Goal: Task Accomplishment & Management: Use online tool/utility

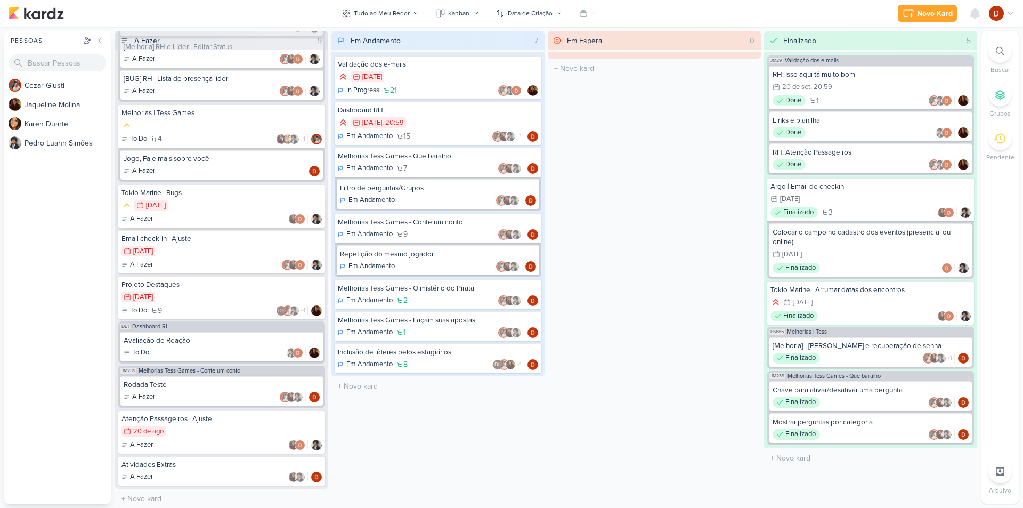
scroll to position [279, 0]
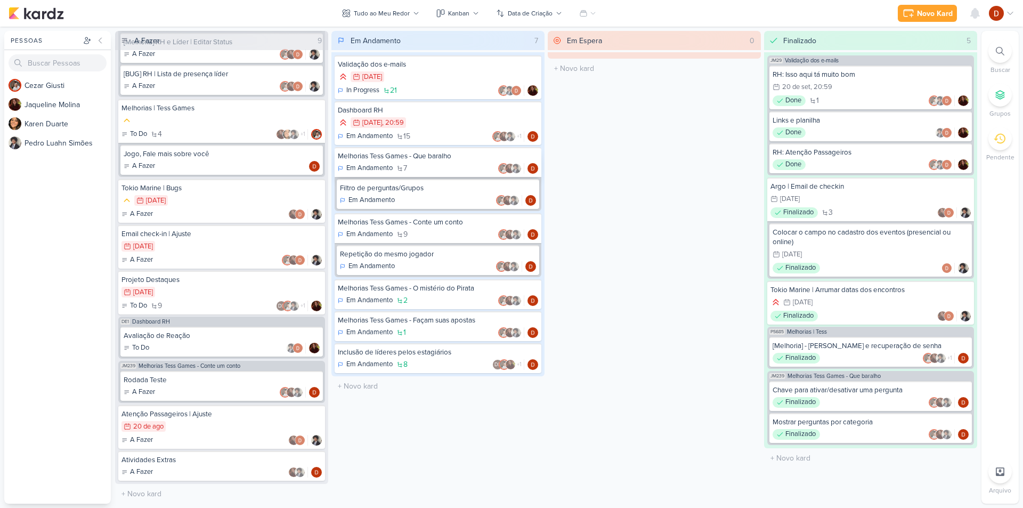
click at [420, 158] on div "Melhorias Tess Games - Que baralho" at bounding box center [438, 156] width 200 height 10
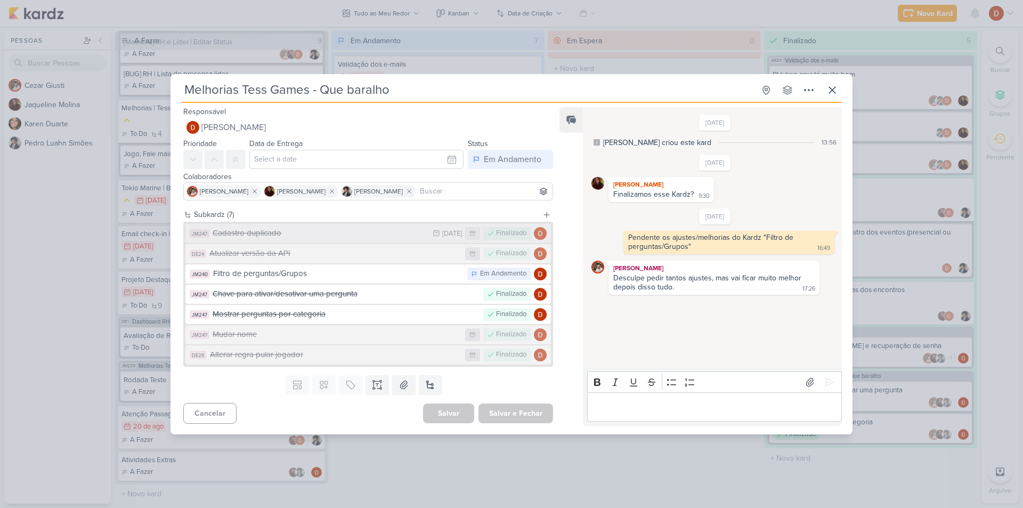
click at [305, 237] on div "Cadastro duplicado" at bounding box center [320, 233] width 215 height 12
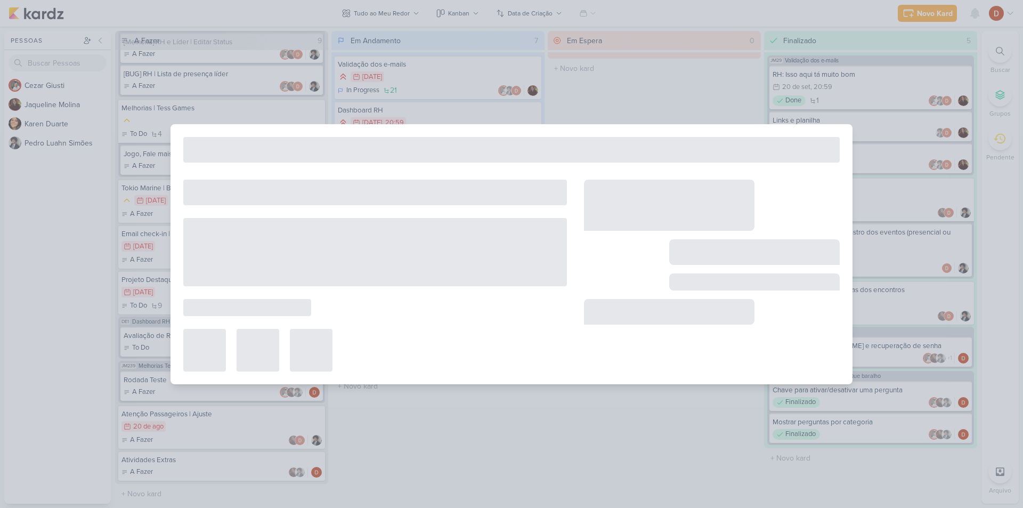
type input "Cadastro duplicado"
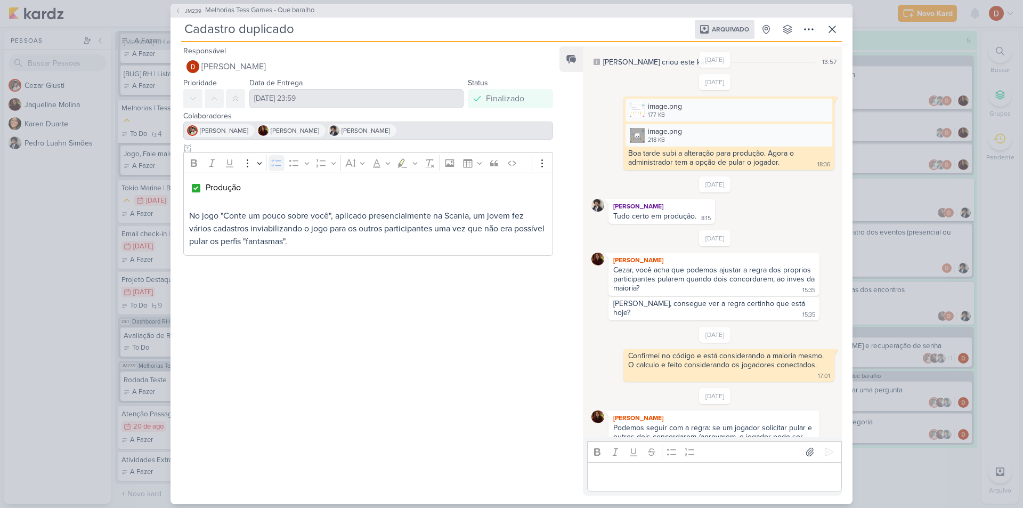
scroll to position [0, 0]
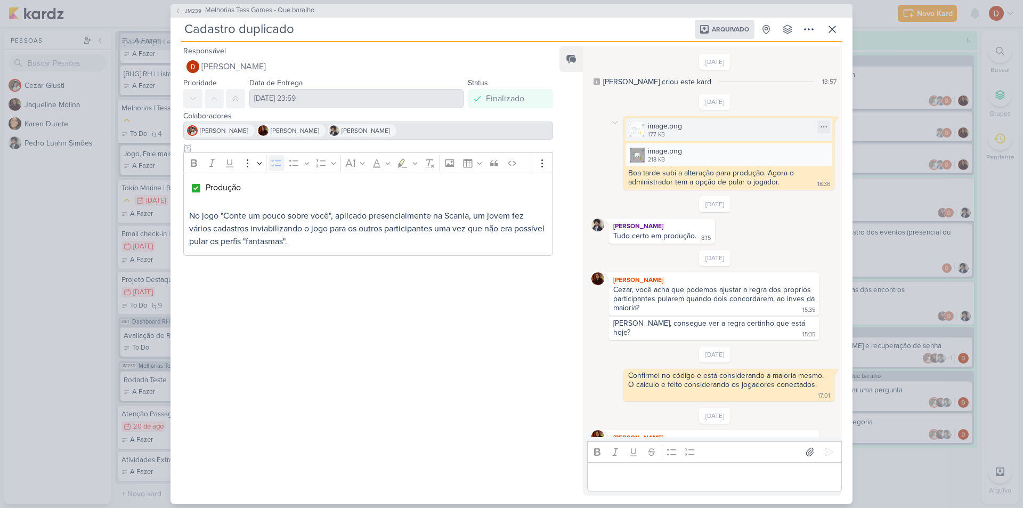
click at [740, 134] on div "image.png 177 KB" at bounding box center [729, 129] width 207 height 23
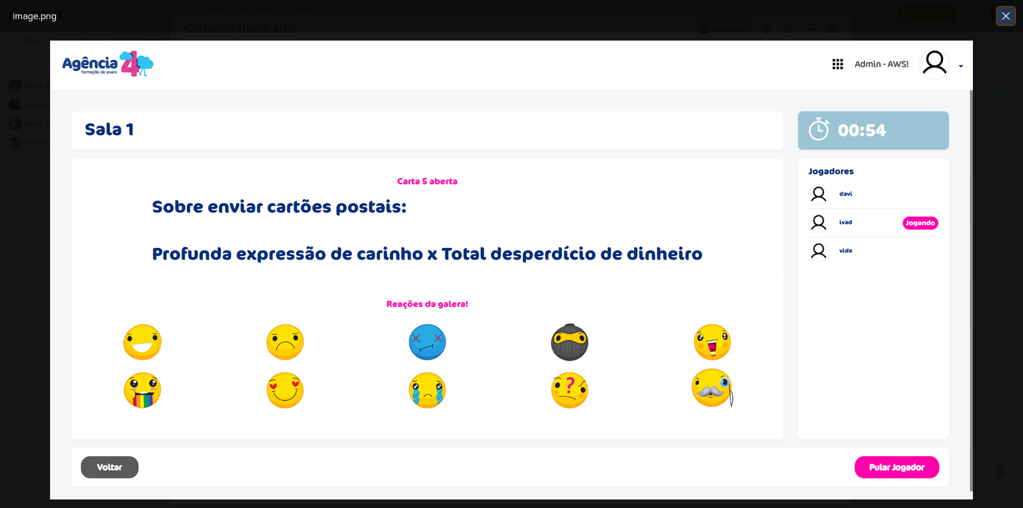
click at [1001, 15] on icon at bounding box center [1006, 16] width 13 height 13
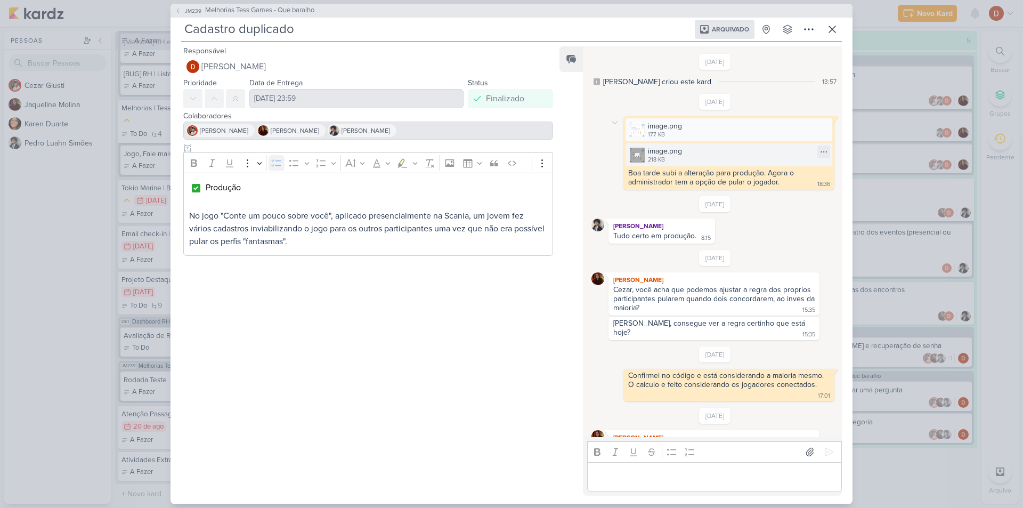
click at [661, 155] on div "image.png" at bounding box center [665, 151] width 34 height 11
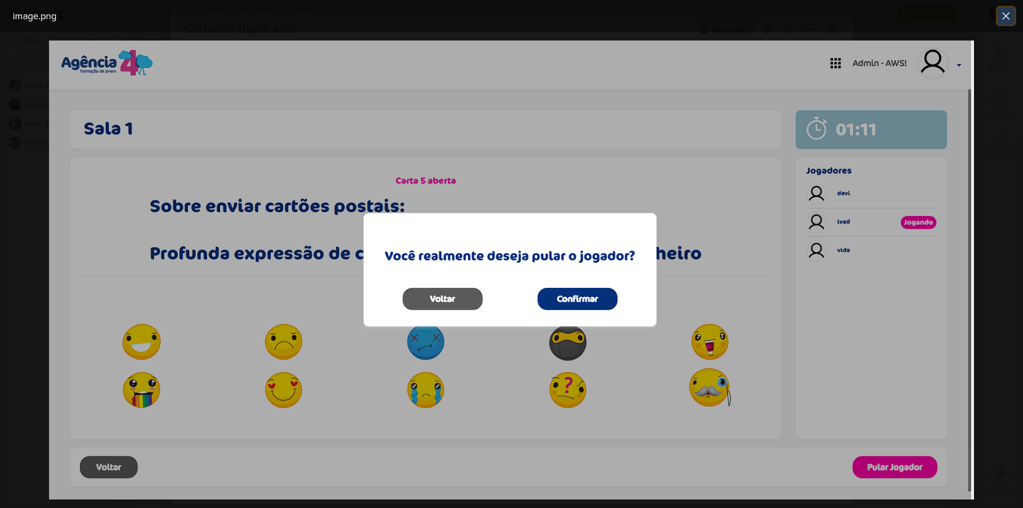
click at [1008, 15] on icon at bounding box center [1006, 16] width 6 height 6
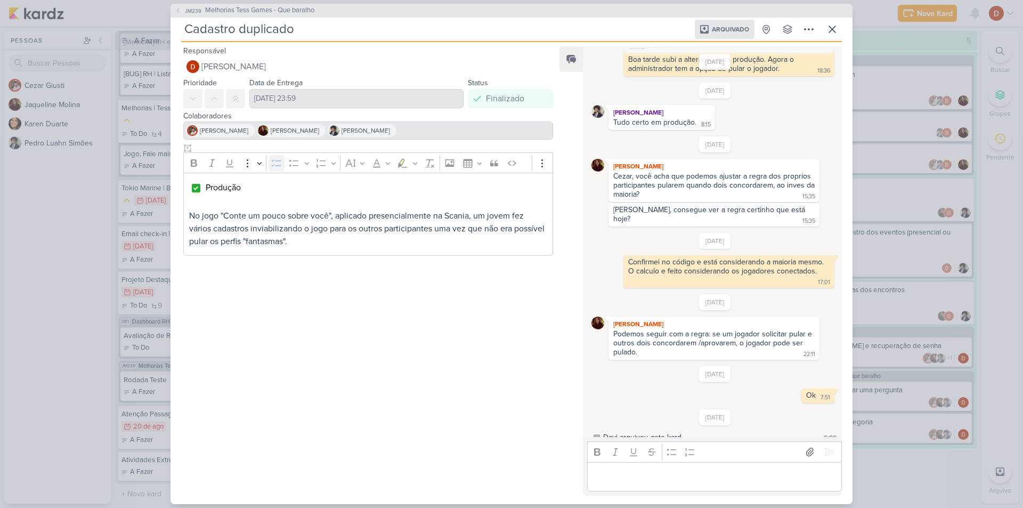
scroll to position [114, 0]
click at [181, 4] on div "JM239 Melhorias Tess Games - Que baralho" at bounding box center [512, 11] width 682 height 14
click at [187, 10] on span "JM239" at bounding box center [193, 11] width 20 height 8
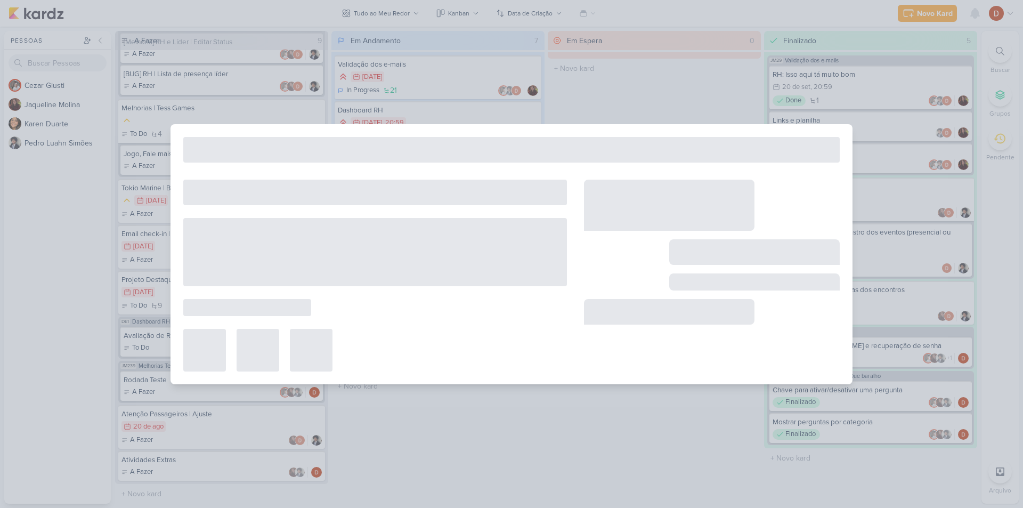
type input "Melhorias Tess Games - Que baralho"
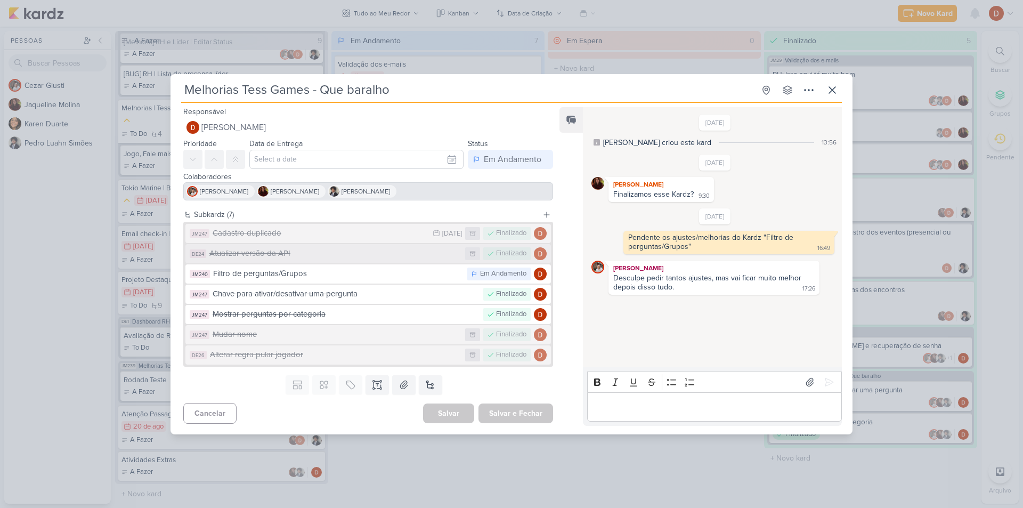
click at [343, 253] on div "Atualizar versão da API" at bounding box center [334, 253] width 251 height 12
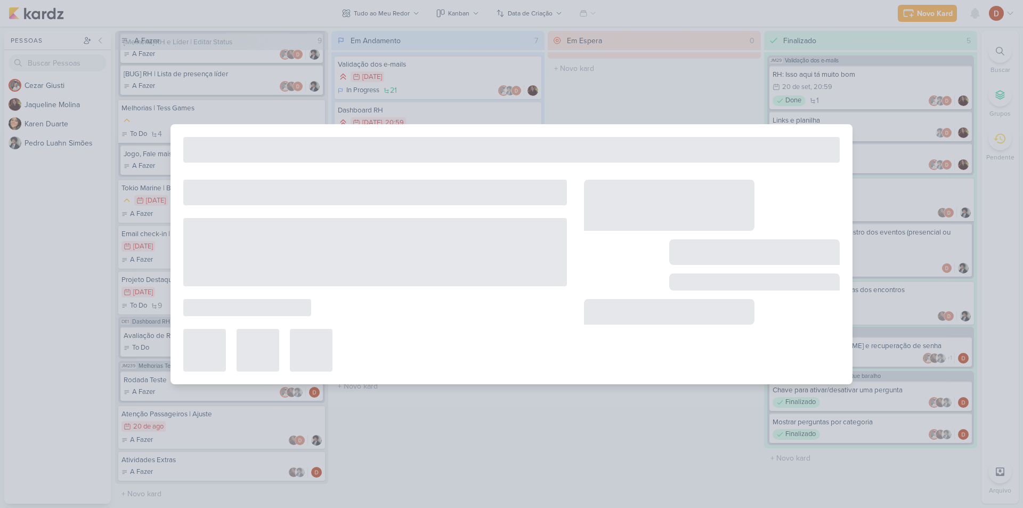
type input "Atualizar versão da API"
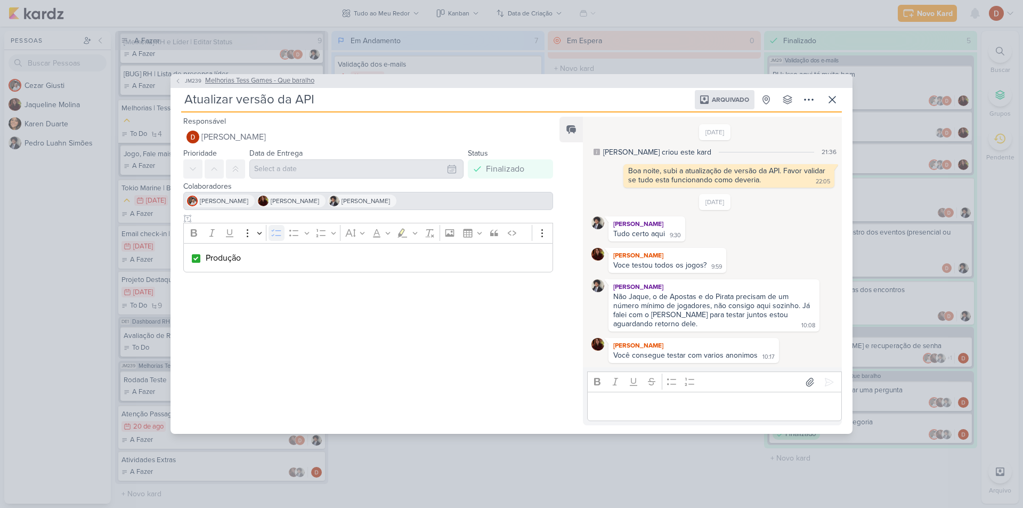
click at [184, 83] on span "JM239" at bounding box center [193, 81] width 20 height 8
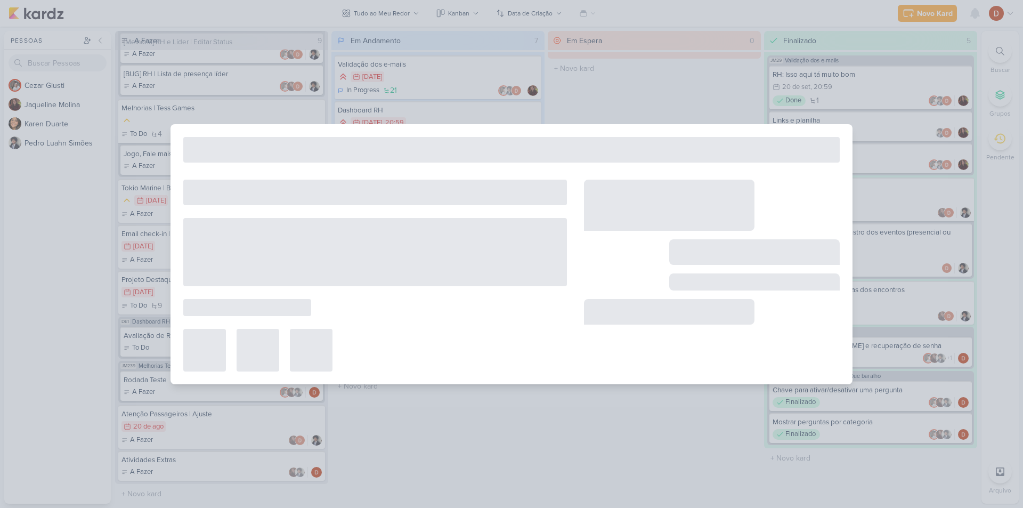
type input "Melhorias Tess Games - Que baralho"
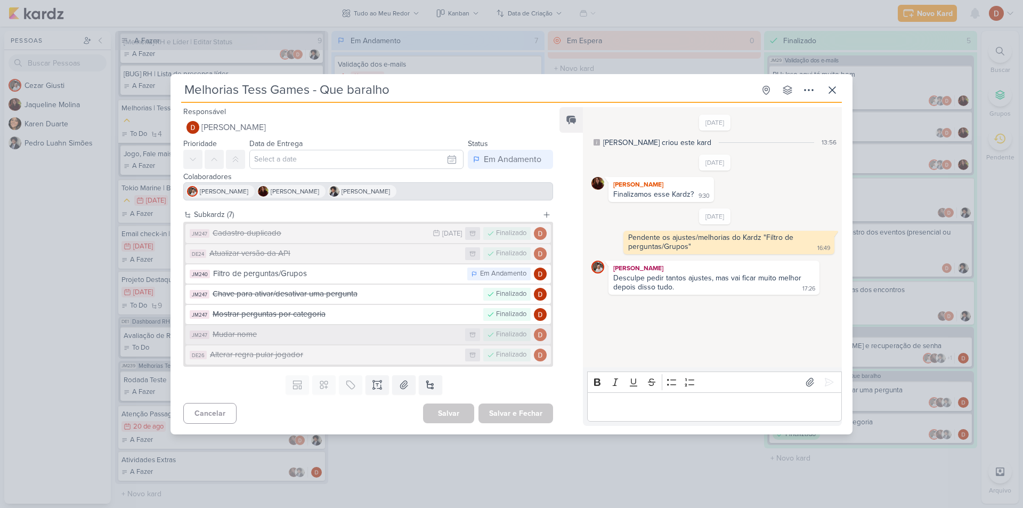
click at [332, 335] on div "Mudar nome" at bounding box center [336, 334] width 247 height 12
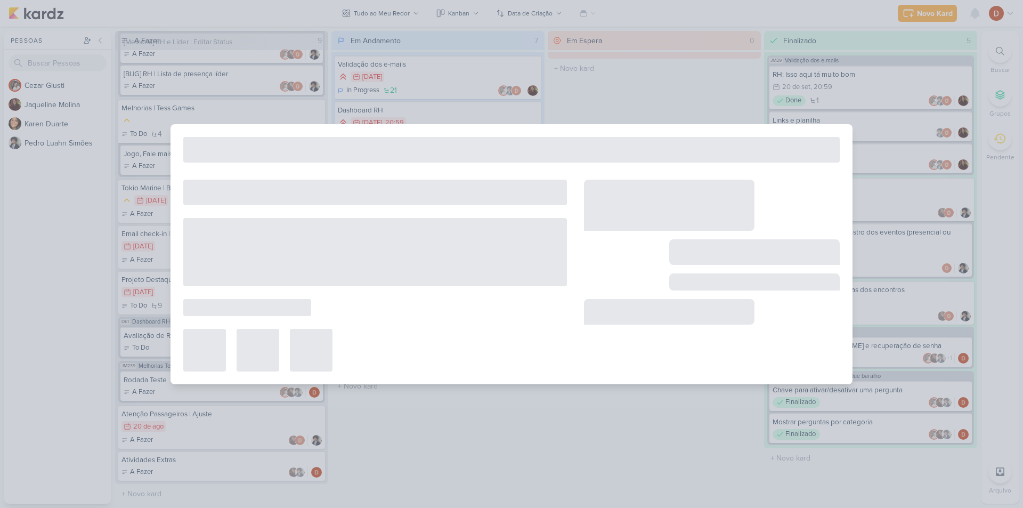
type input "Mudar nome"
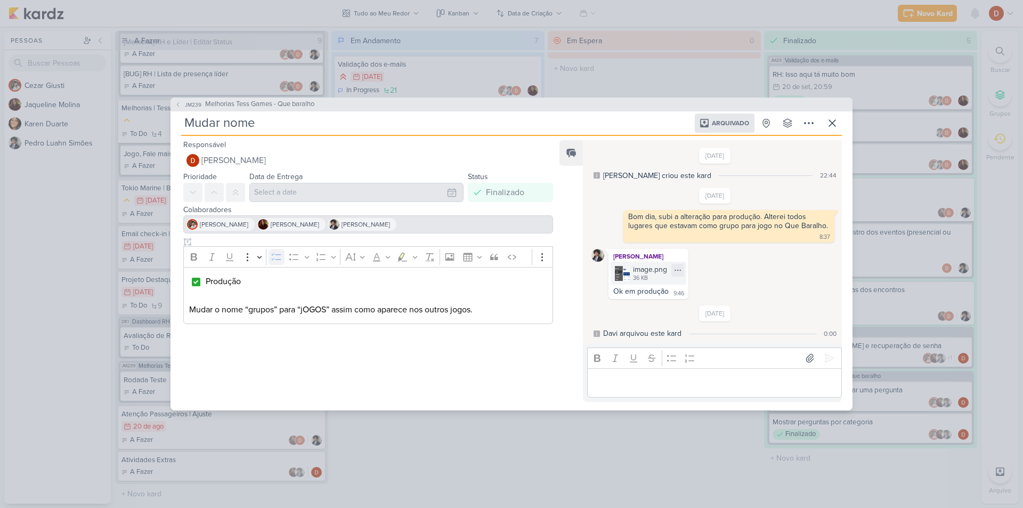
click at [628, 273] on img at bounding box center [622, 273] width 15 height 15
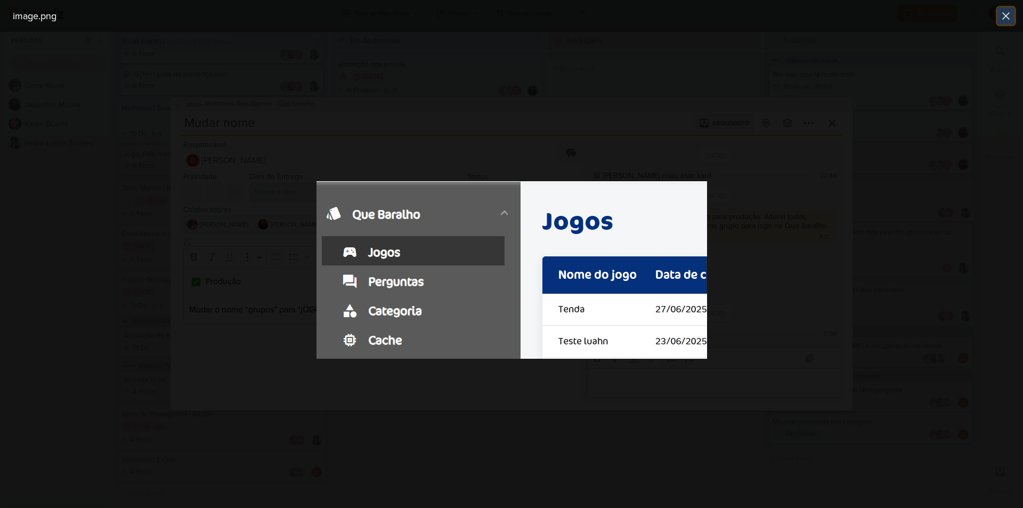
click at [1005, 19] on icon at bounding box center [1006, 16] width 13 height 13
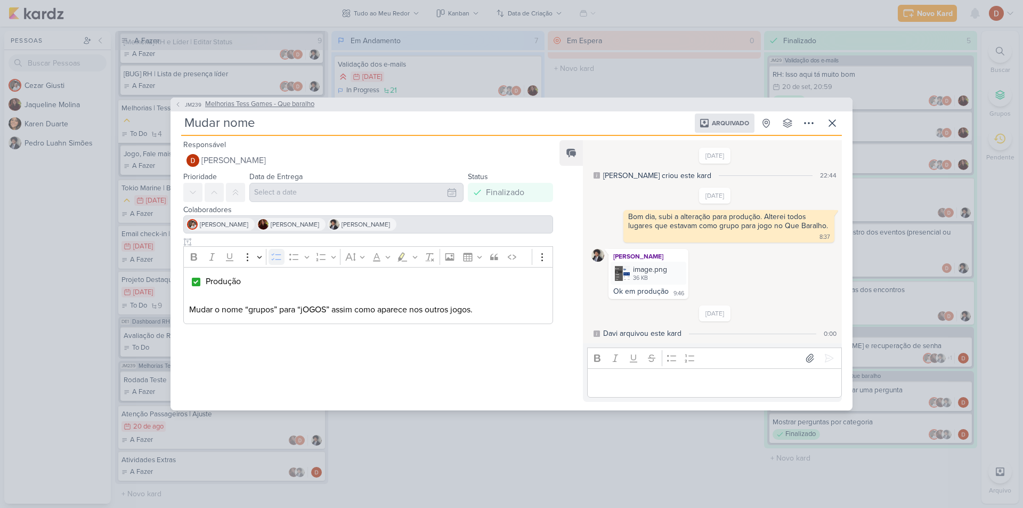
click at [194, 107] on span "JM239" at bounding box center [193, 105] width 20 height 8
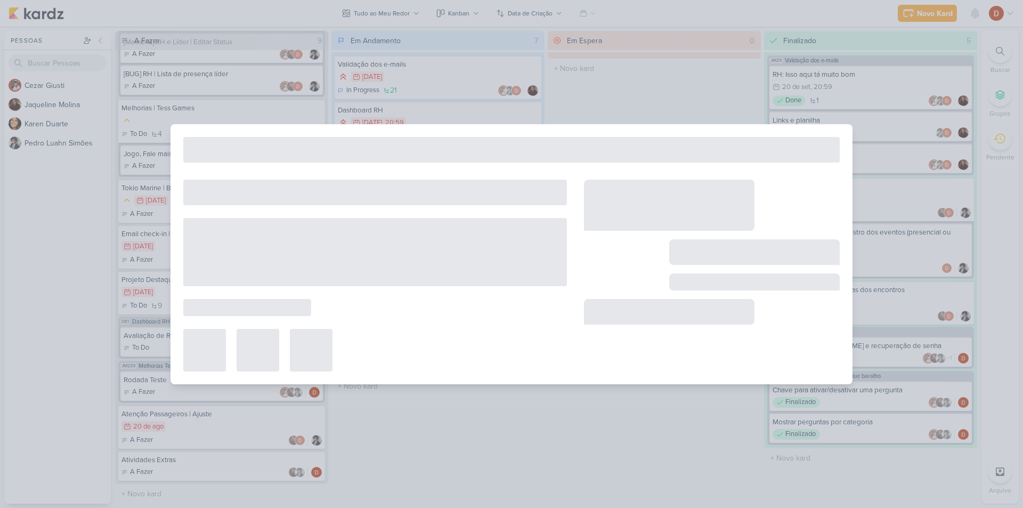
type input "Melhorias Tess Games - Que baralho"
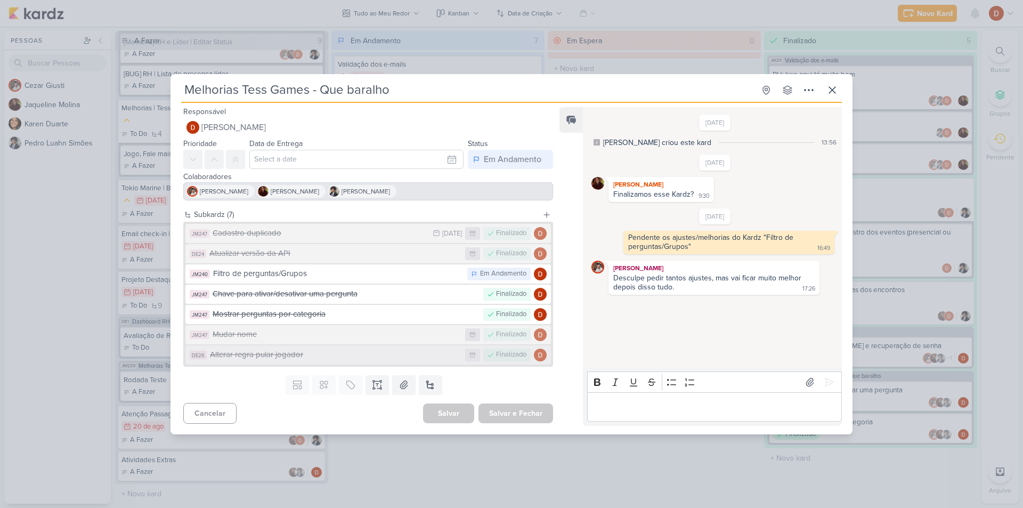
click at [280, 357] on div "Alterar regra pular jogador" at bounding box center [335, 355] width 250 height 12
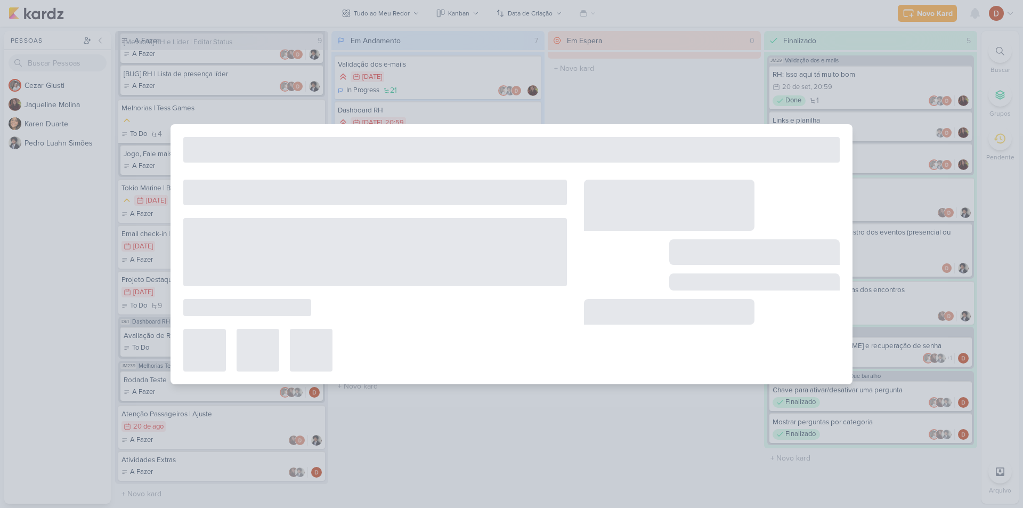
type input "Alterar regra pular jogador"
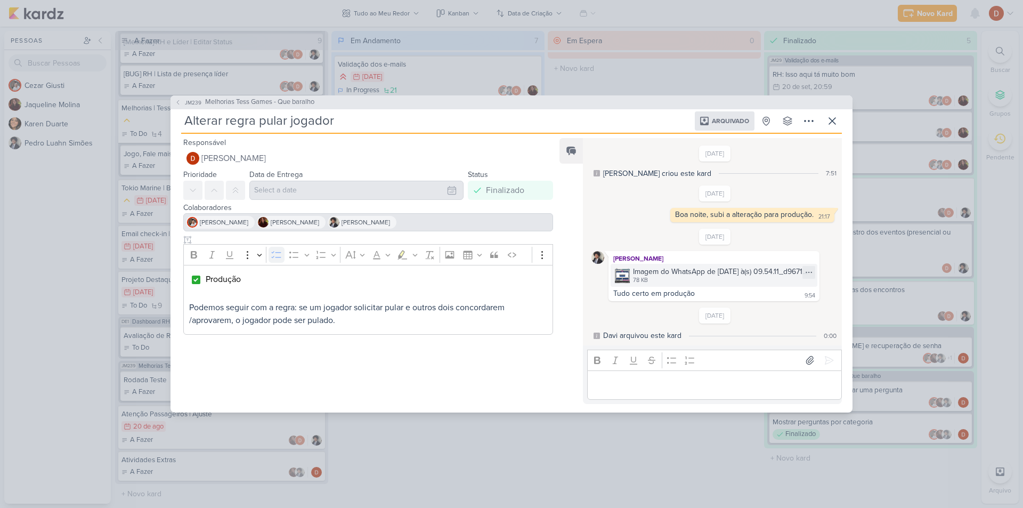
click at [625, 271] on img at bounding box center [622, 275] width 15 height 15
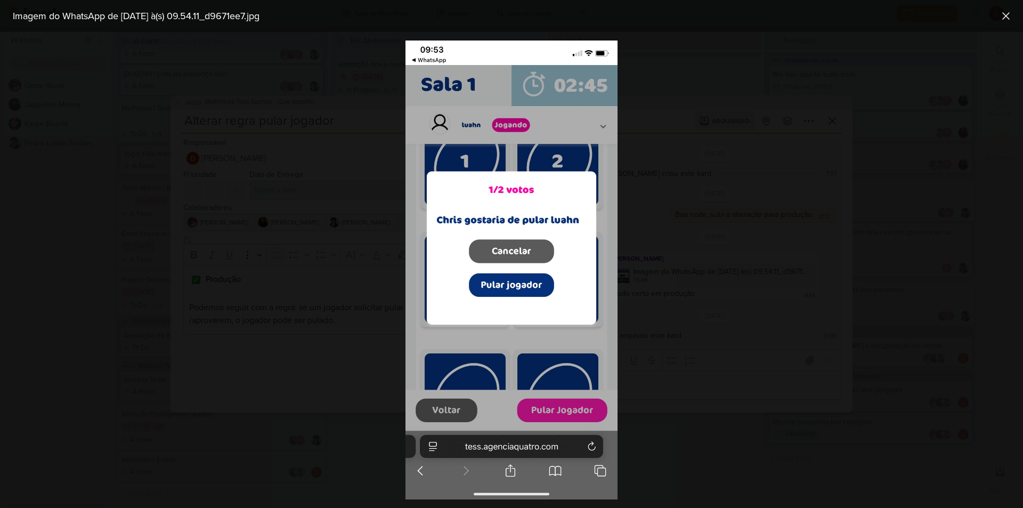
click at [649, 299] on div at bounding box center [511, 270] width 1023 height 476
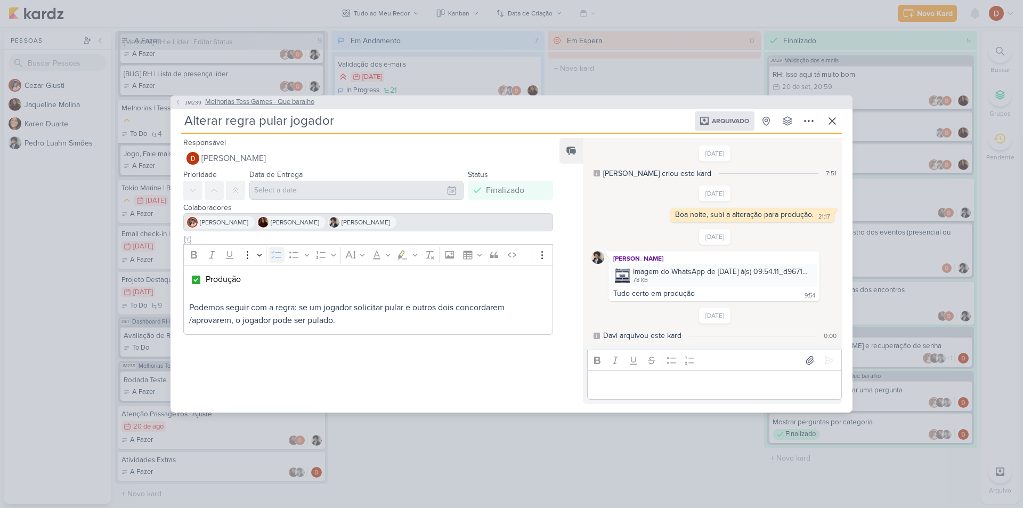
click at [184, 104] on span "JM239" at bounding box center [193, 103] width 20 height 8
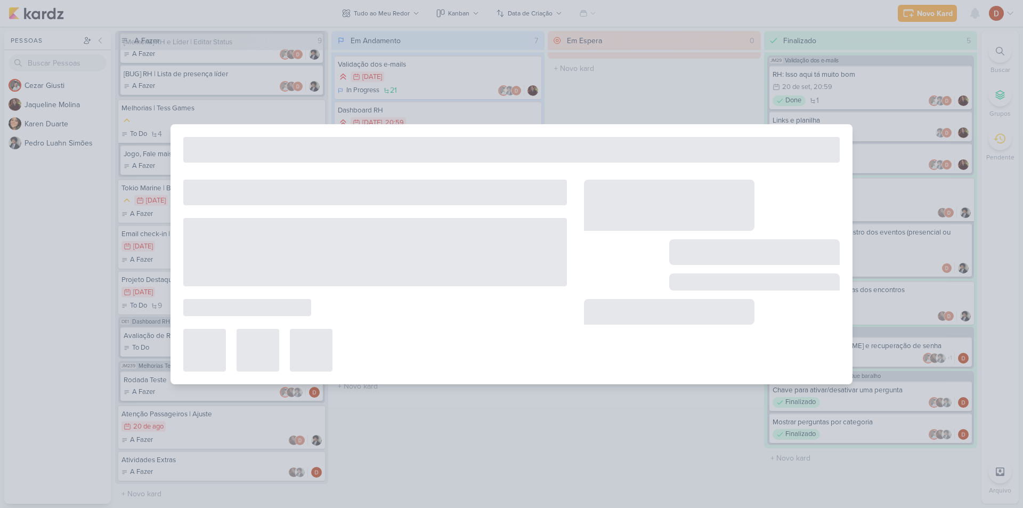
type input "Melhorias Tess Games - Que baralho"
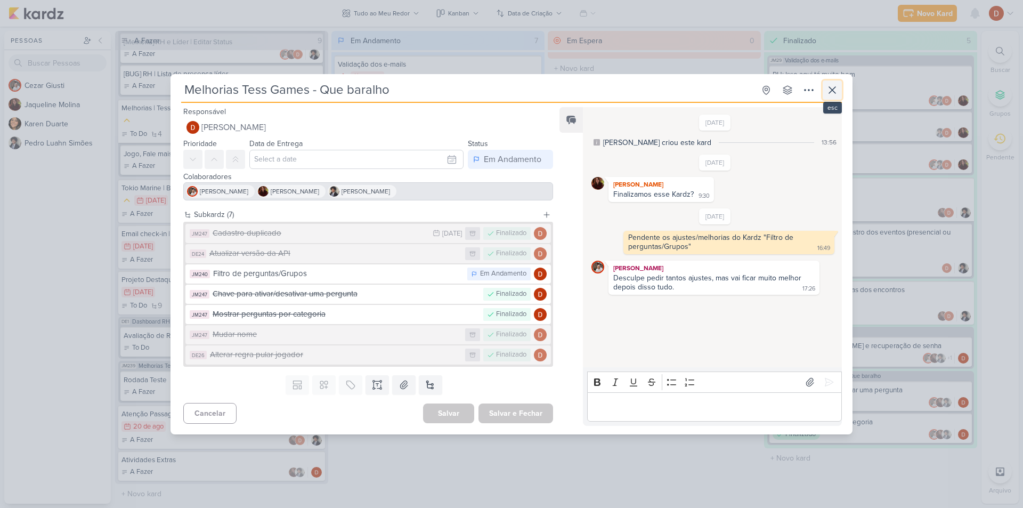
click at [828, 92] on icon at bounding box center [832, 90] width 13 height 13
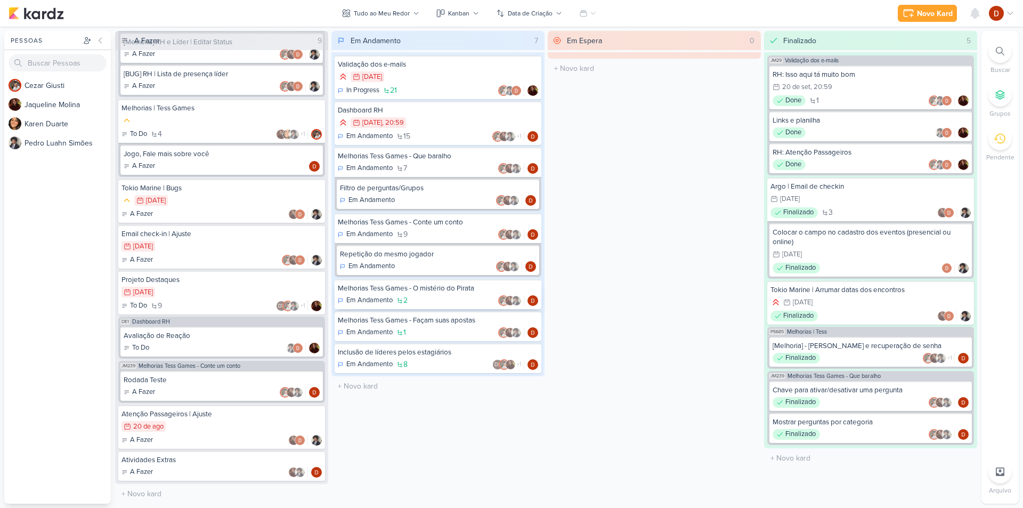
click at [449, 296] on div "Em Andamento 2" at bounding box center [438, 300] width 200 height 11
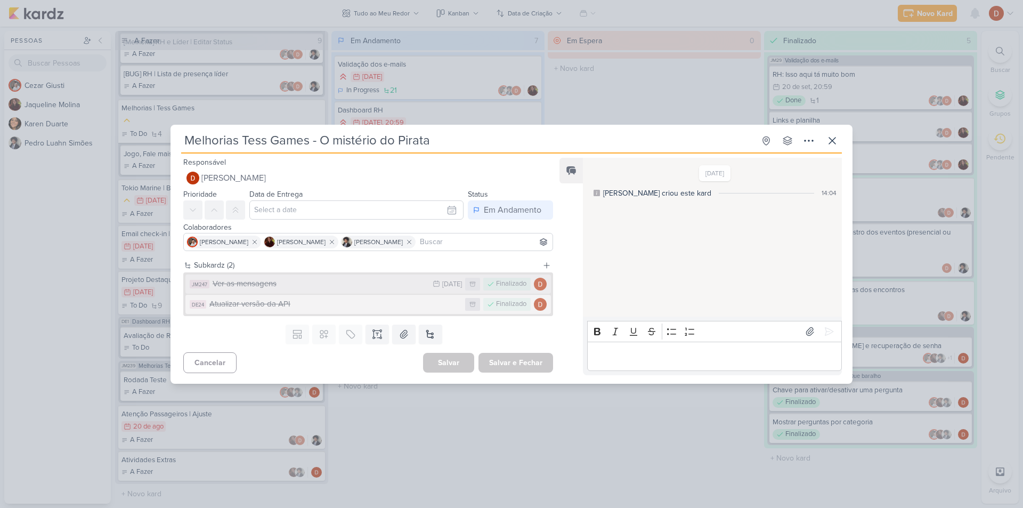
click at [382, 289] on div "Ver as mensagens" at bounding box center [320, 284] width 215 height 12
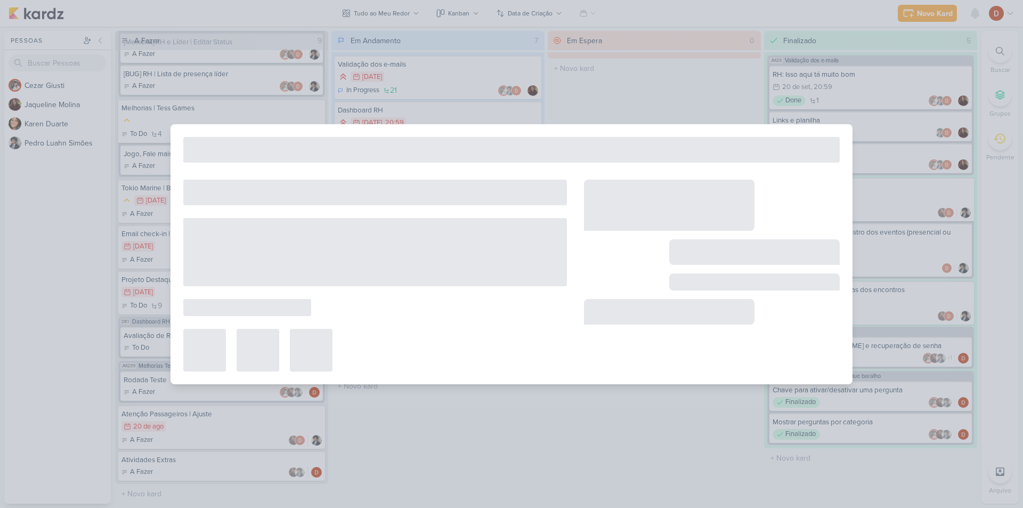
type input "Ver as mensagens"
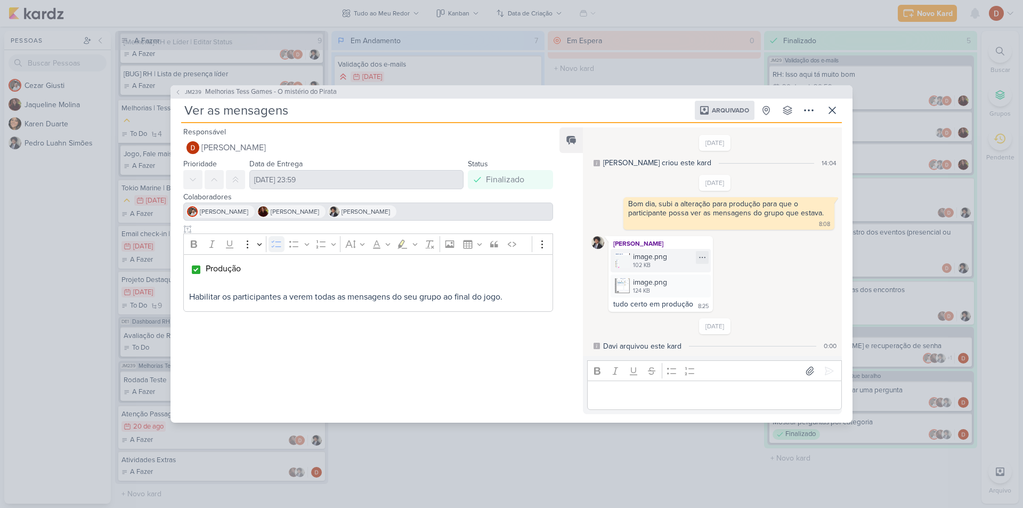
click at [641, 268] on div "102 KB" at bounding box center [650, 265] width 34 height 9
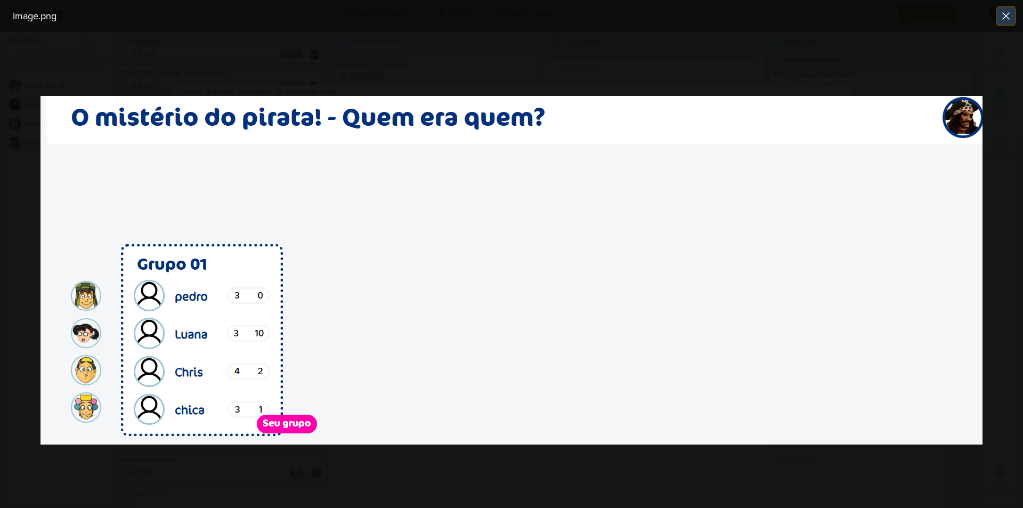
click at [1003, 13] on icon at bounding box center [1006, 16] width 13 height 13
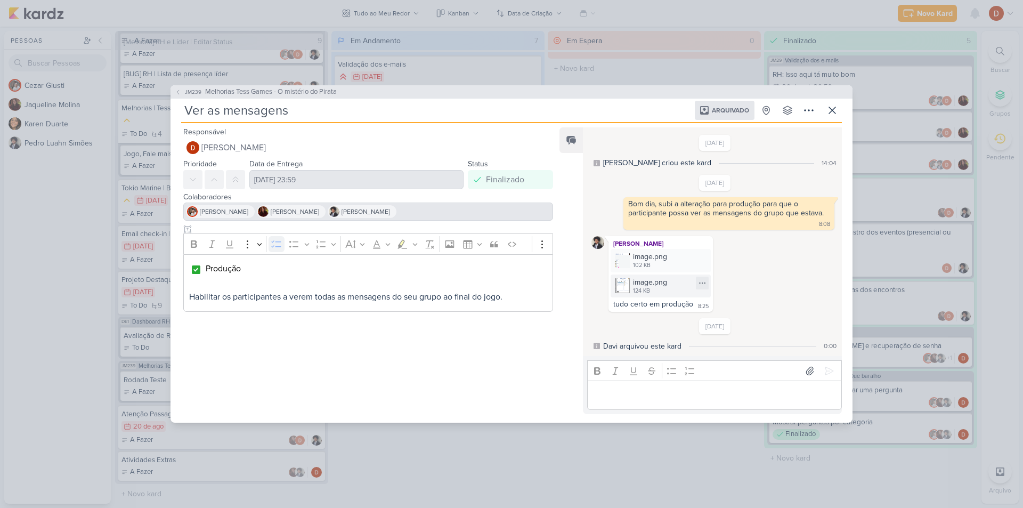
click at [639, 289] on div "124 KB" at bounding box center [650, 291] width 34 height 9
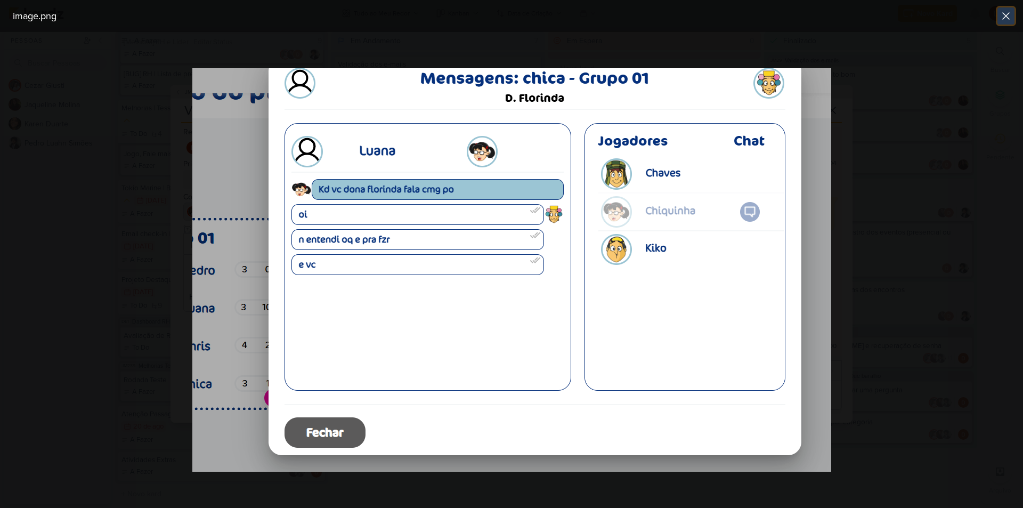
click at [1006, 17] on icon at bounding box center [1006, 16] width 6 height 6
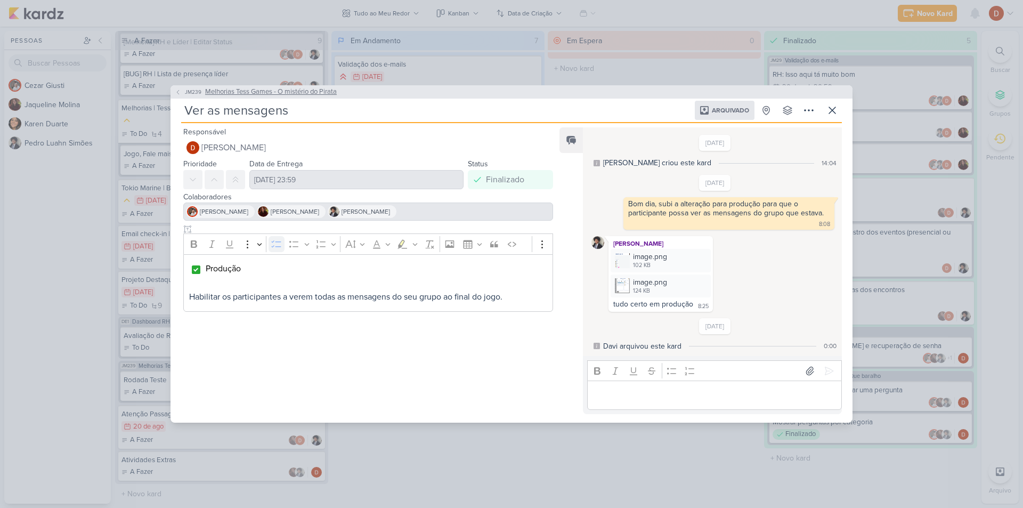
click at [194, 87] on button "JM239 Melhorias Tess Games - O mistério do Pirata" at bounding box center [256, 92] width 162 height 11
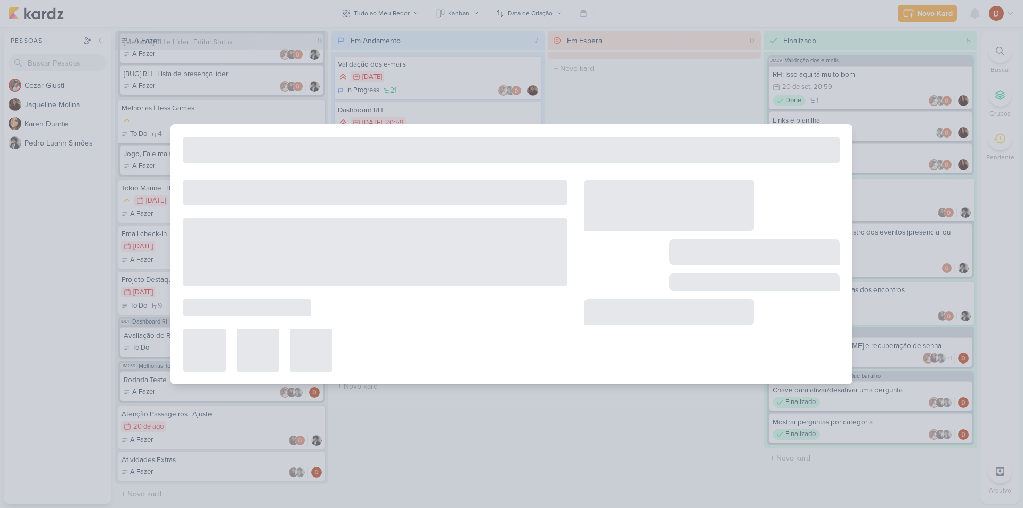
type input "Melhorias Tess Games - O mistério do Pirata"
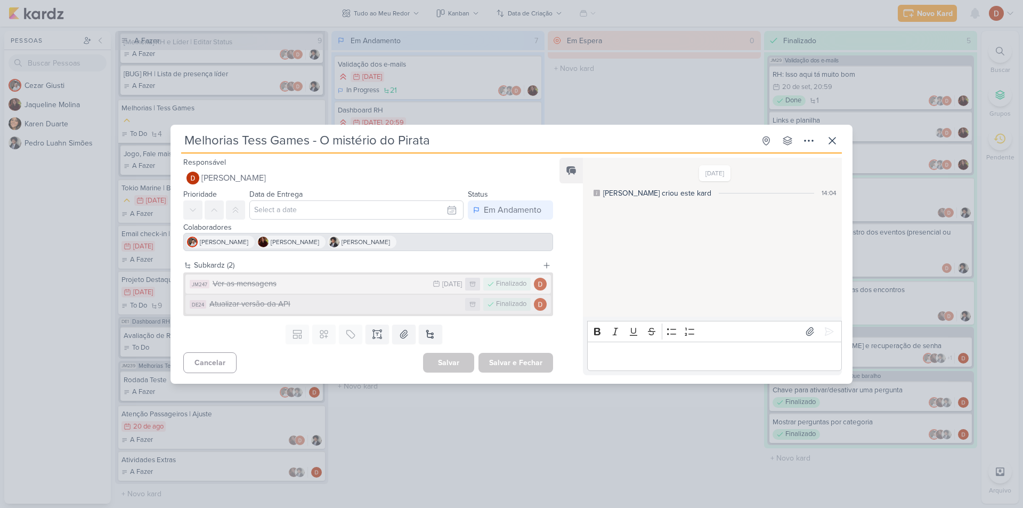
click at [259, 307] on div "Atualizar versão da API" at bounding box center [334, 304] width 251 height 12
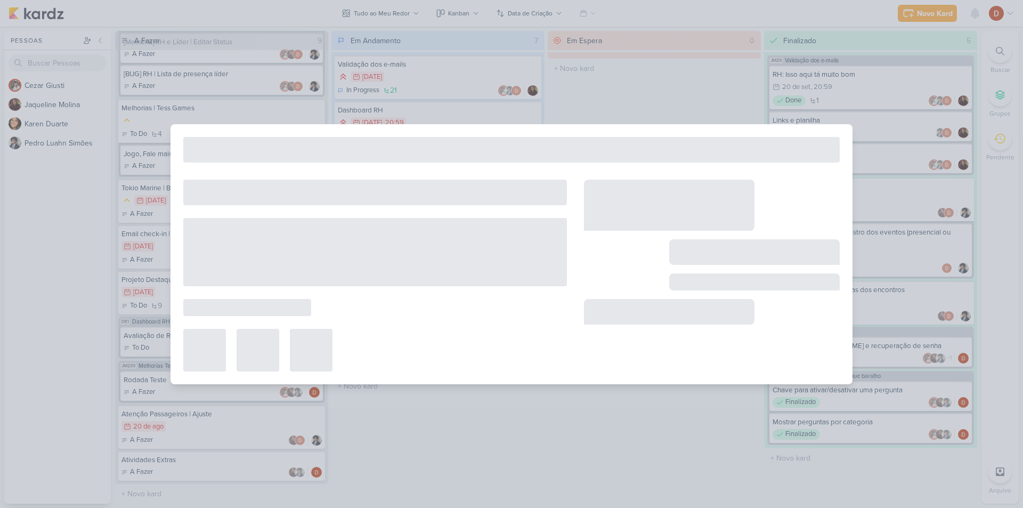
type input "Atualizar versão da API"
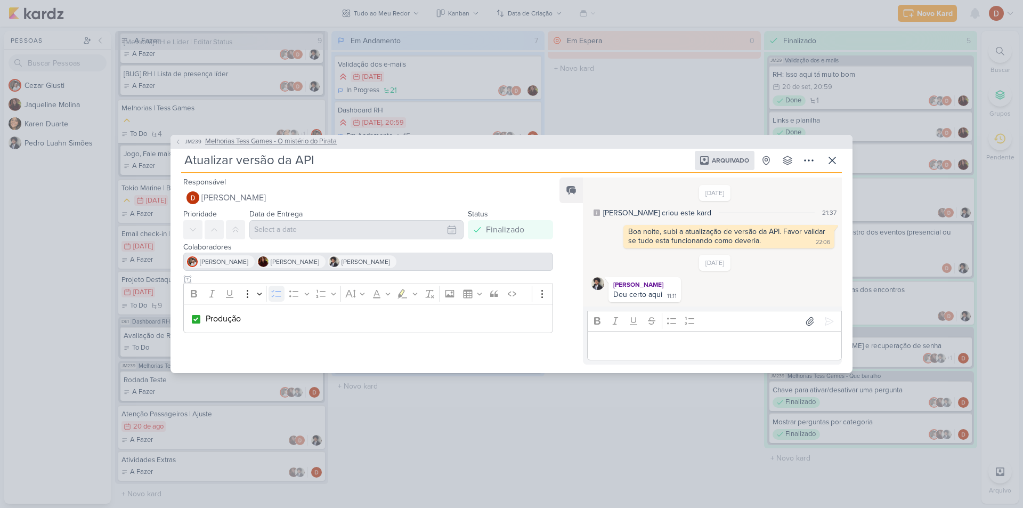
click at [187, 139] on span "JM239" at bounding box center [193, 142] width 20 height 8
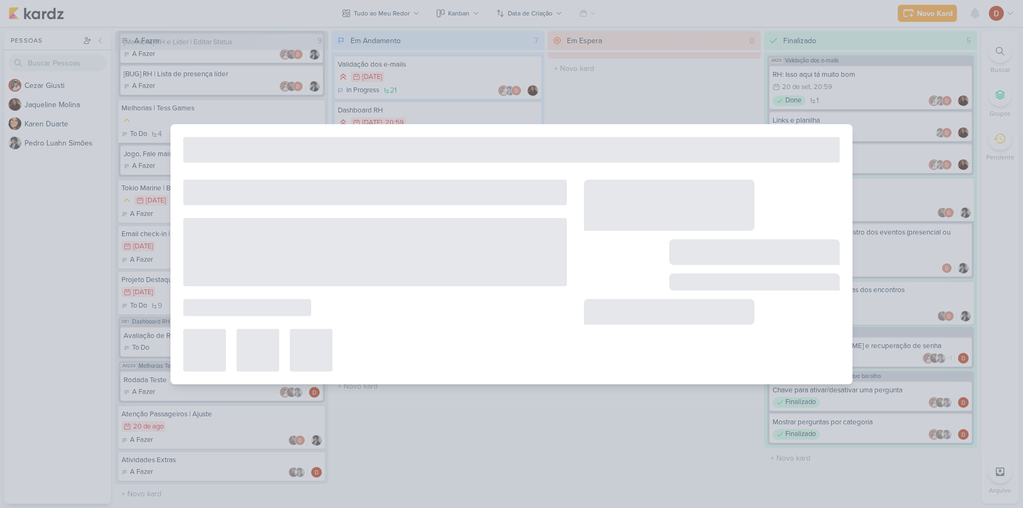
type input "Melhorias Tess Games - O mistério do Pirata"
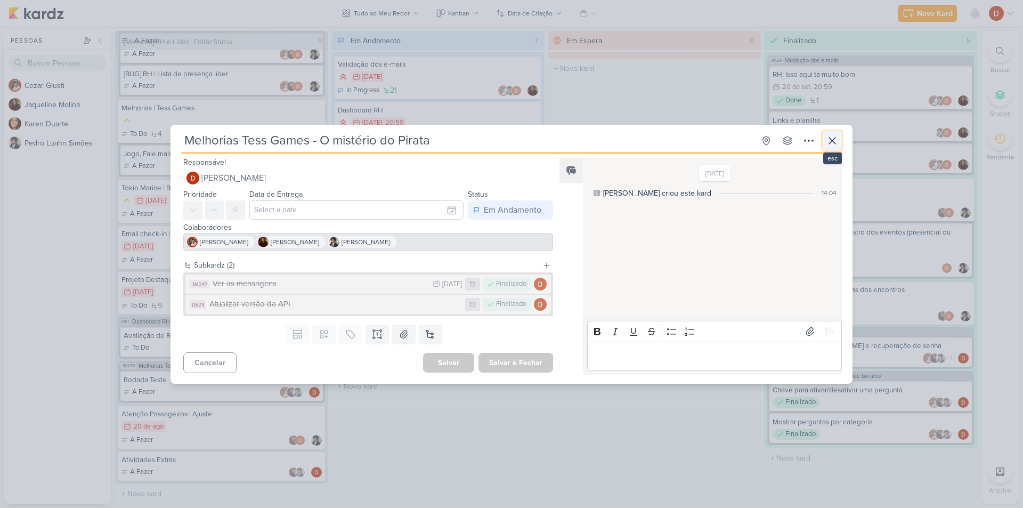
click at [833, 139] on icon at bounding box center [832, 140] width 13 height 13
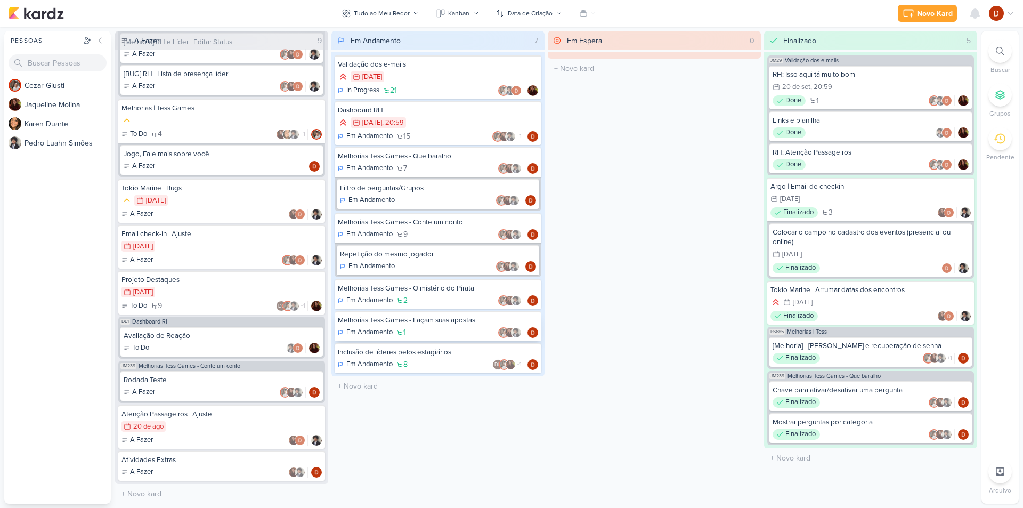
click at [439, 320] on div "Melhorias Tess Games - Façam suas apostas" at bounding box center [438, 321] width 200 height 10
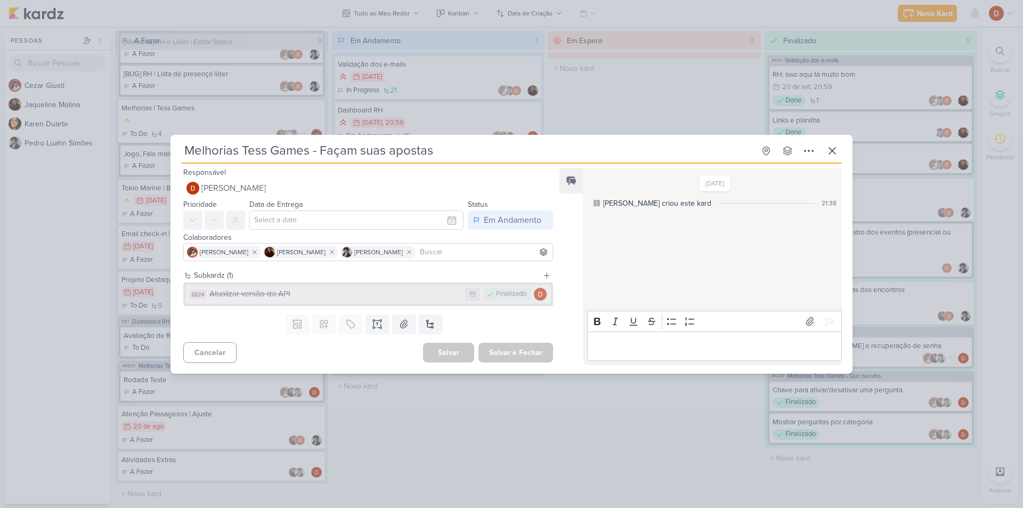
click at [300, 291] on div "Atualizar versão da API" at bounding box center [334, 294] width 251 height 12
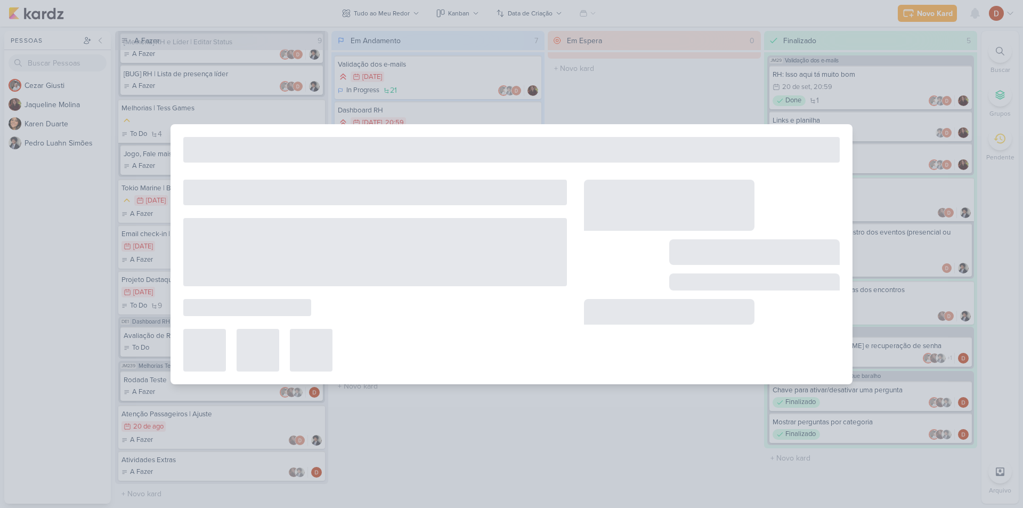
type input "Atualizar versão da API"
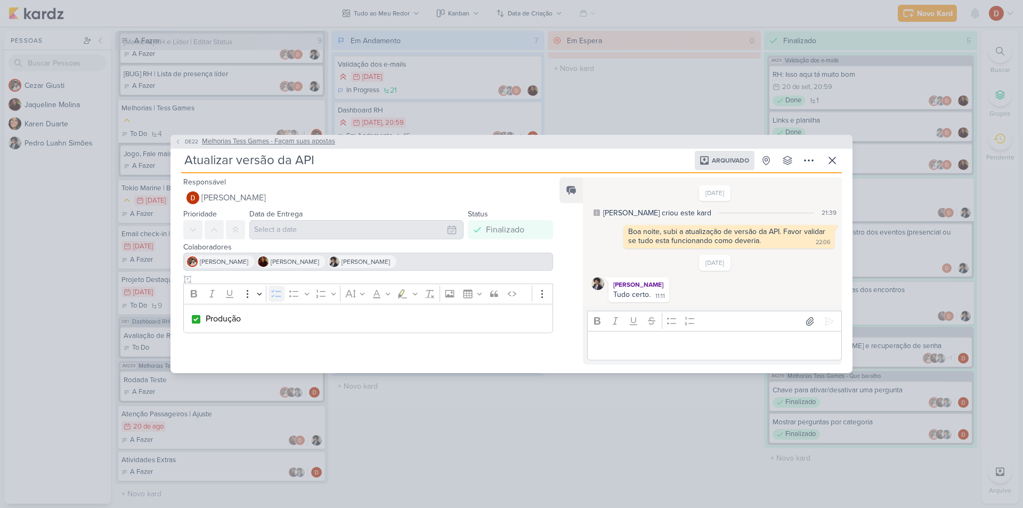
click at [190, 143] on span "DE22" at bounding box center [191, 142] width 17 height 8
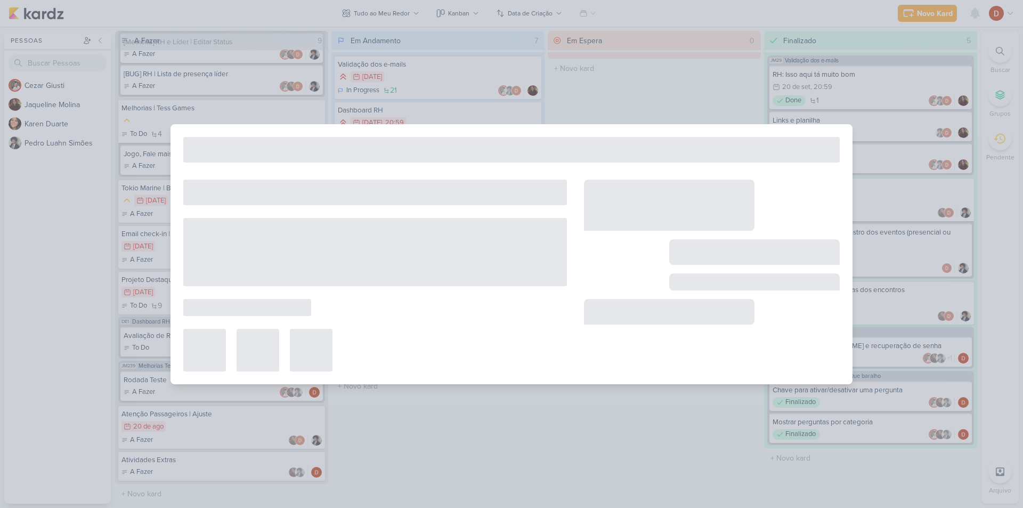
type input "Melhorias Tess Games - Façam suas apostas"
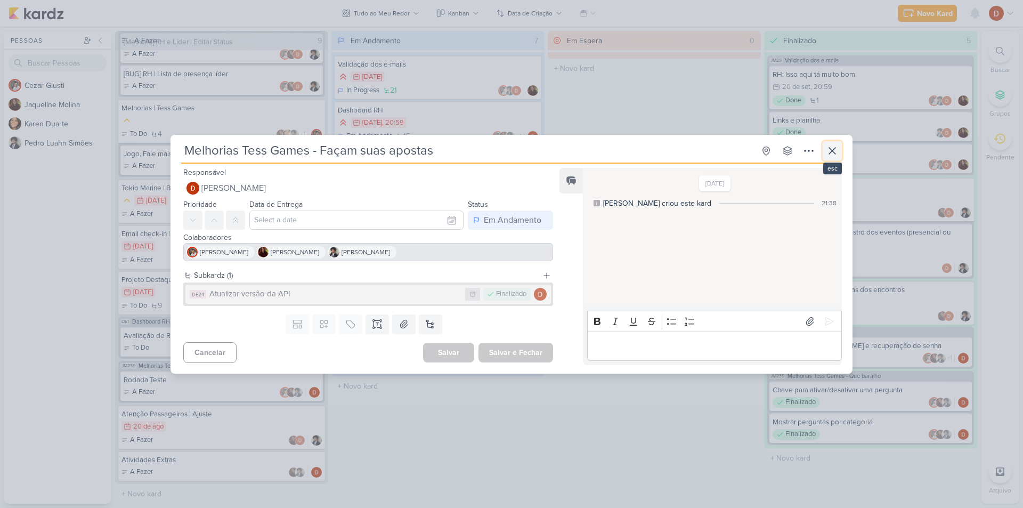
click at [830, 148] on icon at bounding box center [832, 151] width 6 height 6
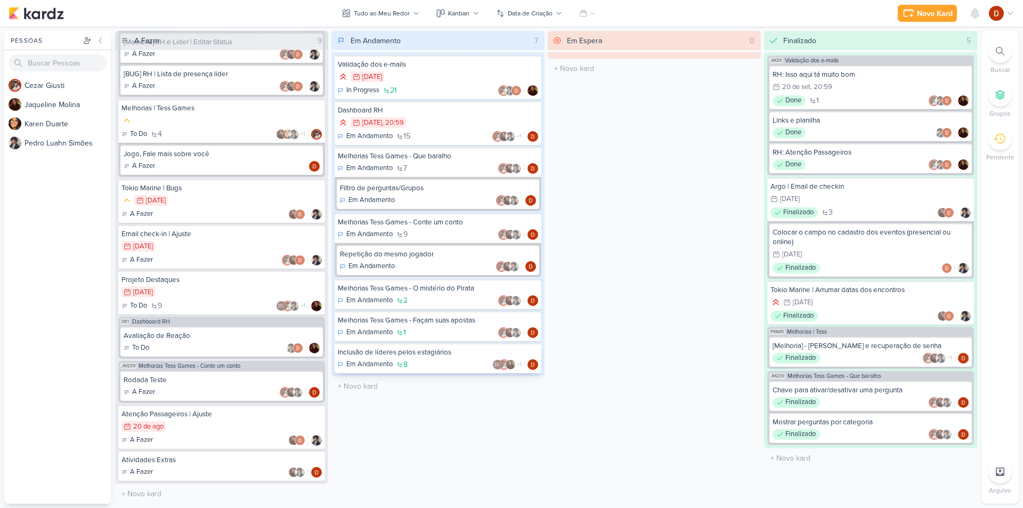
click at [431, 351] on div "Inclusão de líderes pelos estagiários" at bounding box center [438, 353] width 200 height 10
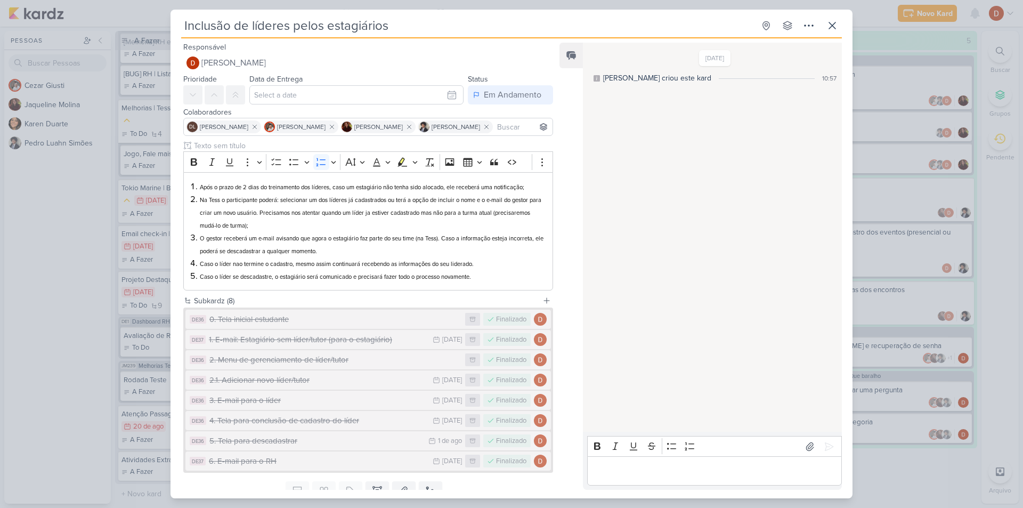
scroll to position [42, 0]
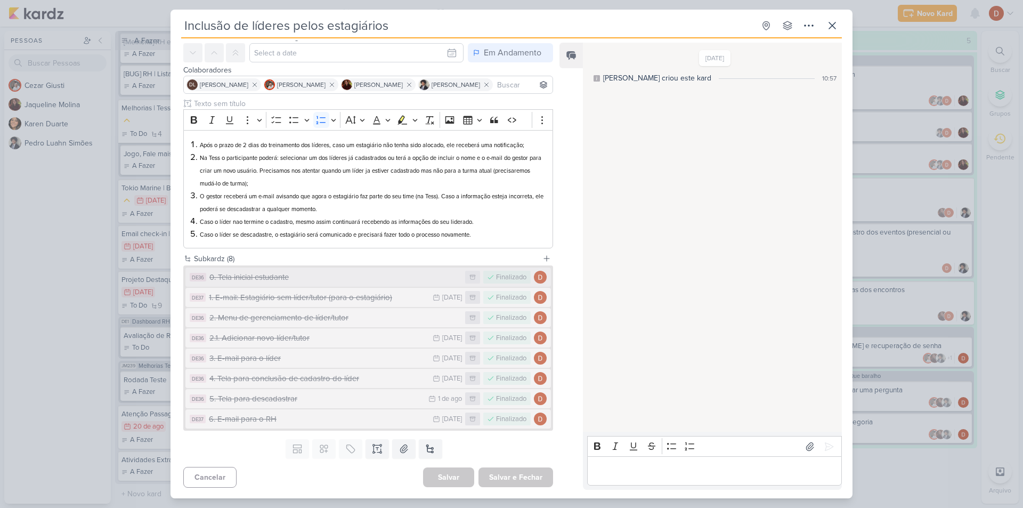
click at [287, 271] on button "DE36 0. Tela inicial estudante Finalizado" at bounding box center [369, 277] width 366 height 19
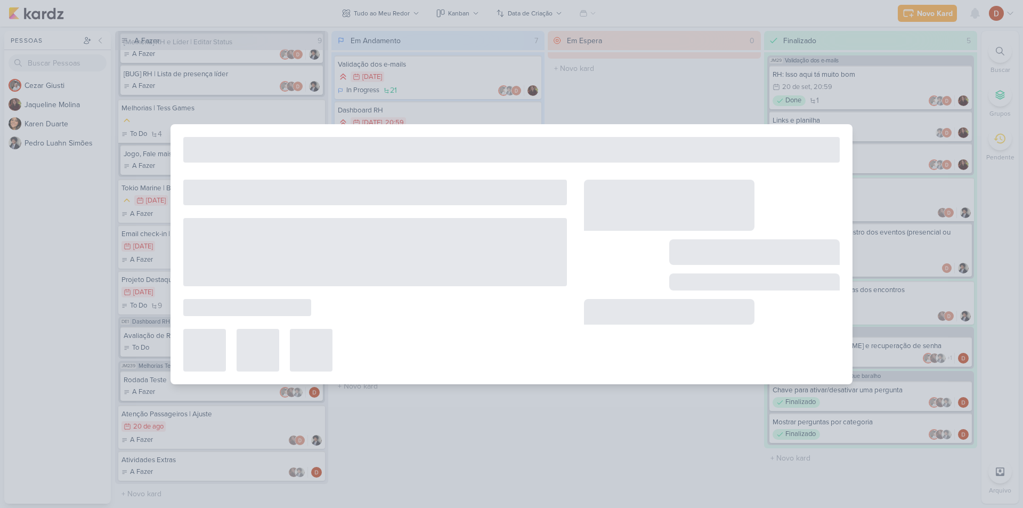
type input "0. Tela inicial estudante"
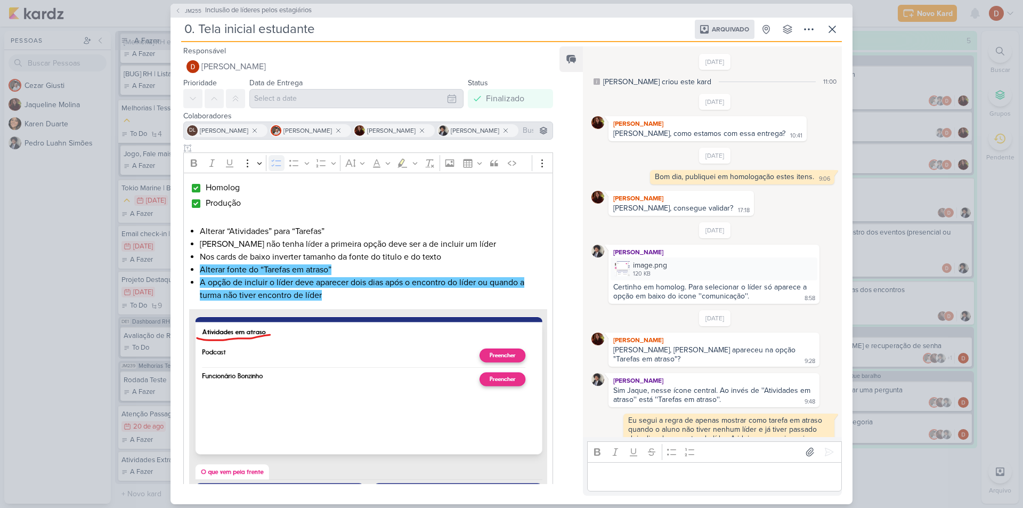
scroll to position [352, 0]
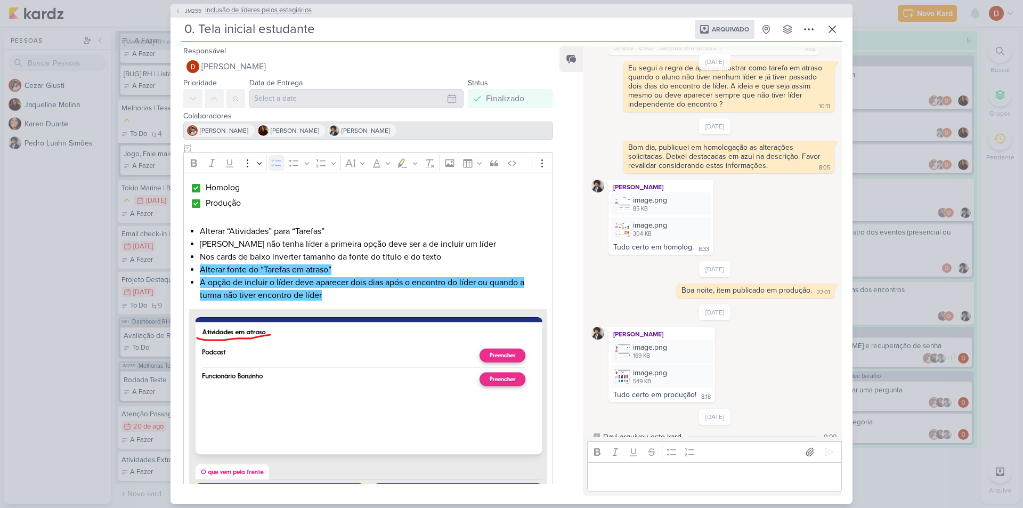
click at [196, 7] on span "JM255" at bounding box center [193, 11] width 20 height 8
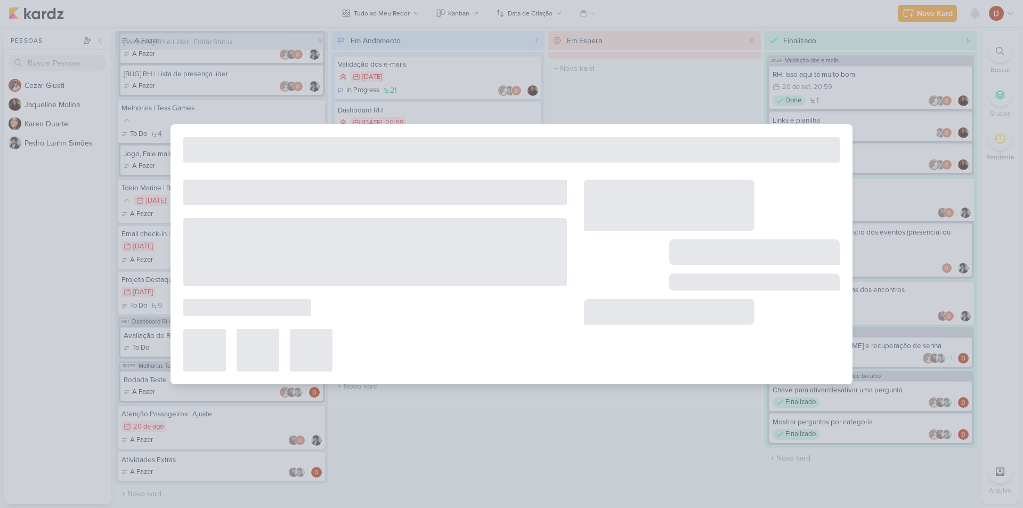
type input "Inclusão de líderes pelos estagiários"
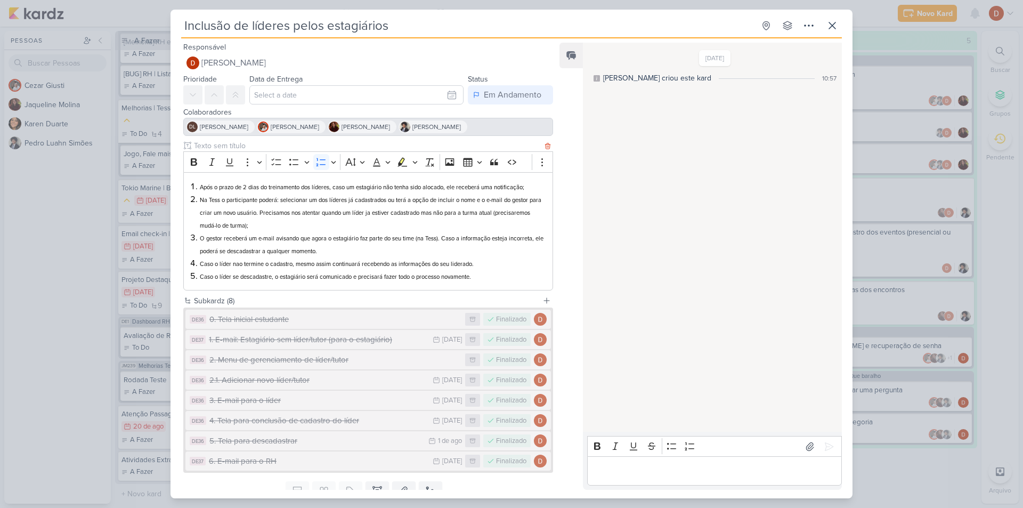
scroll to position [42, 0]
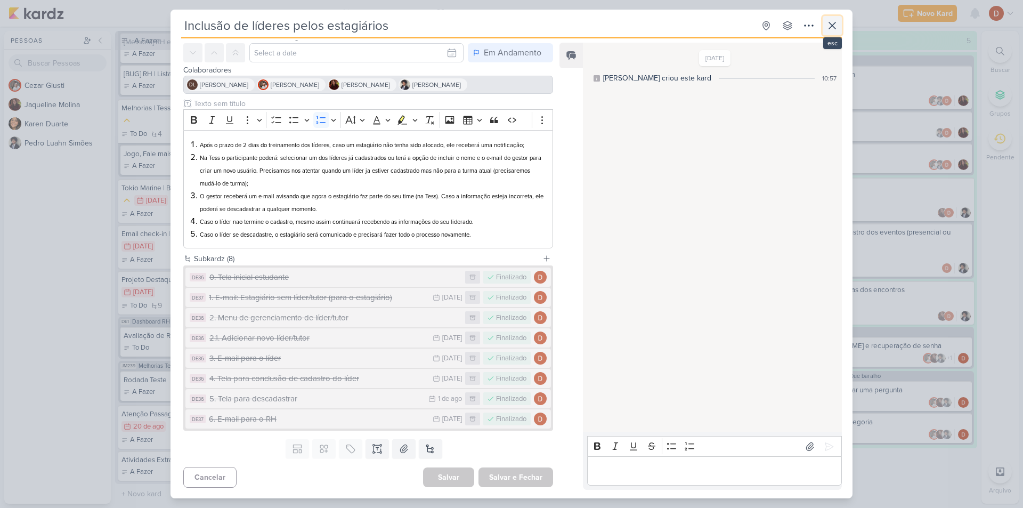
click at [835, 21] on icon at bounding box center [832, 25] width 13 height 13
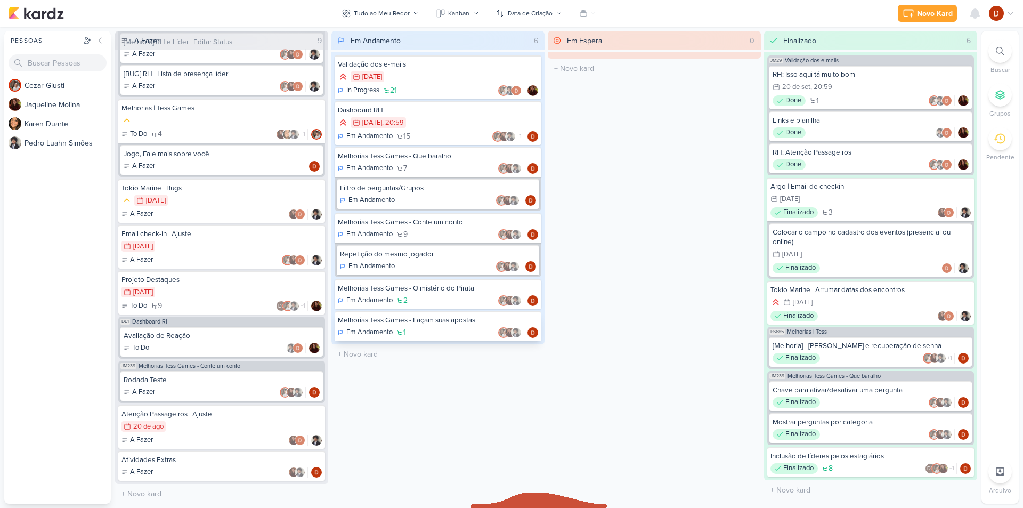
click at [422, 323] on div "Melhorias Tess Games - Façam suas apostas" at bounding box center [438, 321] width 200 height 10
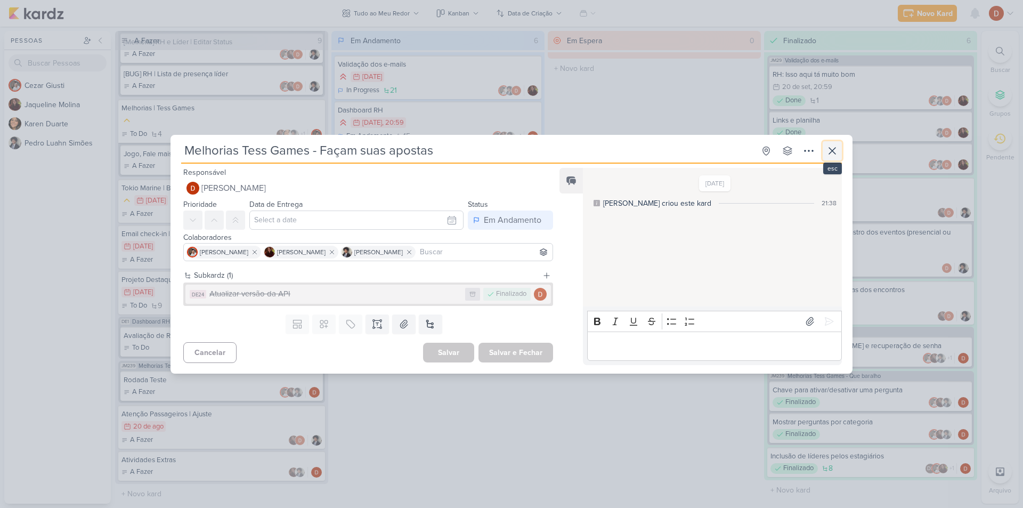
click at [837, 155] on icon at bounding box center [832, 150] width 13 height 13
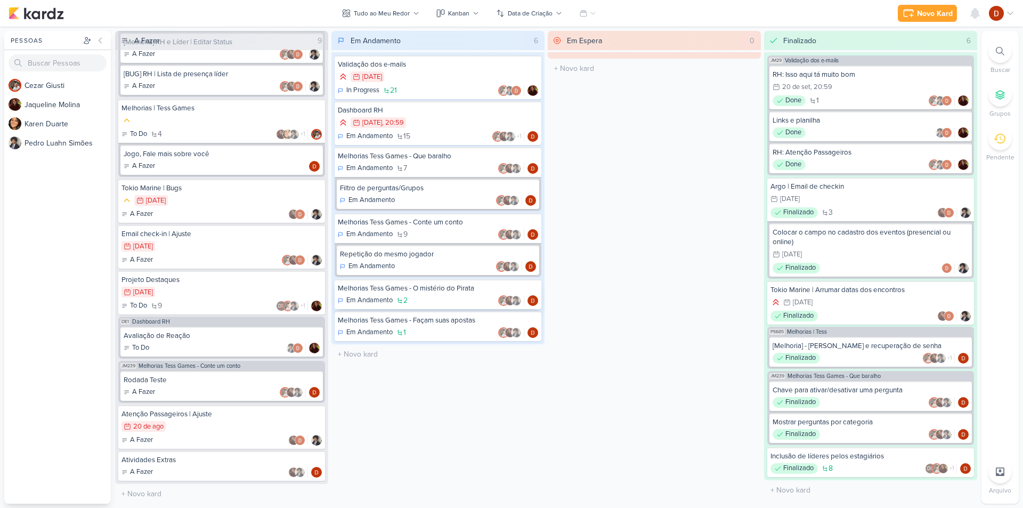
click at [437, 286] on div "Melhorias Tess Games - O mistério do Pirata" at bounding box center [438, 289] width 200 height 10
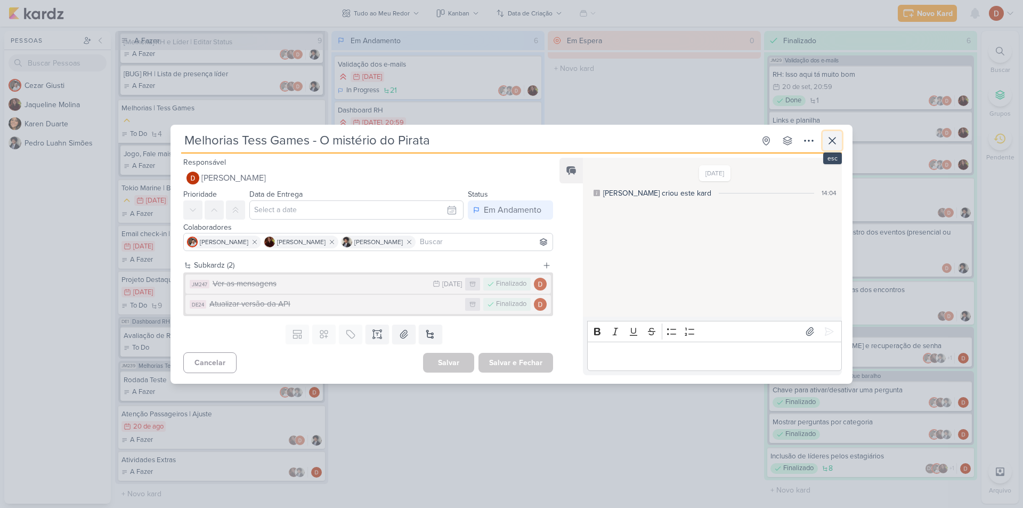
click at [834, 133] on button at bounding box center [832, 140] width 19 height 19
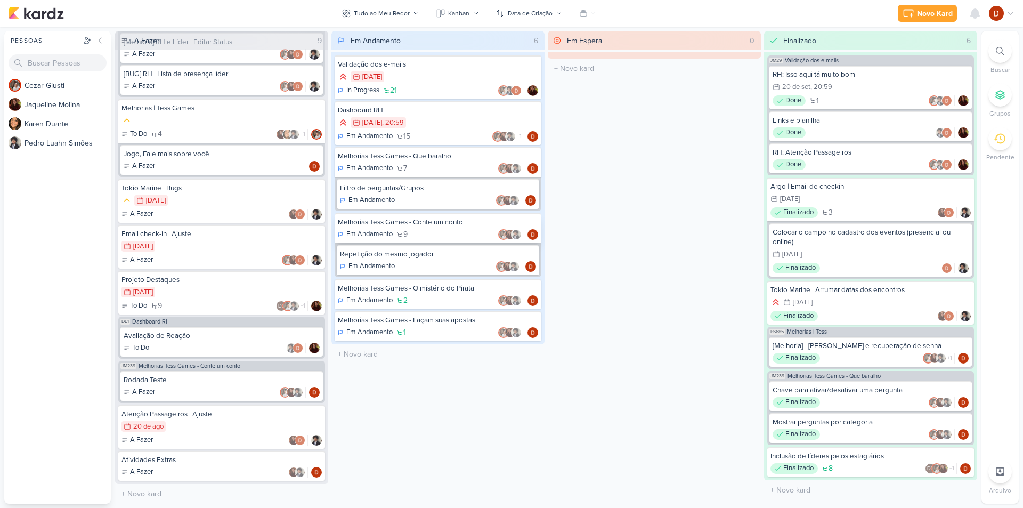
click at [437, 225] on div "Melhorias Tess Games - Conte um conto" at bounding box center [438, 222] width 200 height 10
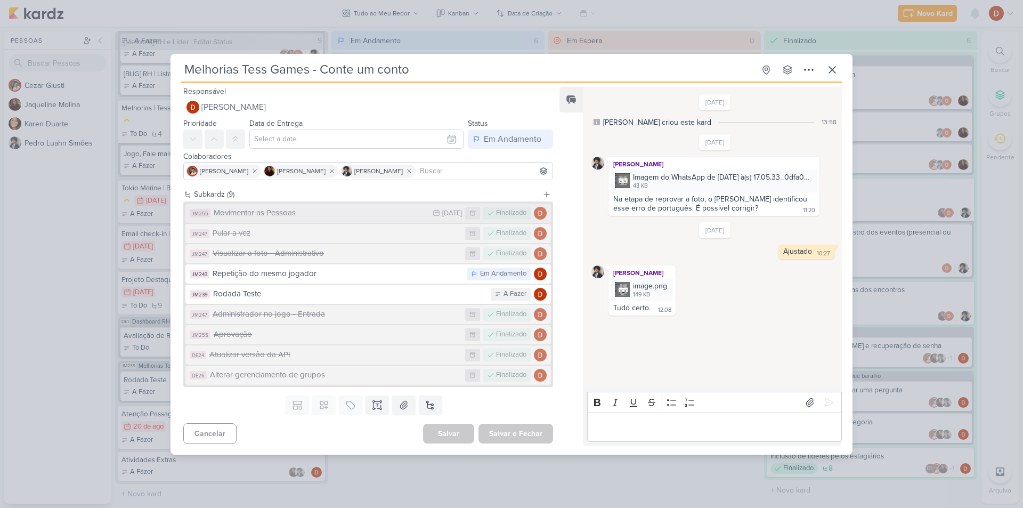
click at [319, 214] on div "Movimentar as Pessoas" at bounding box center [321, 213] width 214 height 12
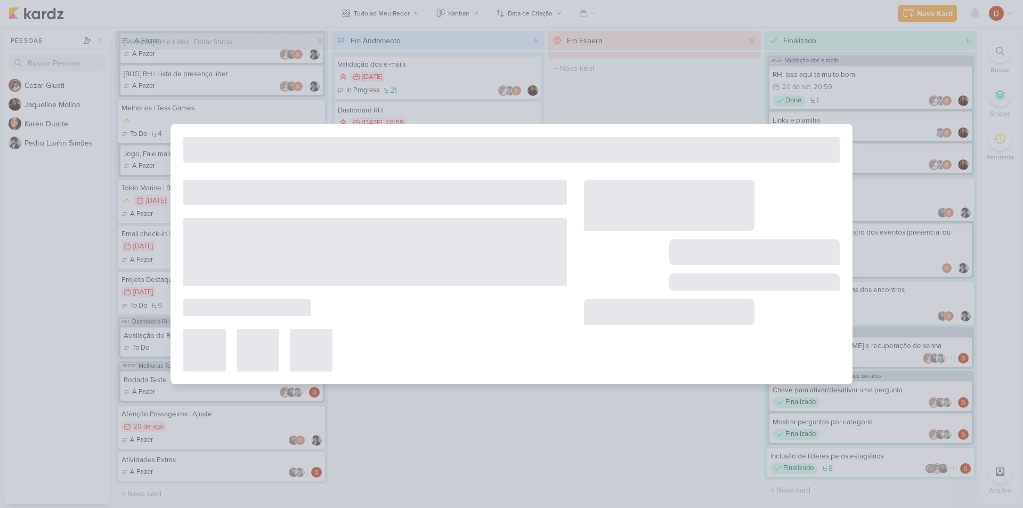
type input "Movimentar as Pessoas"
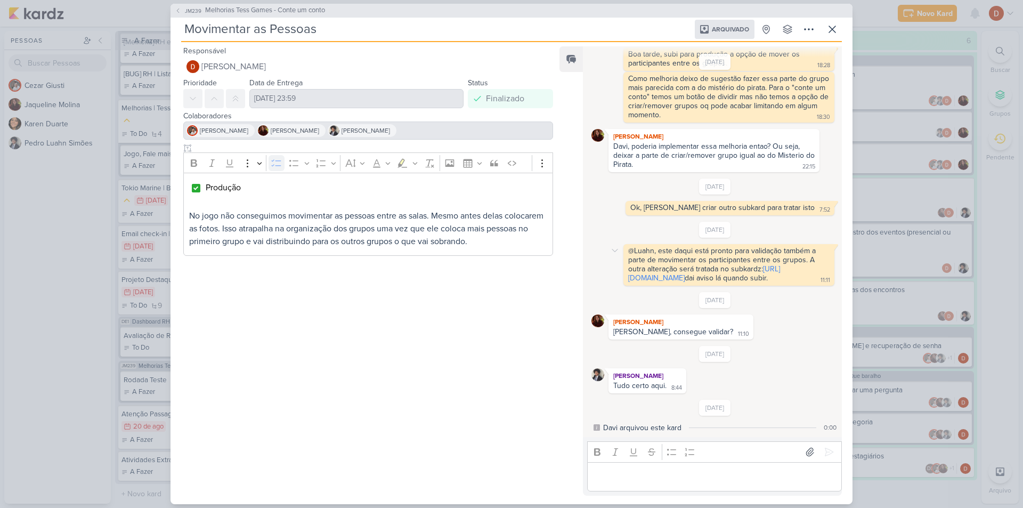
scroll to position [87, 0]
click at [195, 10] on span "JM239" at bounding box center [193, 11] width 20 height 8
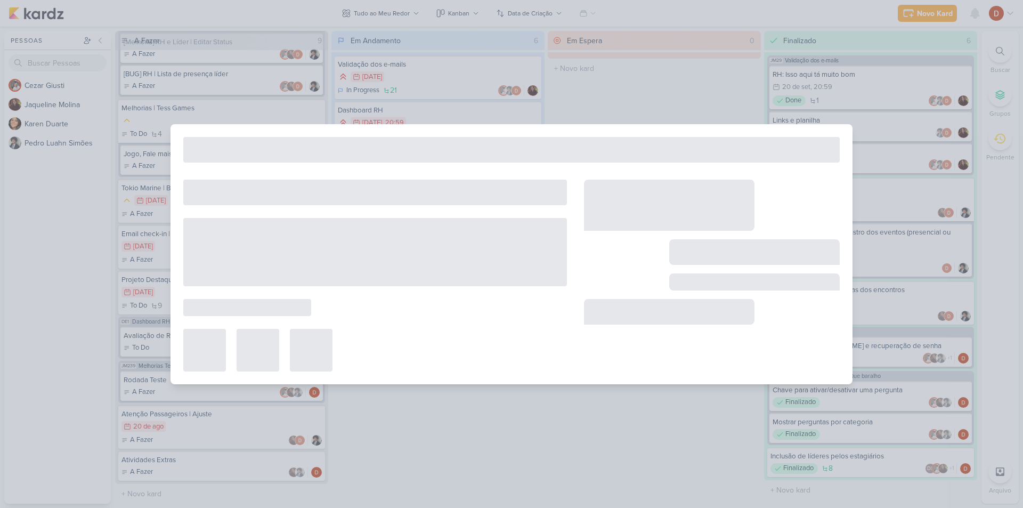
type input "Melhorias Tess Games - Conte um conto"
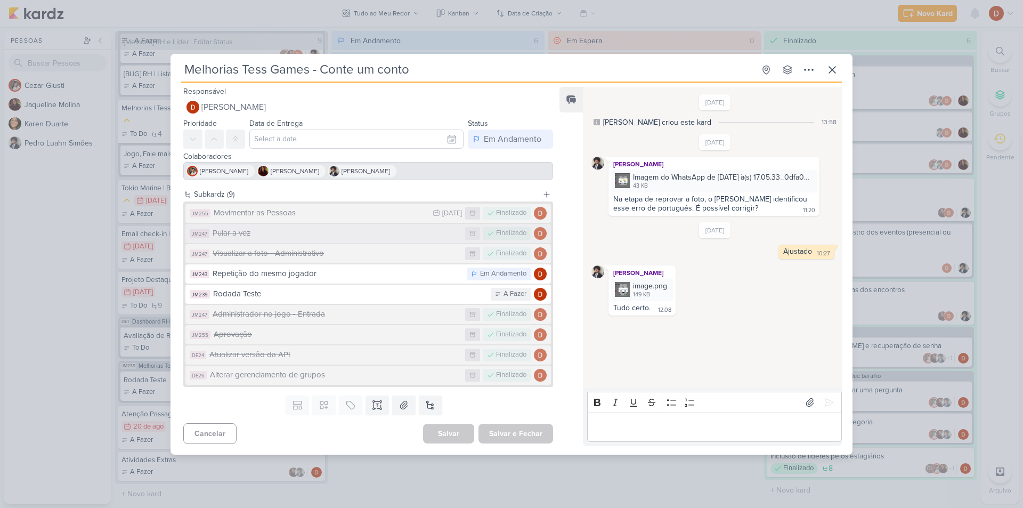
click at [299, 227] on button "JM247 Pular a vez Finalizado" at bounding box center [369, 233] width 366 height 19
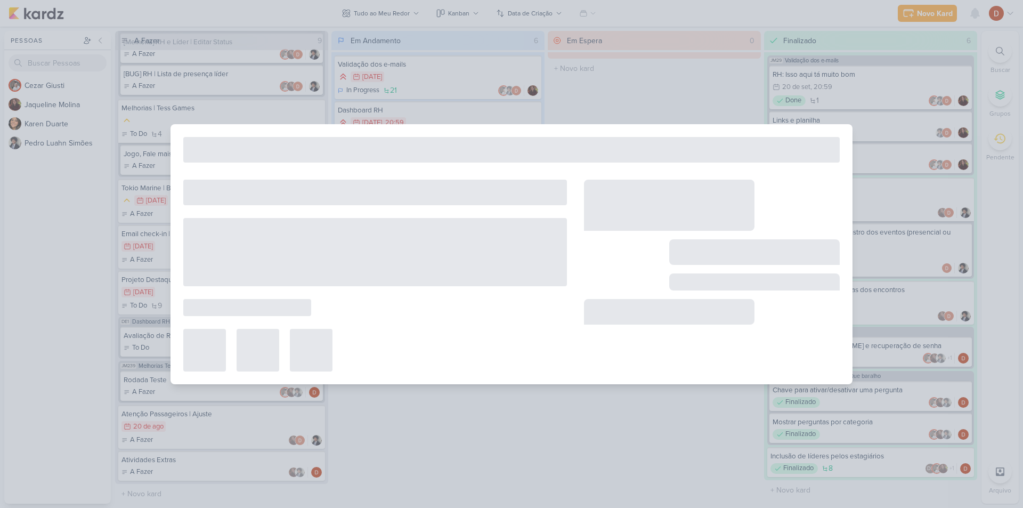
type input "Pular a vez"
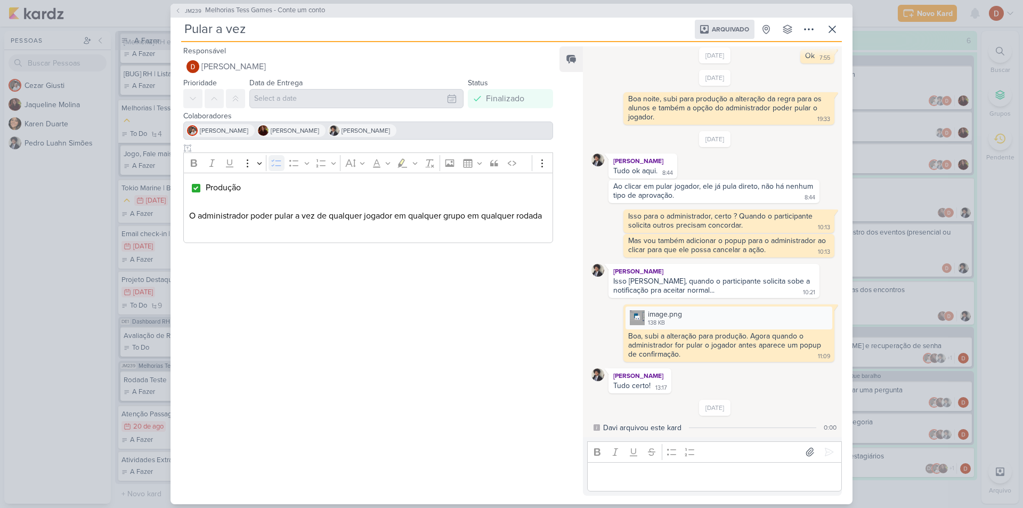
scroll to position [268, 0]
click at [190, 12] on span "JM239" at bounding box center [193, 11] width 20 height 8
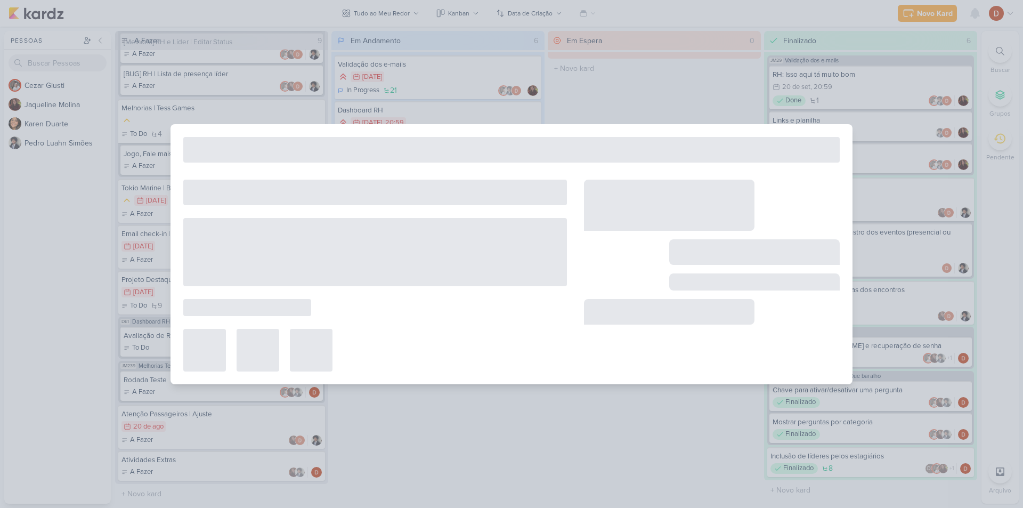
type input "Melhorias Tess Games - Conte um conto"
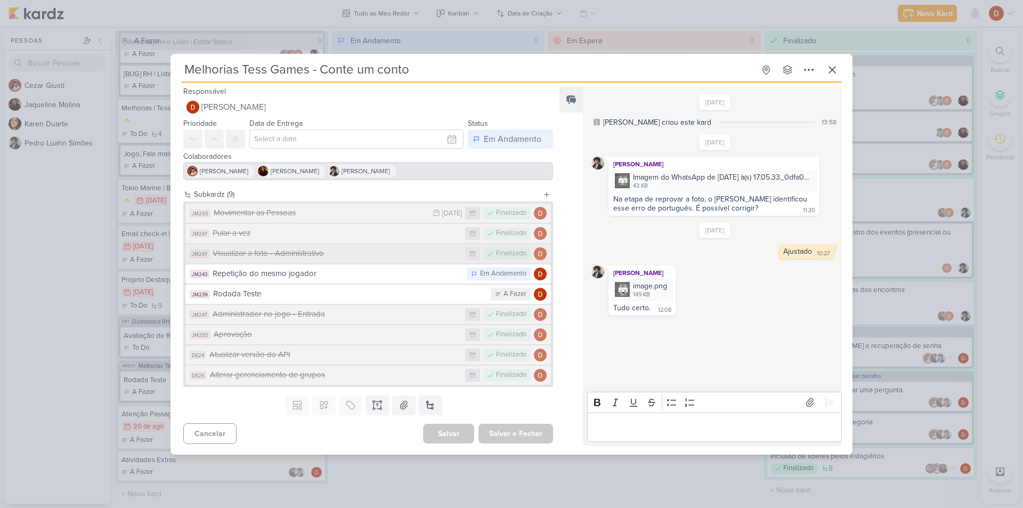
click at [372, 260] on button "JM247 Visualizar a foto - Administrativo Finalizado" at bounding box center [369, 253] width 366 height 19
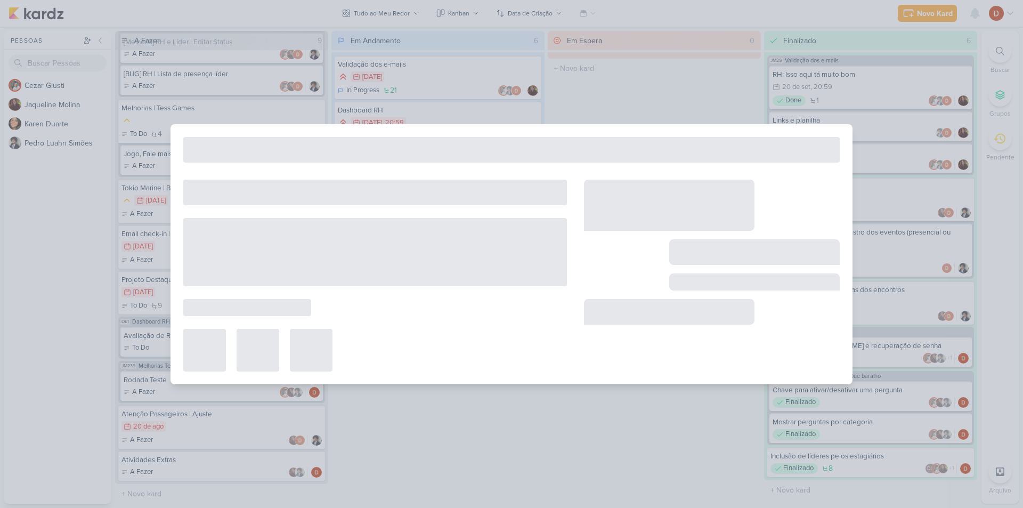
type input "Visualizar a foto - Administrativo"
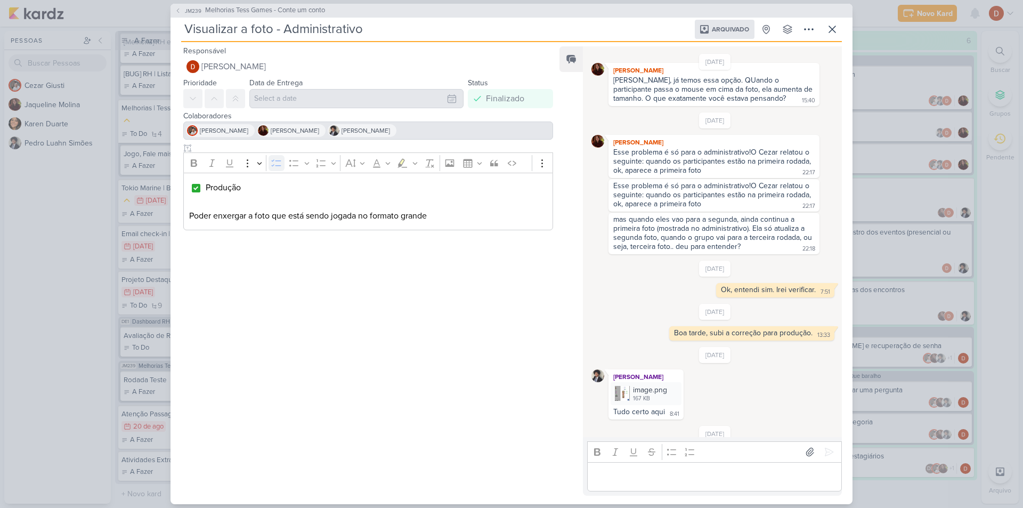
scroll to position [79, 0]
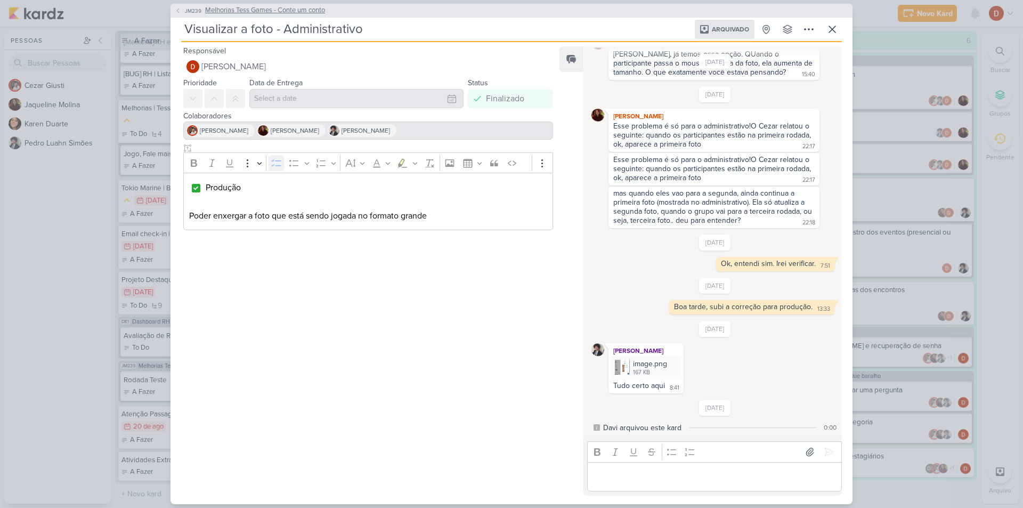
click at [191, 12] on span "JM239" at bounding box center [193, 11] width 20 height 8
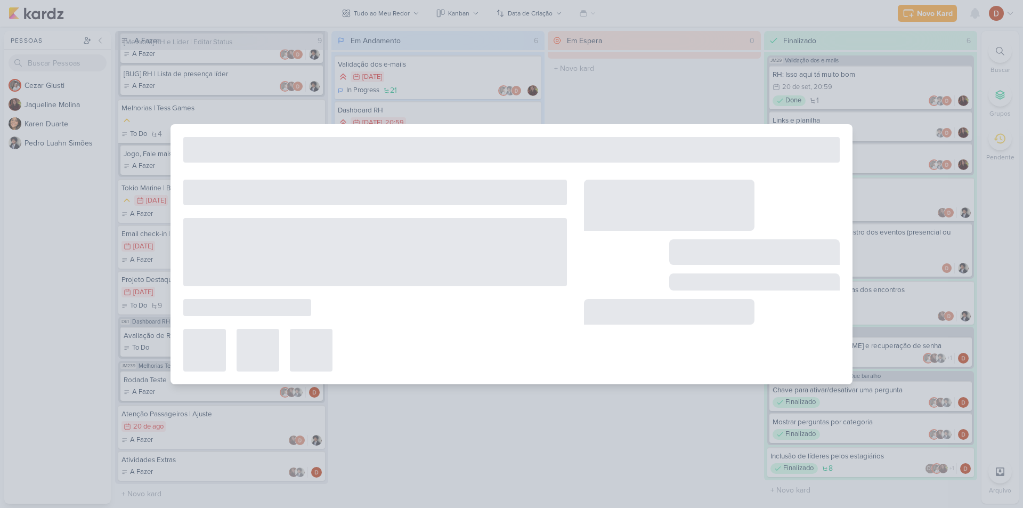
type input "Melhorias Tess Games - Conte um conto"
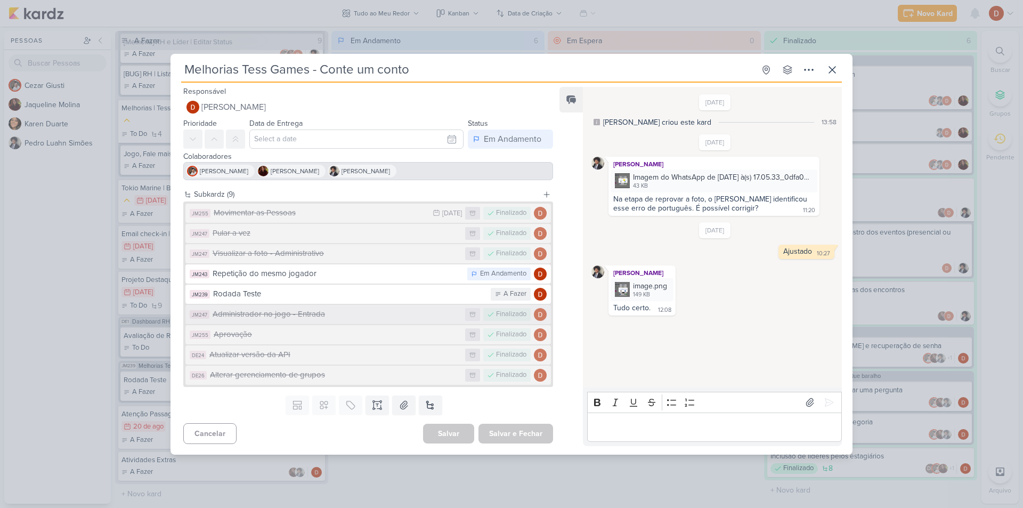
click at [317, 311] on div "Administrador no jogo - Entrada" at bounding box center [336, 314] width 247 height 12
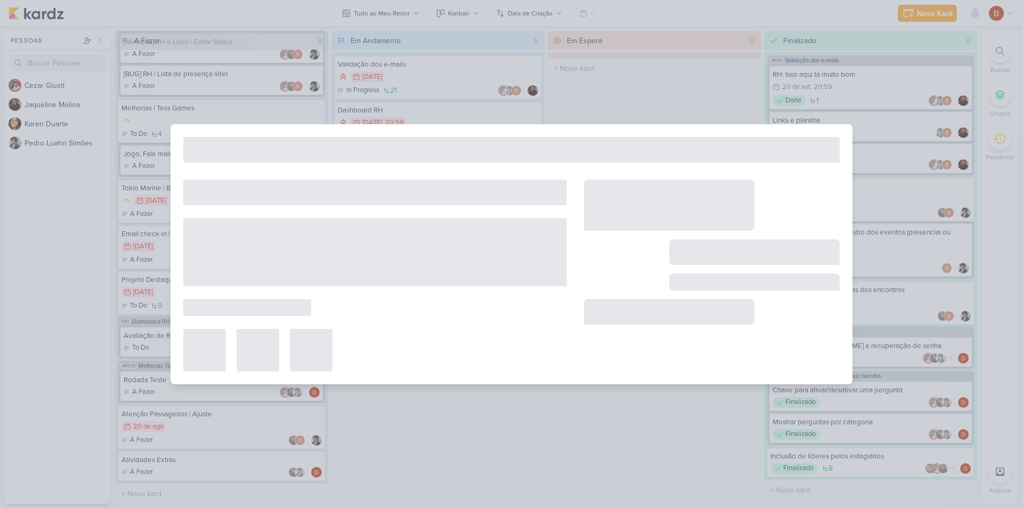
type input "Administrador no jogo - Entrada"
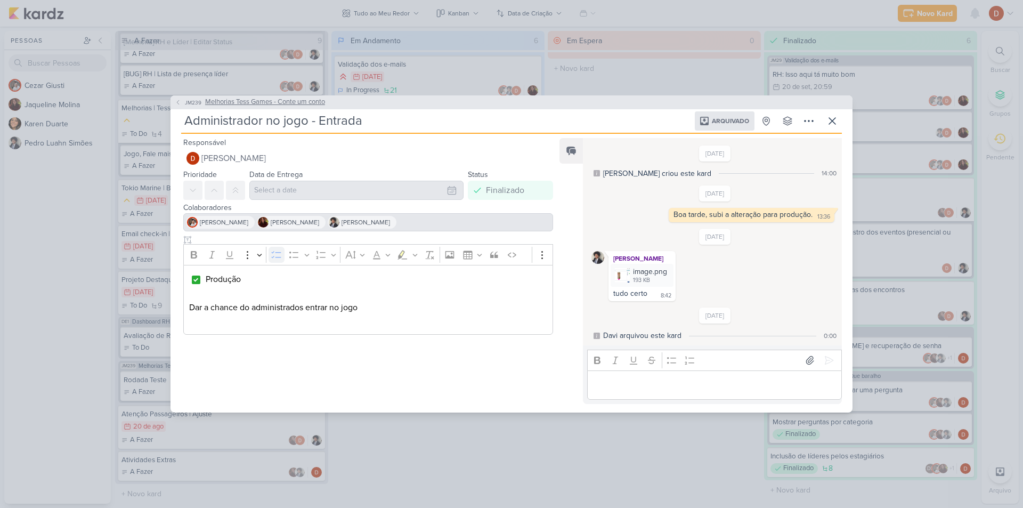
click at [180, 102] on icon at bounding box center [178, 102] width 6 height 6
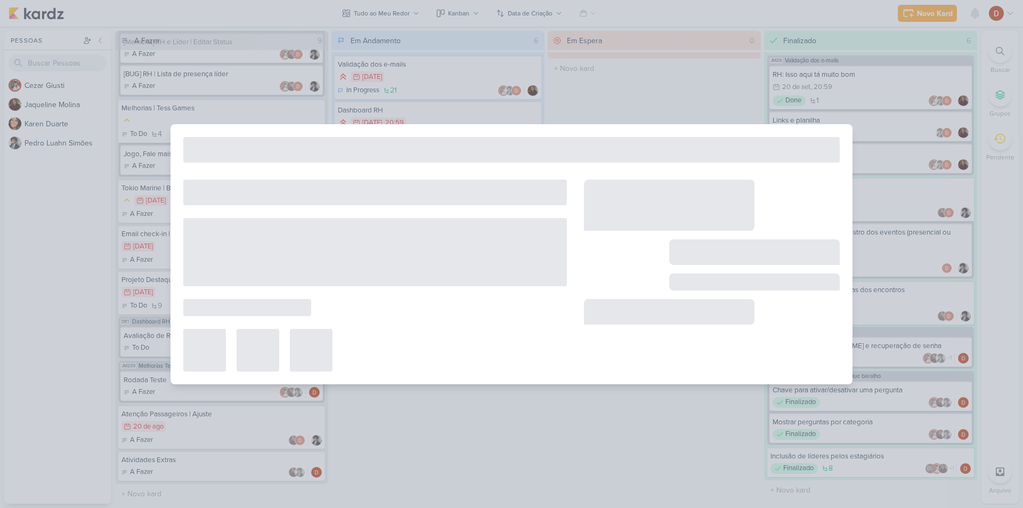
type input "Melhorias Tess Games - Conte um conto"
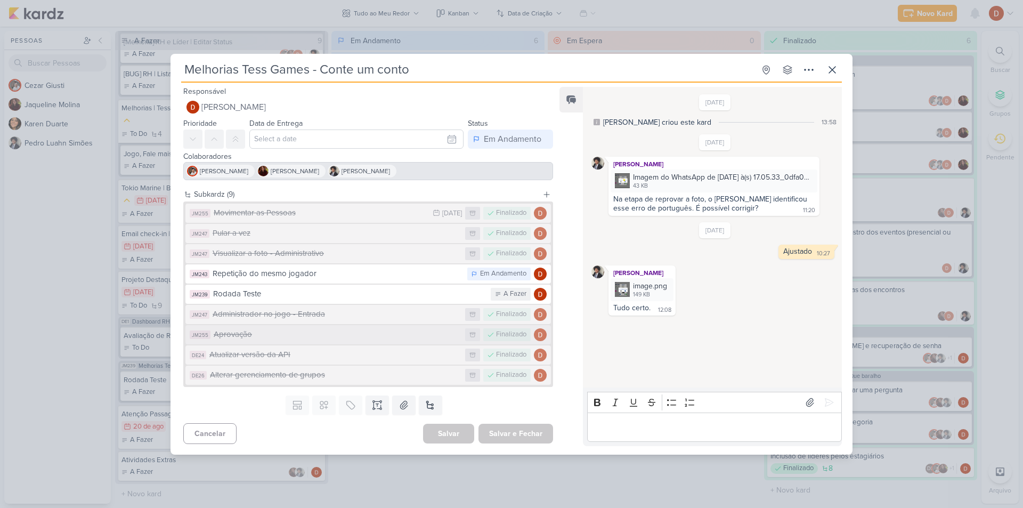
click at [254, 330] on div "Aprovação" at bounding box center [337, 334] width 246 height 12
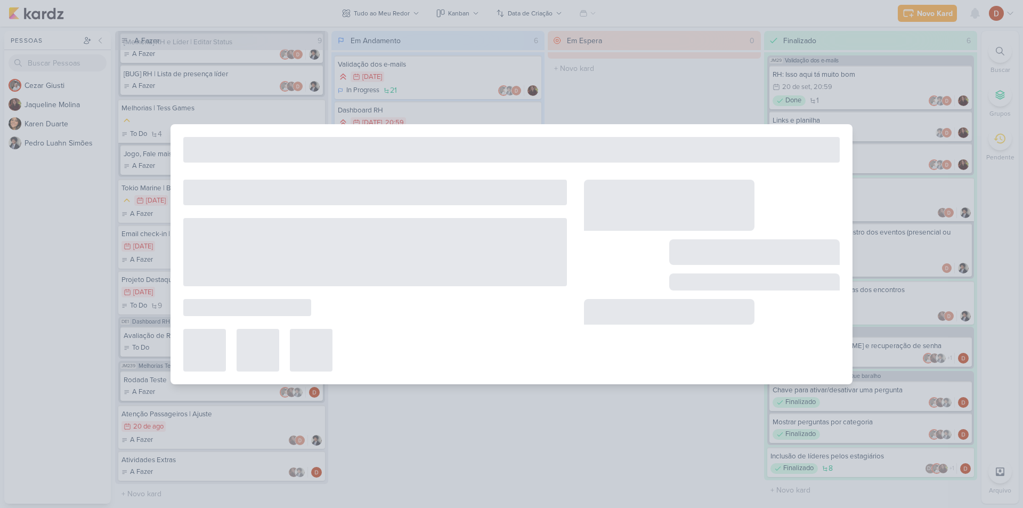
type input "Aprovação"
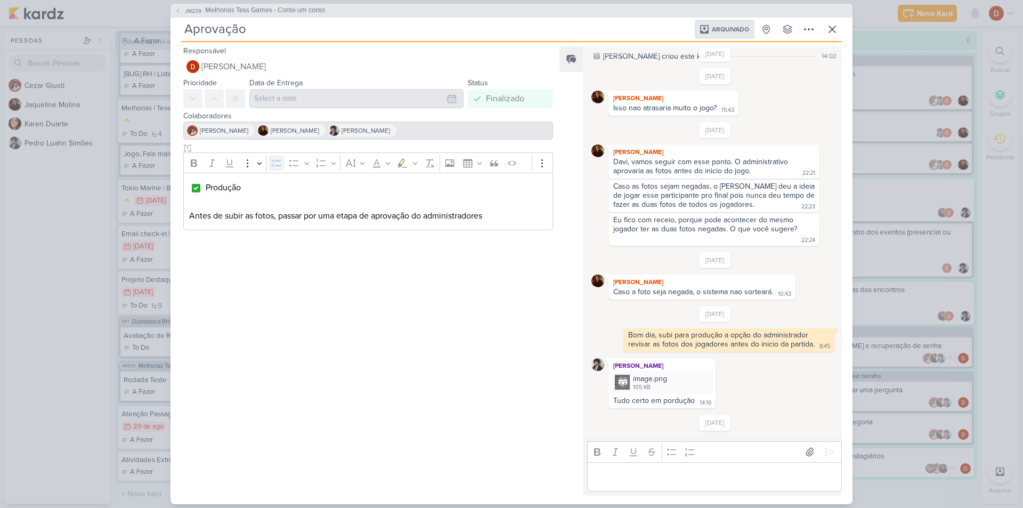
scroll to position [50, 0]
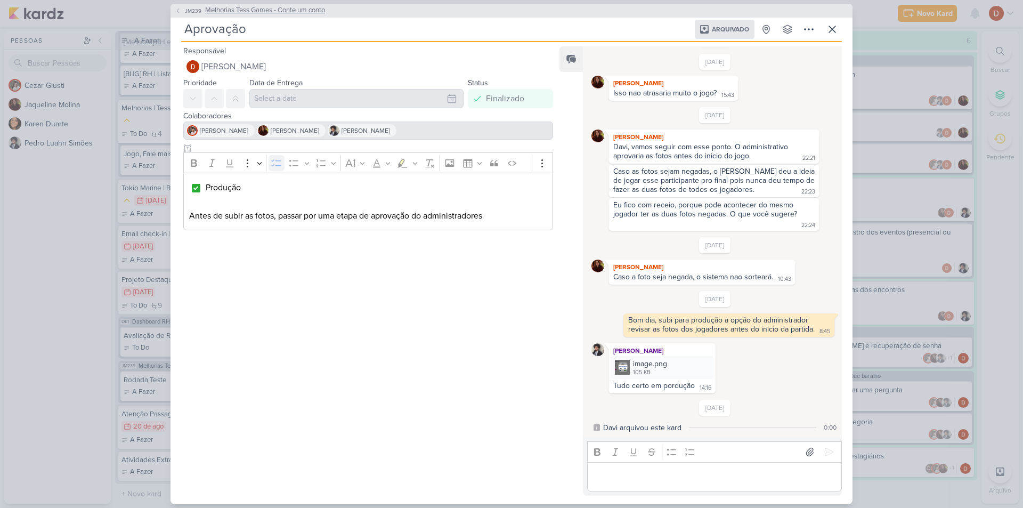
click at [188, 12] on span "JM239" at bounding box center [193, 11] width 20 height 8
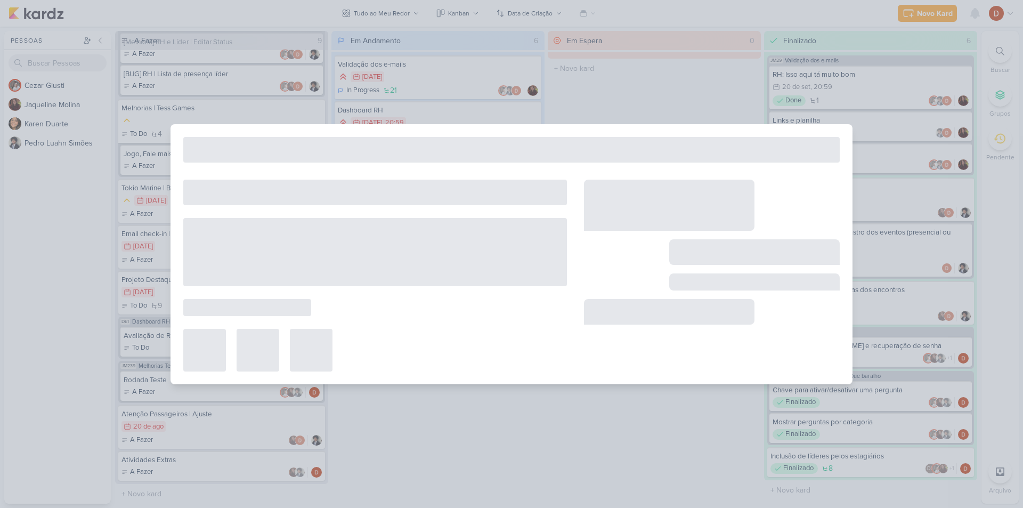
type input "Melhorias Tess Games - Conte um conto"
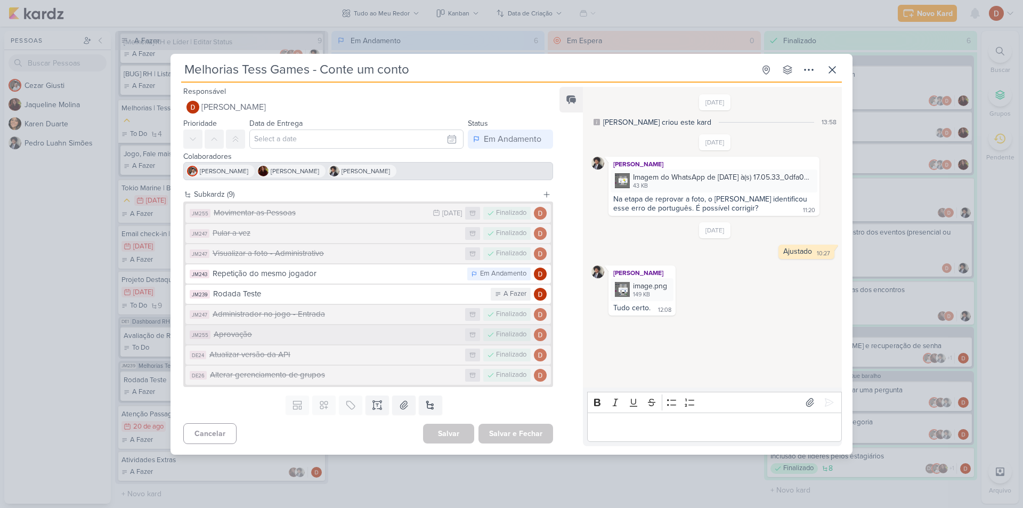
click at [282, 332] on div "Aprovação" at bounding box center [337, 334] width 246 height 12
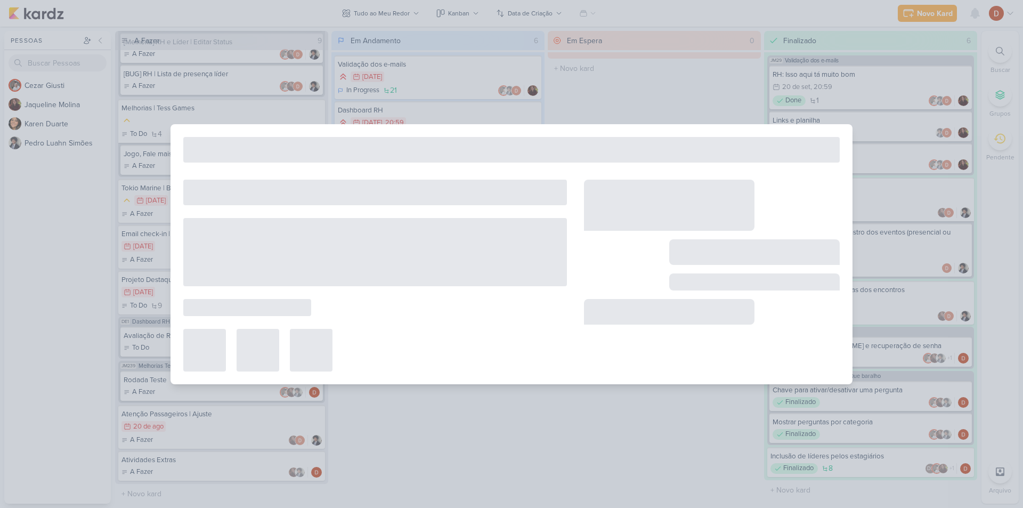
type input "Aprovação"
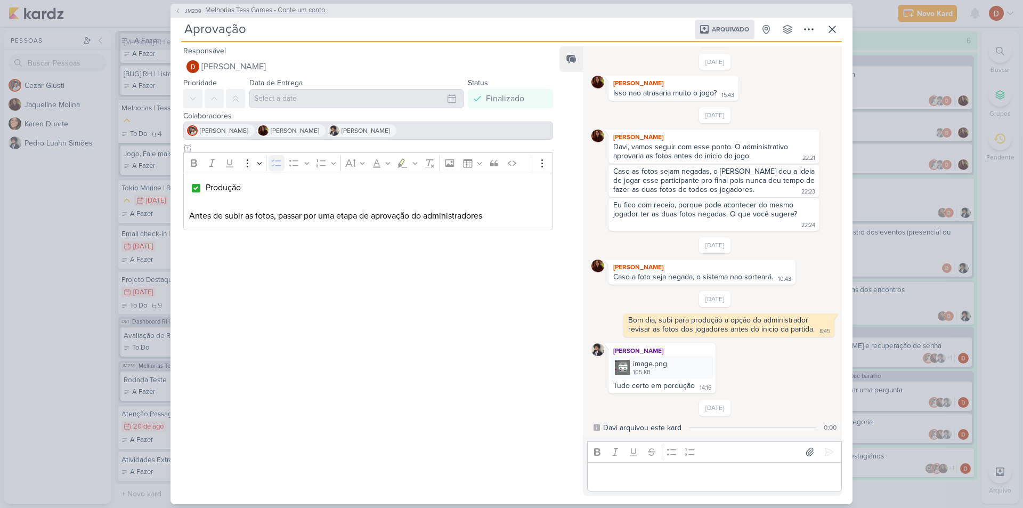
click at [195, 9] on span "JM239" at bounding box center [193, 11] width 20 height 8
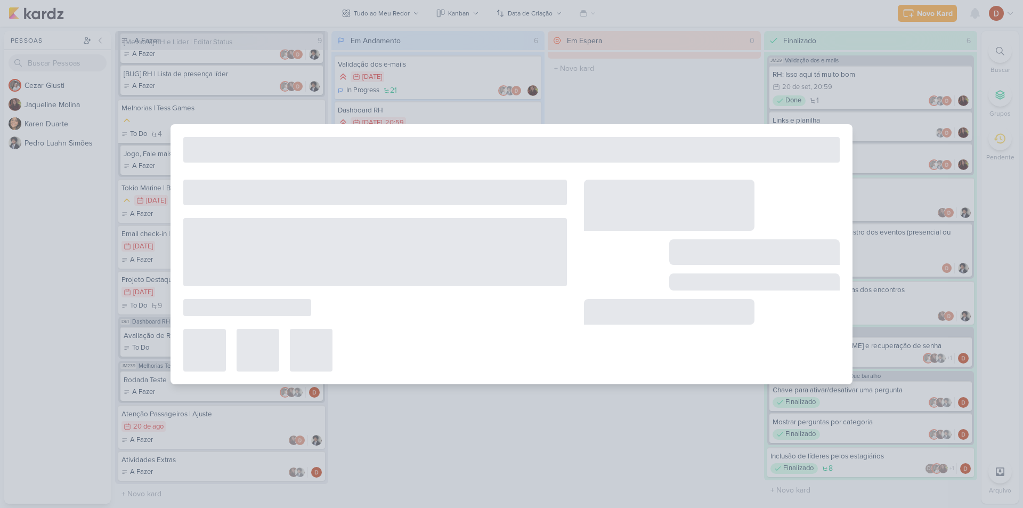
type input "Melhorias Tess Games - Conte um conto"
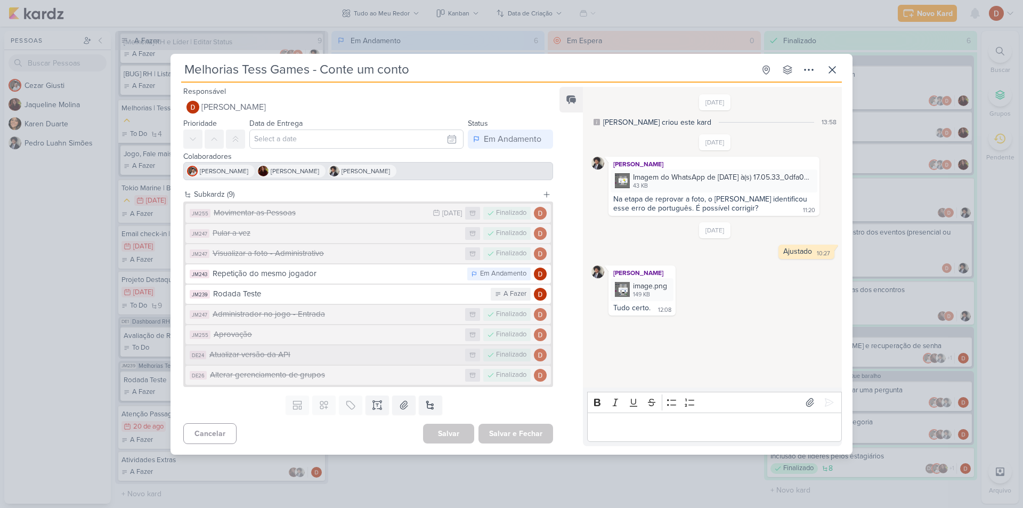
click at [323, 346] on button "DE24 Atualizar versão da API Finalizado" at bounding box center [369, 354] width 366 height 19
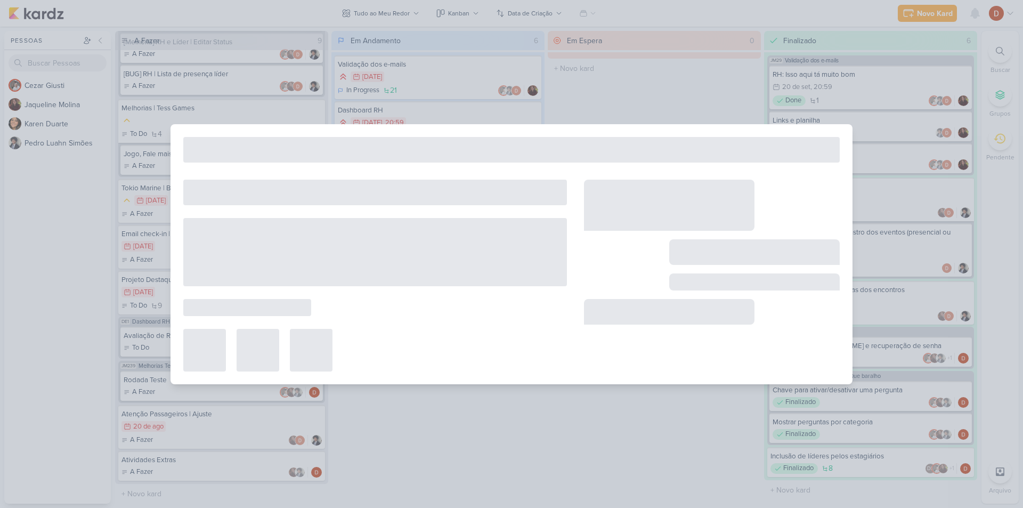
type input "Atualizar versão da API"
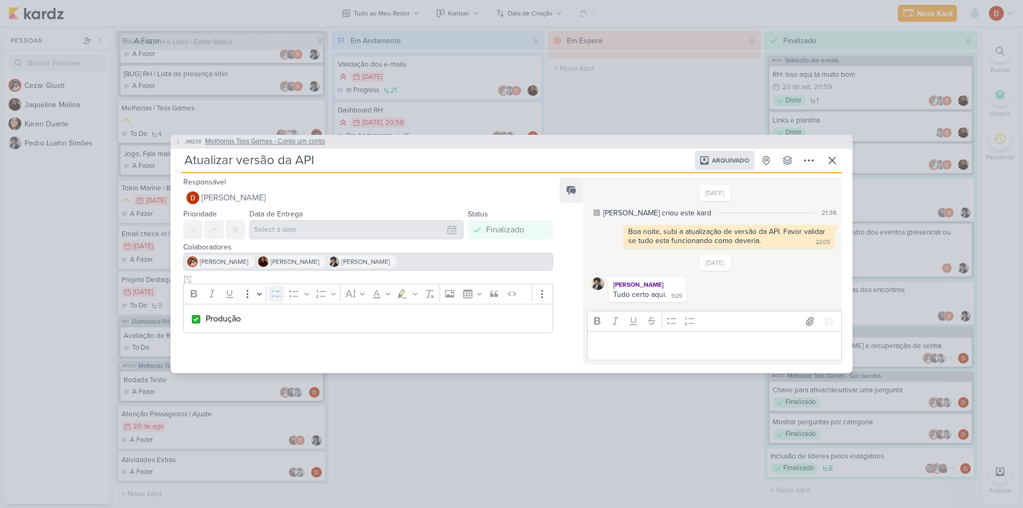
click at [187, 144] on span "JM239" at bounding box center [193, 142] width 20 height 8
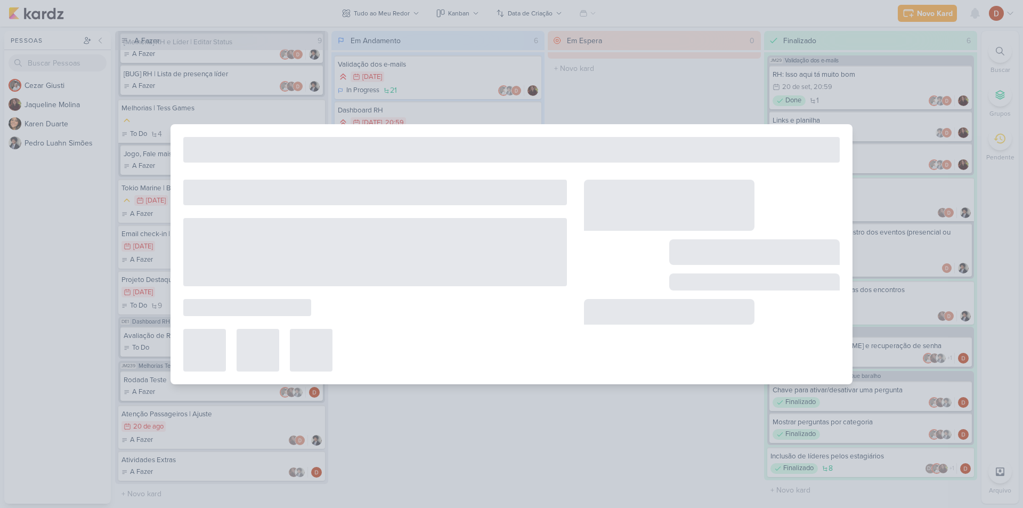
type input "Melhorias Tess Games - Conte um conto"
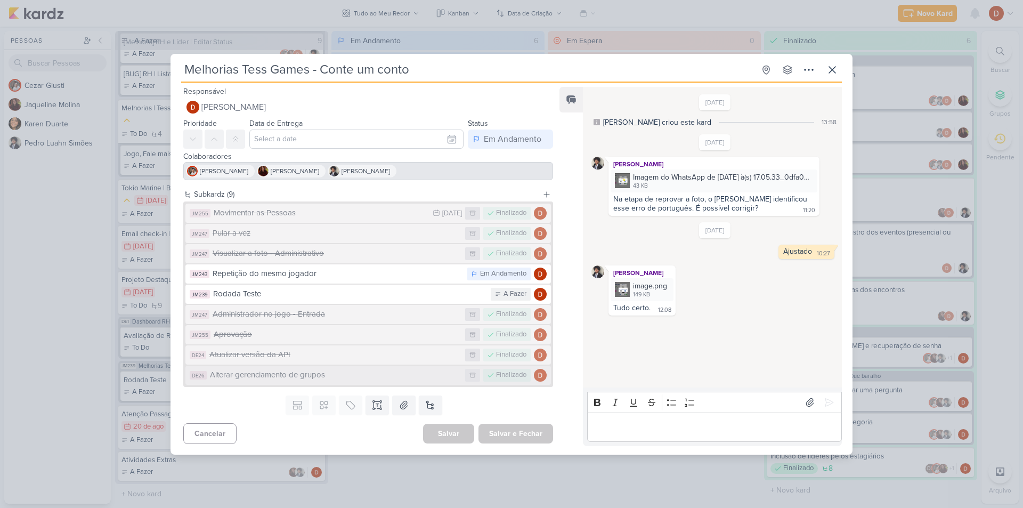
click at [267, 376] on div "Alterar gerenciamento de grupos" at bounding box center [335, 375] width 250 height 12
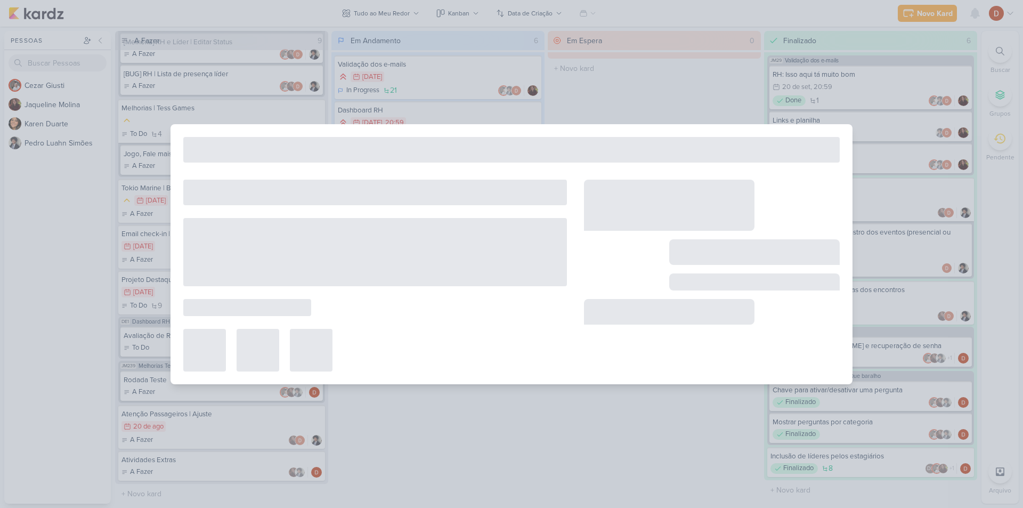
type input "Alterar gerenciamento de grupos"
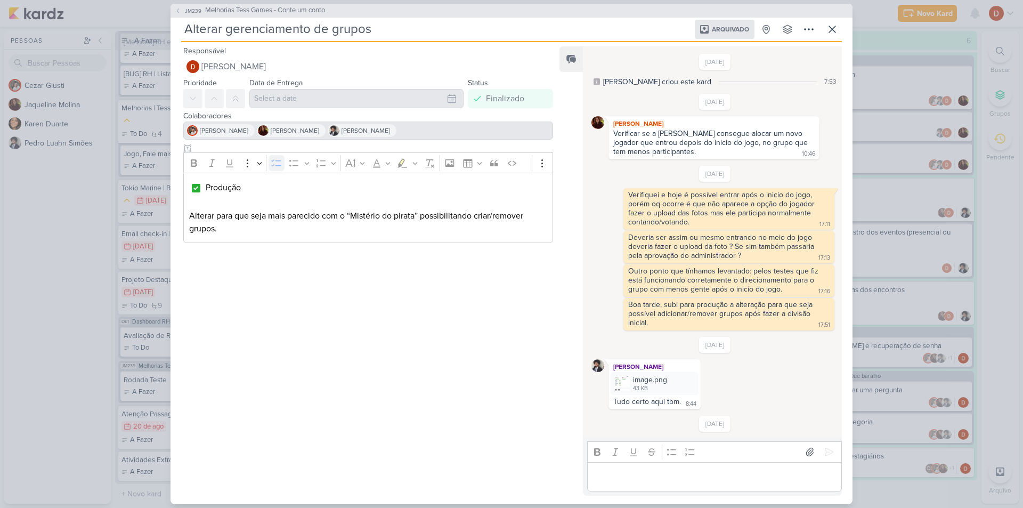
scroll to position [16, 0]
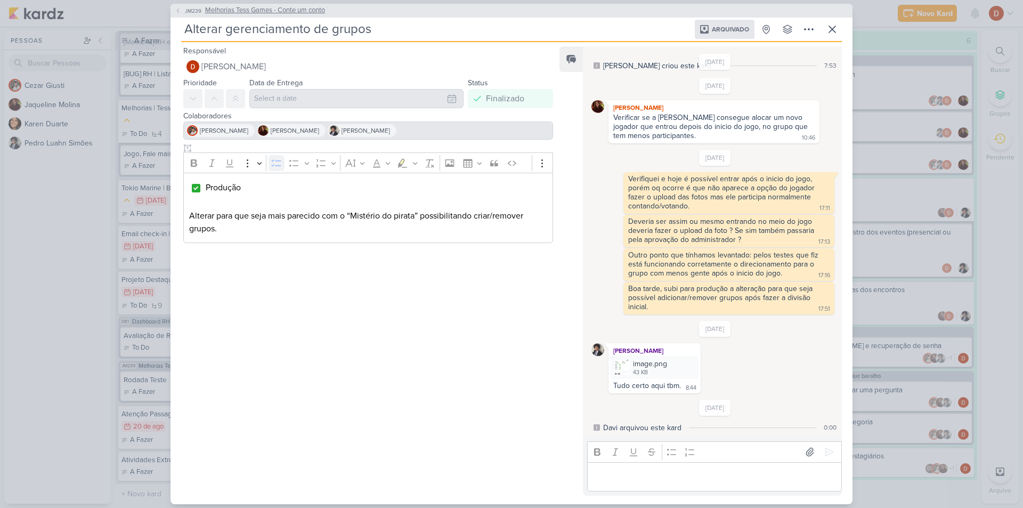
click at [186, 10] on span "JM239" at bounding box center [193, 11] width 20 height 8
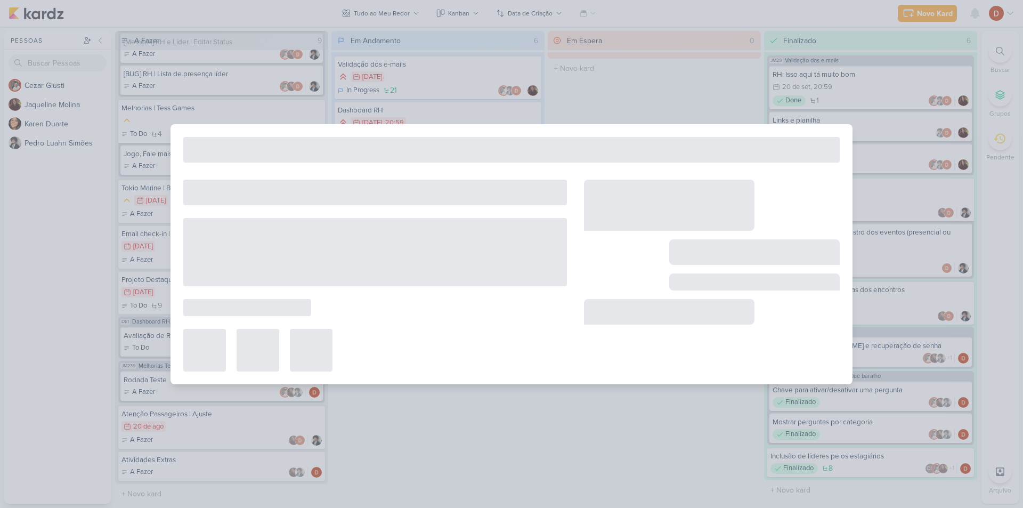
type input "Melhorias Tess Games - Conte um conto"
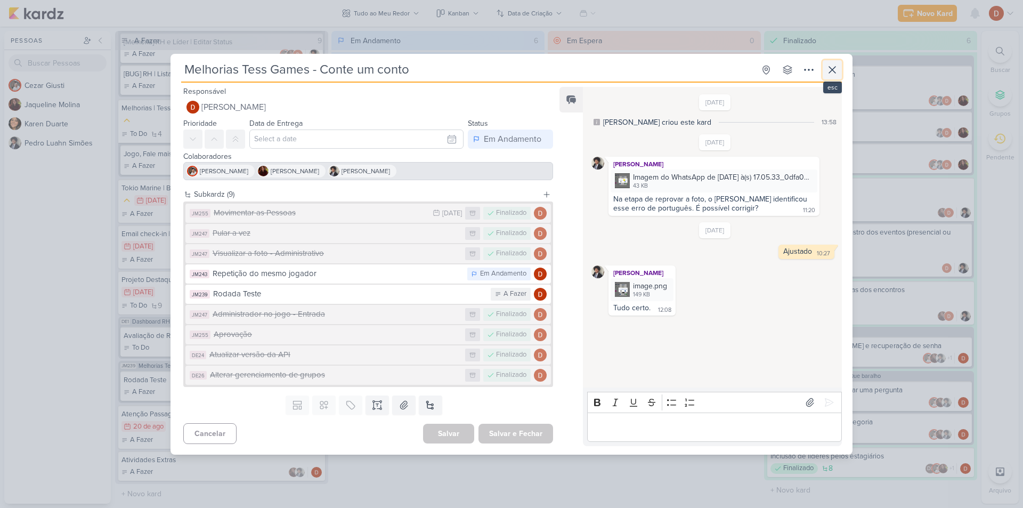
click at [828, 65] on icon at bounding box center [832, 69] width 13 height 13
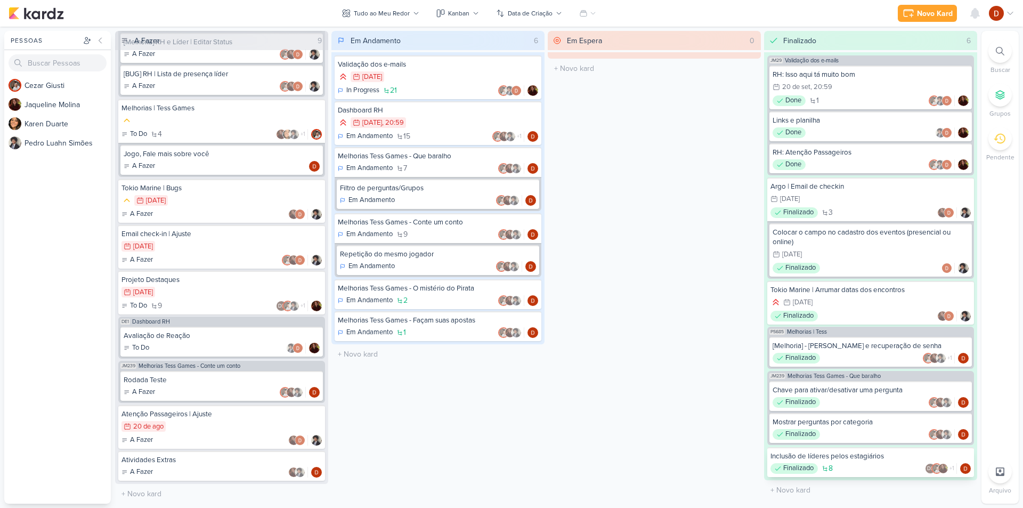
click at [857, 461] on div "Inclusão de líderes pelos estagiários" at bounding box center [871, 457] width 200 height 10
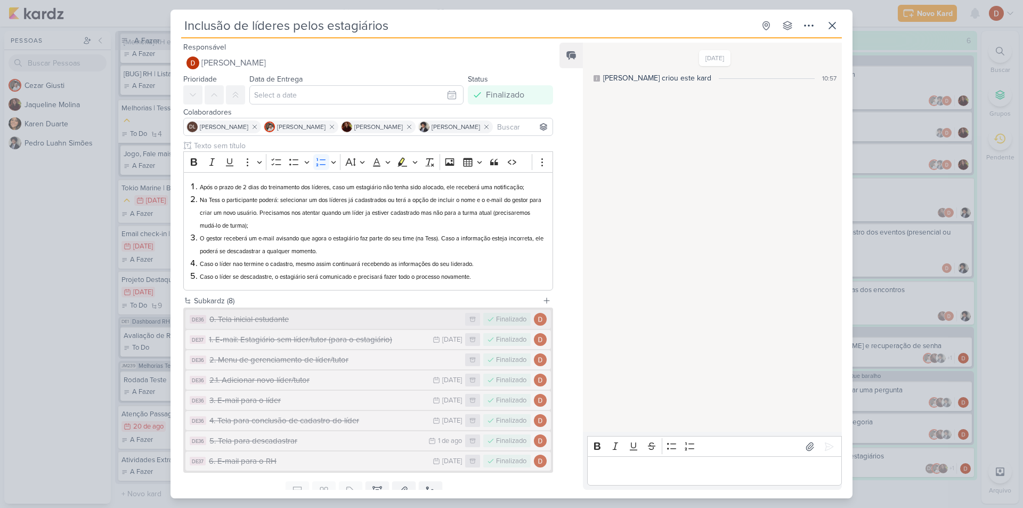
click at [264, 314] on div "0. Tela inicial estudante" at bounding box center [334, 319] width 251 height 12
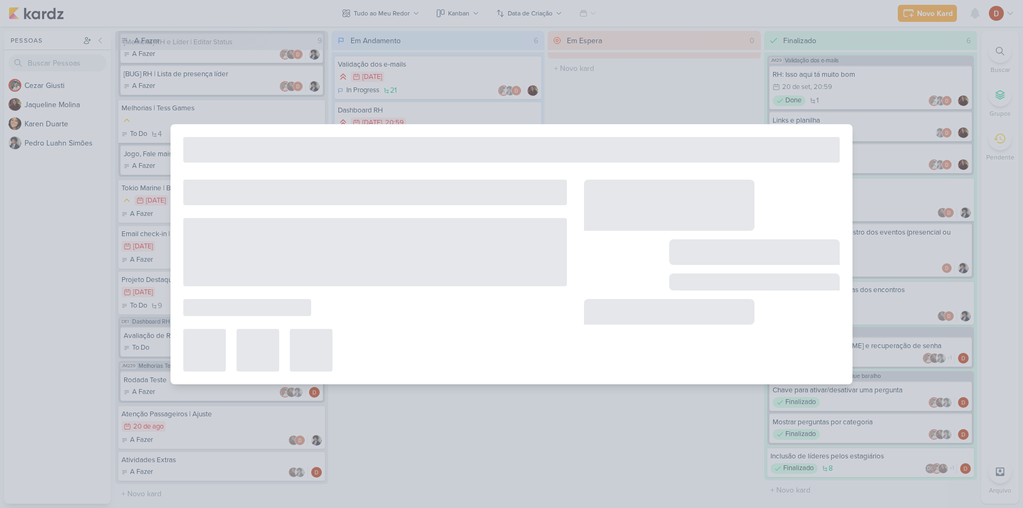
type input "0. Tela inicial estudante"
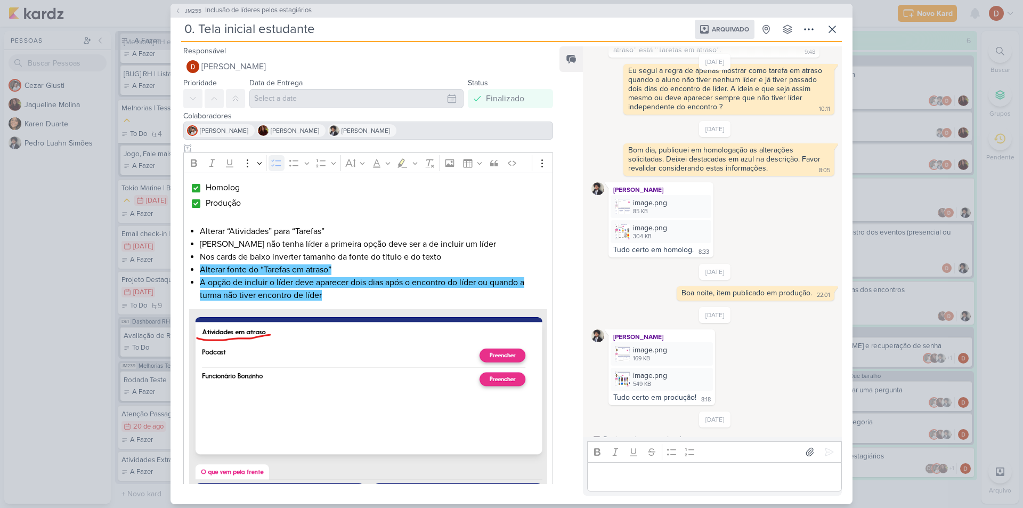
scroll to position [352, 0]
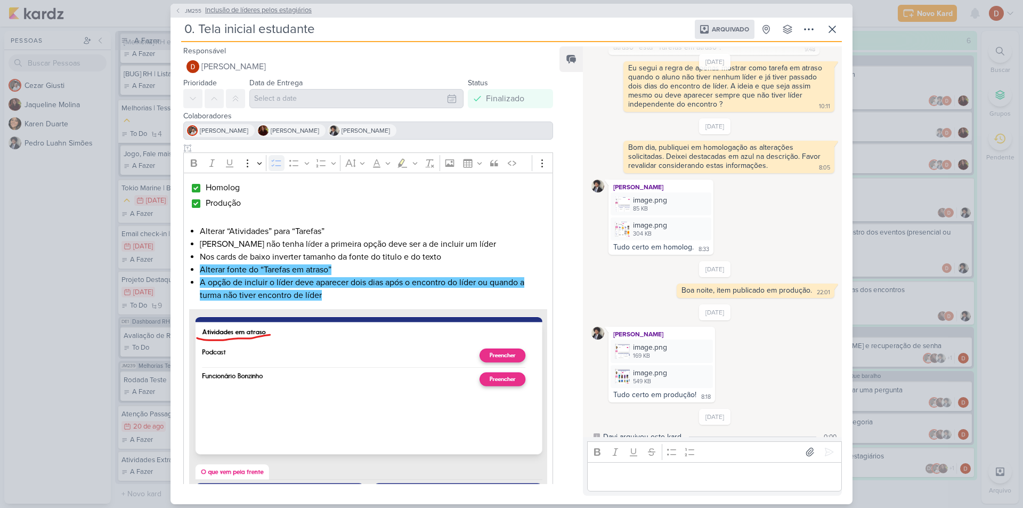
click at [182, 12] on button "JM255 Inclusão de líderes pelos estagiários" at bounding box center [243, 10] width 137 height 11
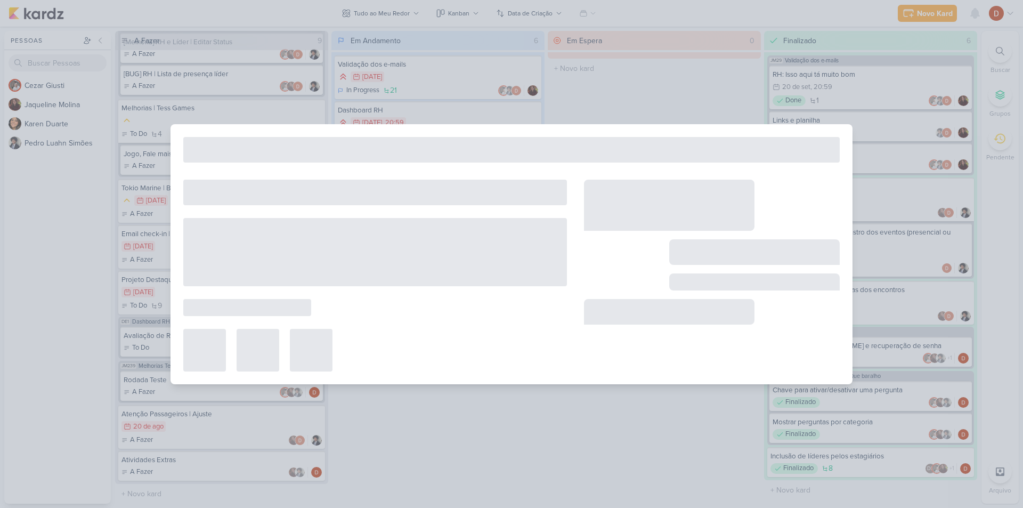
type input "Inclusão de líderes pelos estagiários"
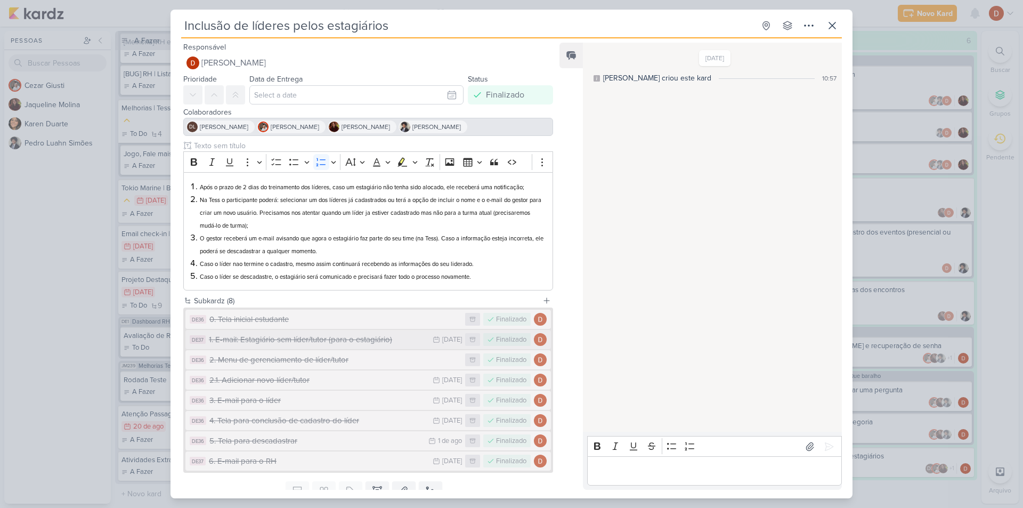
click at [309, 342] on div "1. E-mail: Estagiário sem líder/tutor (para o estagiário)" at bounding box center [318, 340] width 219 height 12
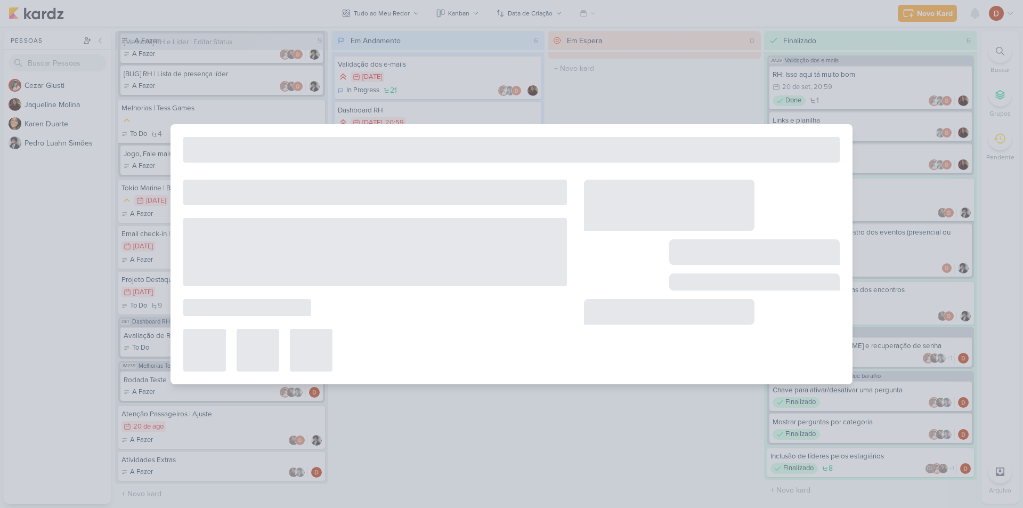
type input "1. E-mail: Estagiário sem líder/tutor (para o estagiário)"
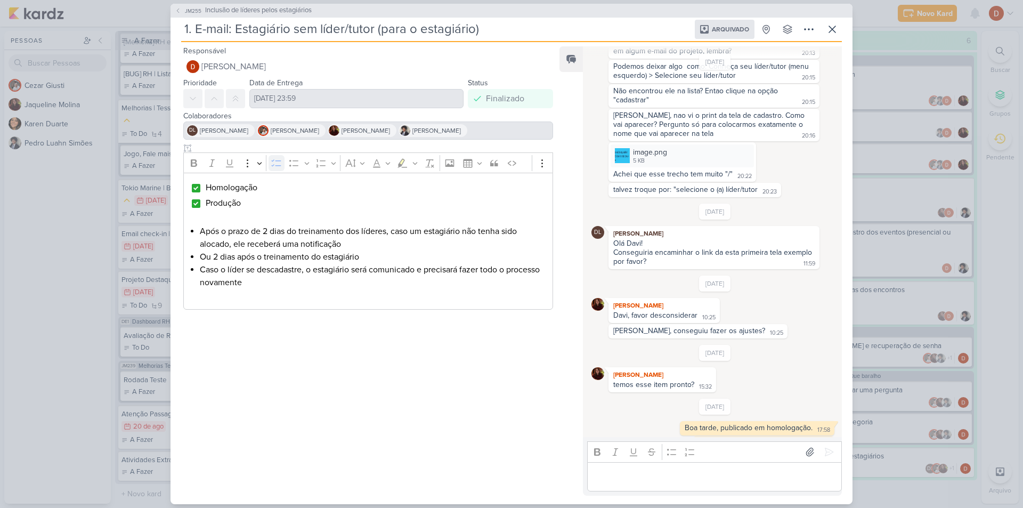
scroll to position [787, 0]
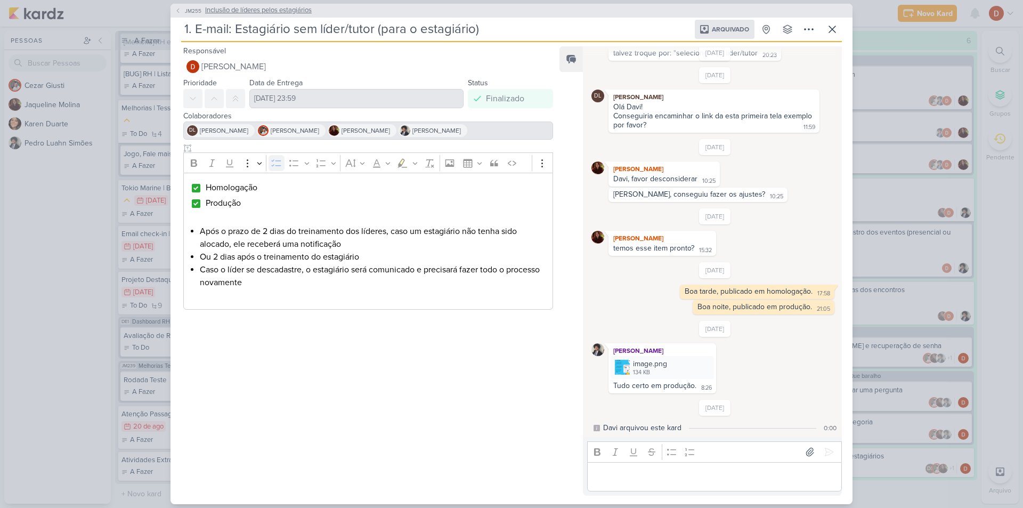
click at [184, 10] on span "JM255" at bounding box center [193, 11] width 20 height 8
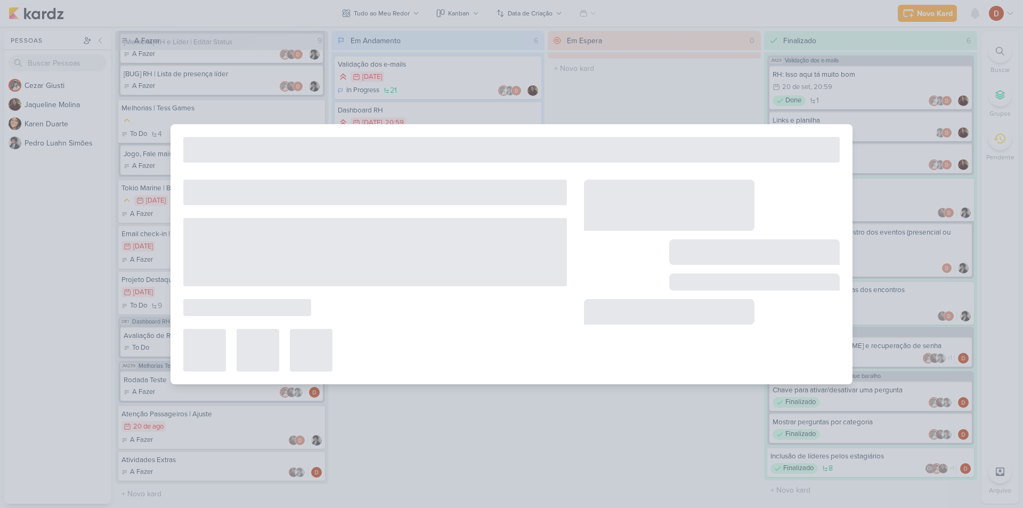
type input "Inclusão de líderes pelos estagiários"
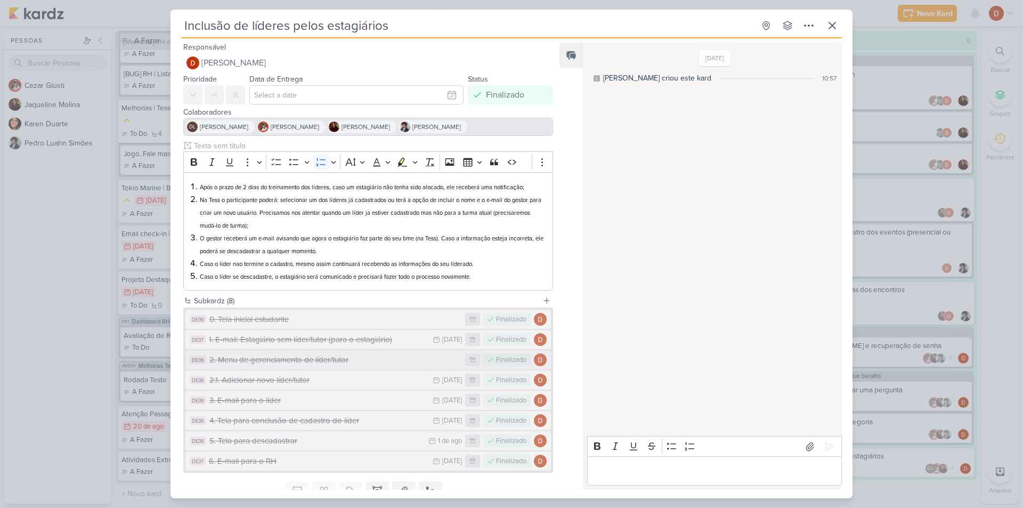
click at [263, 365] on div "2. Menu de gerenciamento de líder/tutor" at bounding box center [334, 360] width 251 height 12
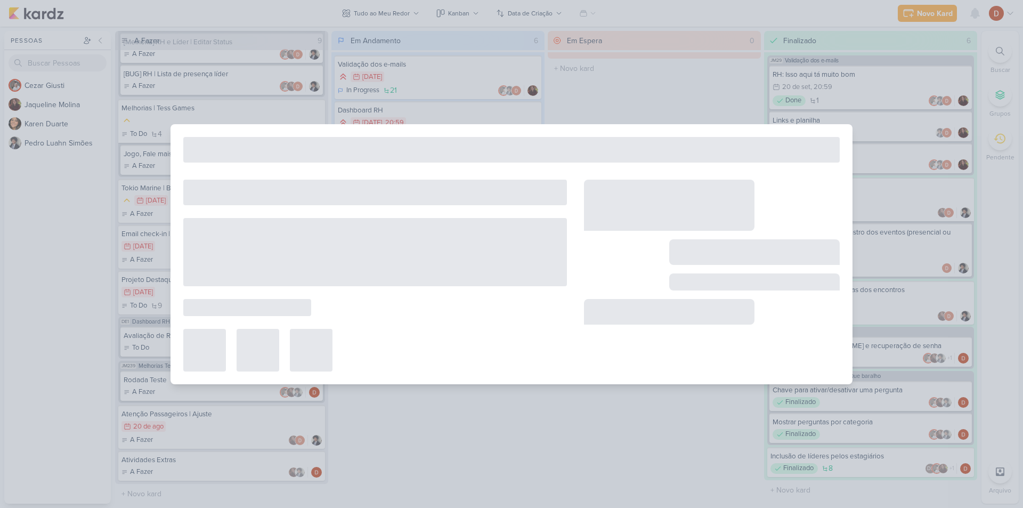
type input "2. Menu de gerenciamento de líder/tutor"
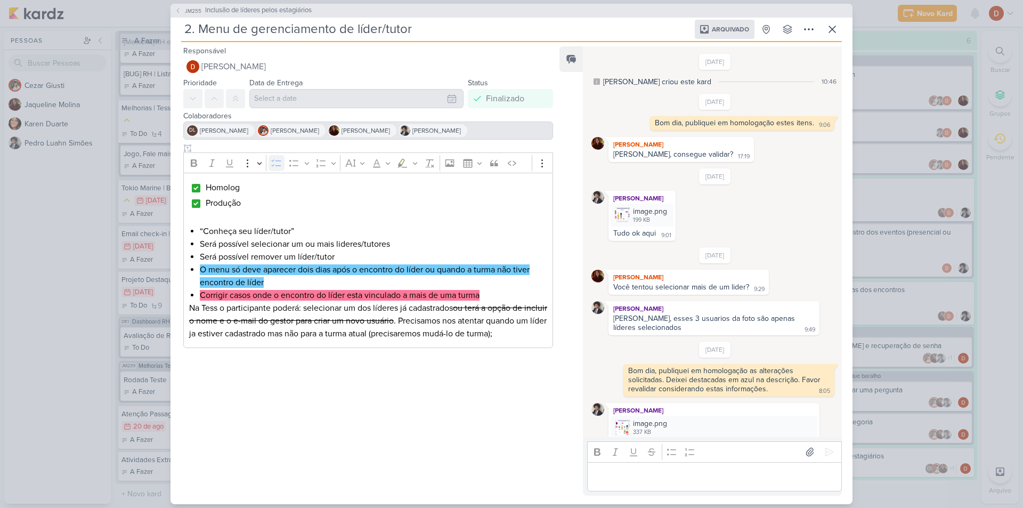
scroll to position [417, 0]
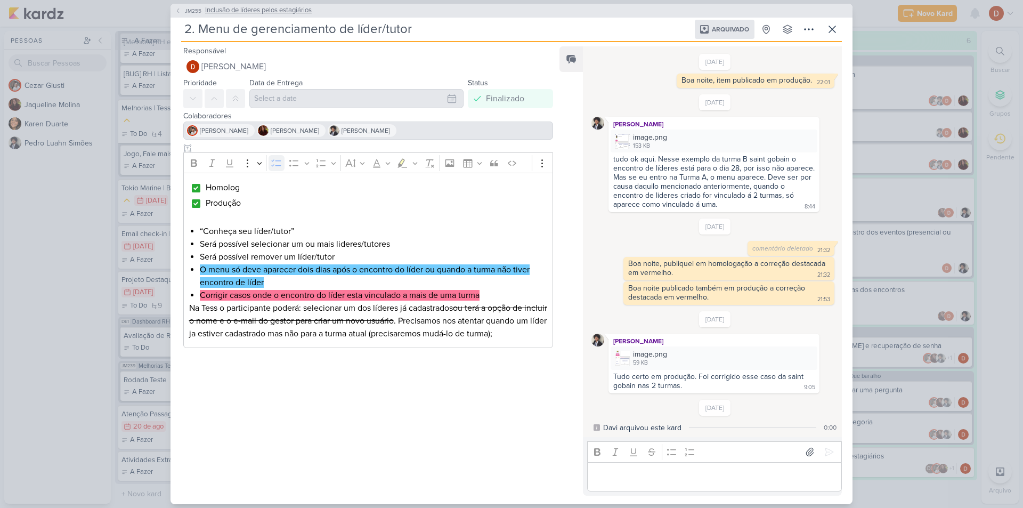
click at [184, 13] on span "JM255" at bounding box center [193, 11] width 20 height 8
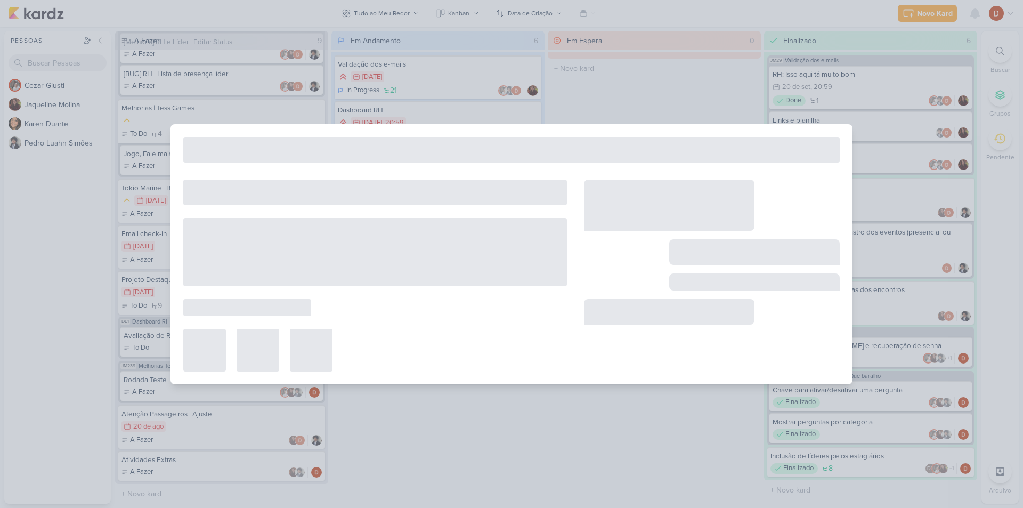
type input "Inclusão de líderes pelos estagiários"
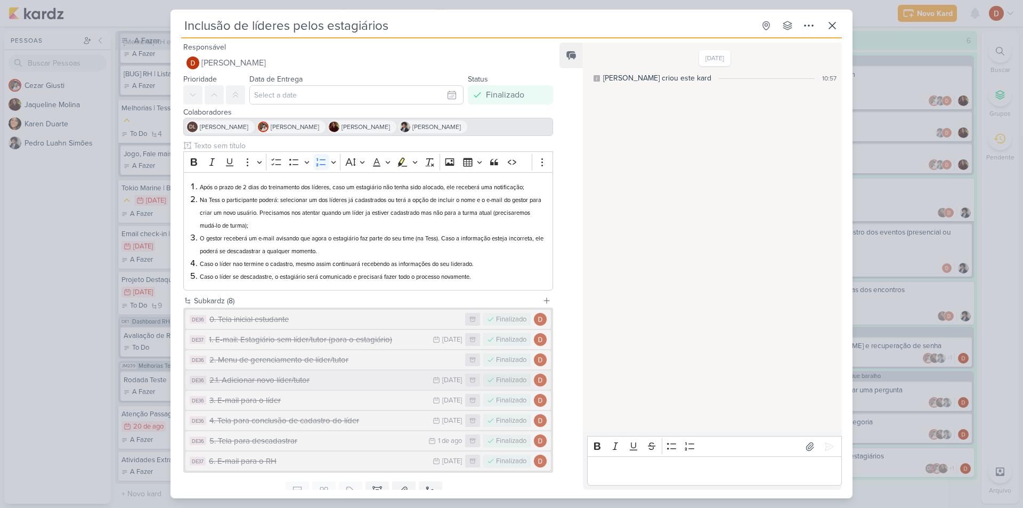
click at [262, 378] on div "2.1. Adicionar novo líder/tutor" at bounding box center [318, 380] width 218 height 12
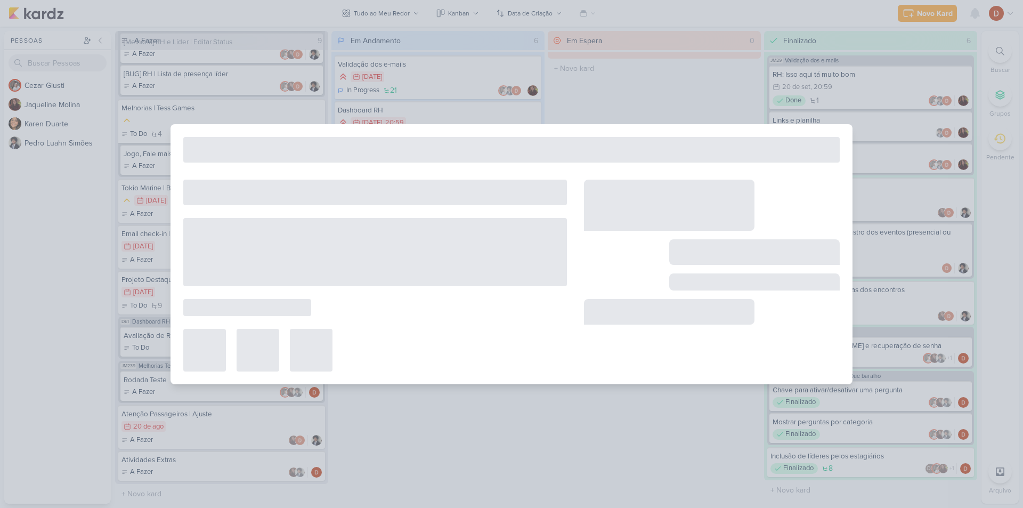
type input "2.1. Adicionar novo líder/tutor"
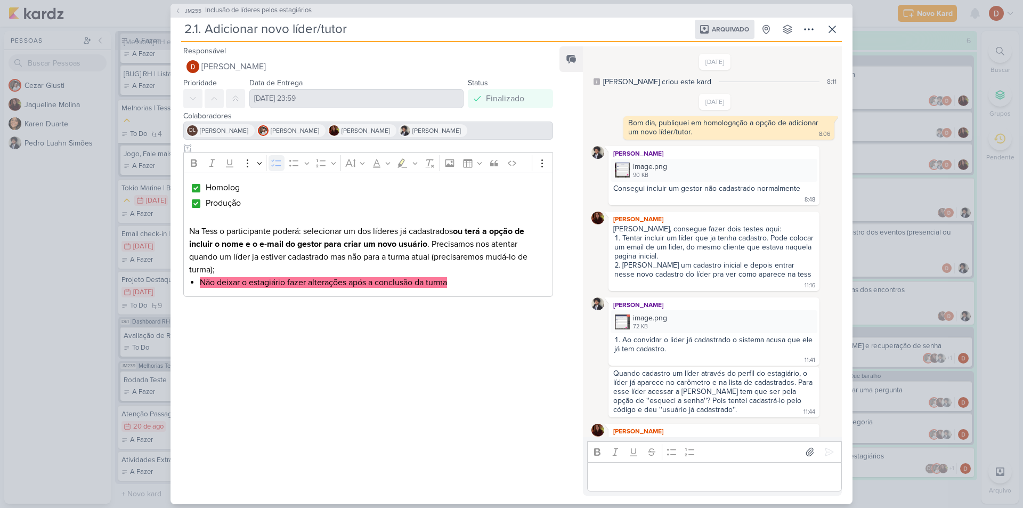
scroll to position [775, 0]
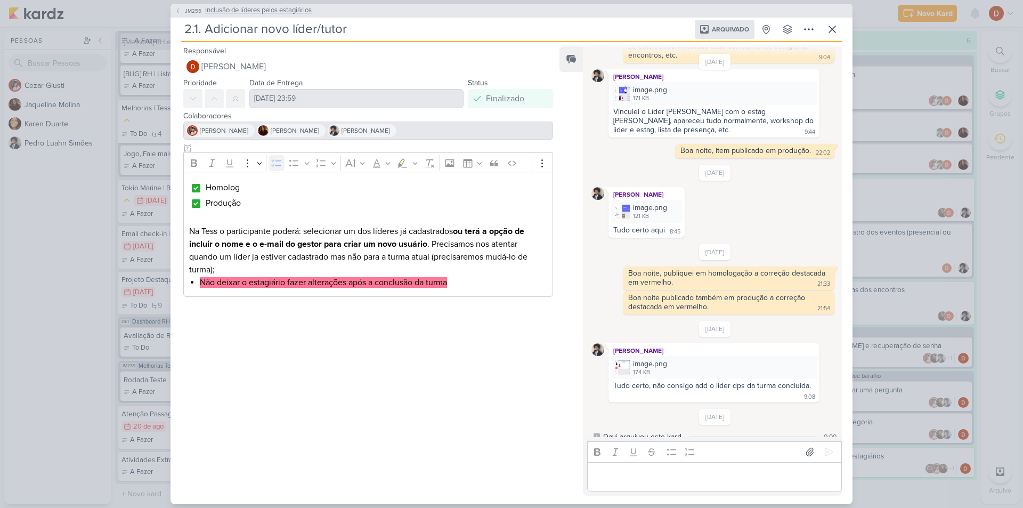
click at [190, 13] on span "JM255" at bounding box center [193, 11] width 20 height 8
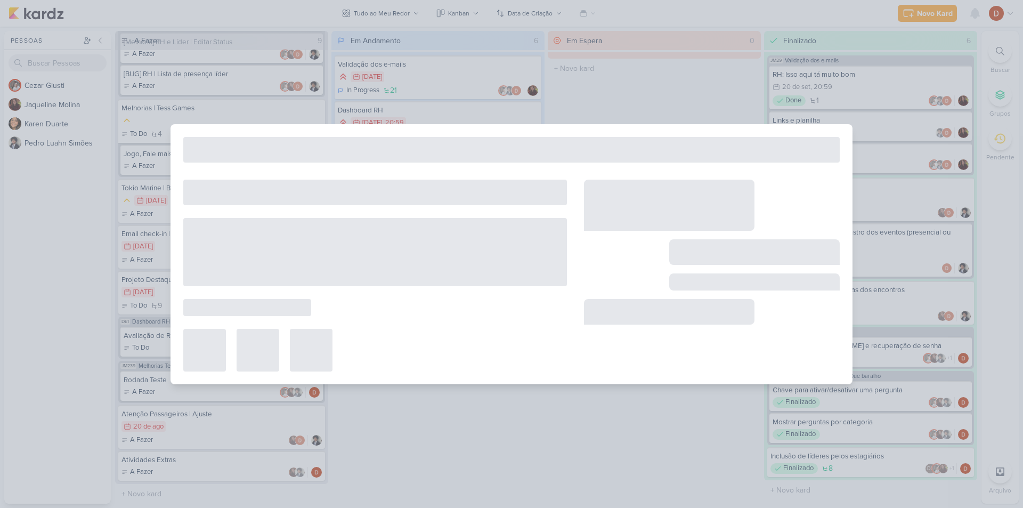
type input "Inclusão de líderes pelos estagiários"
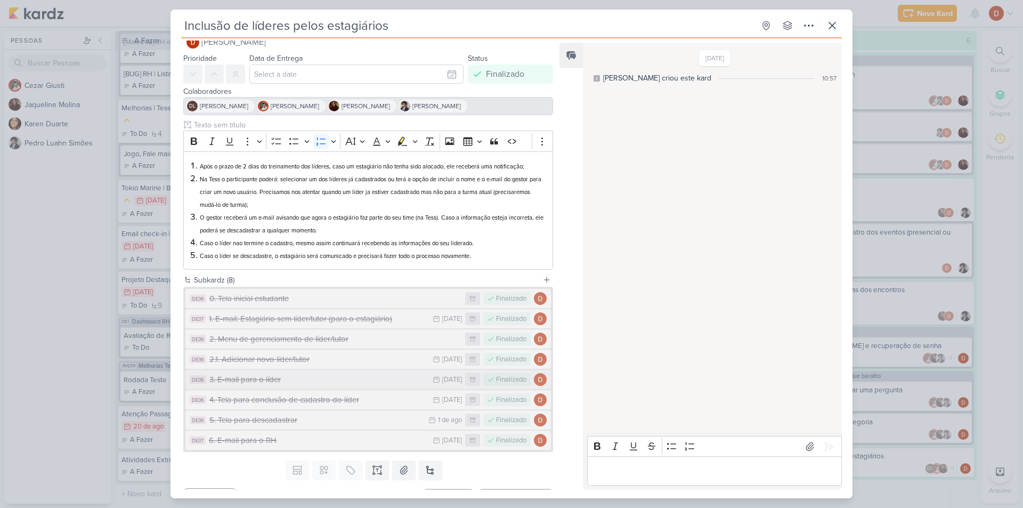
scroll to position [42, 0]
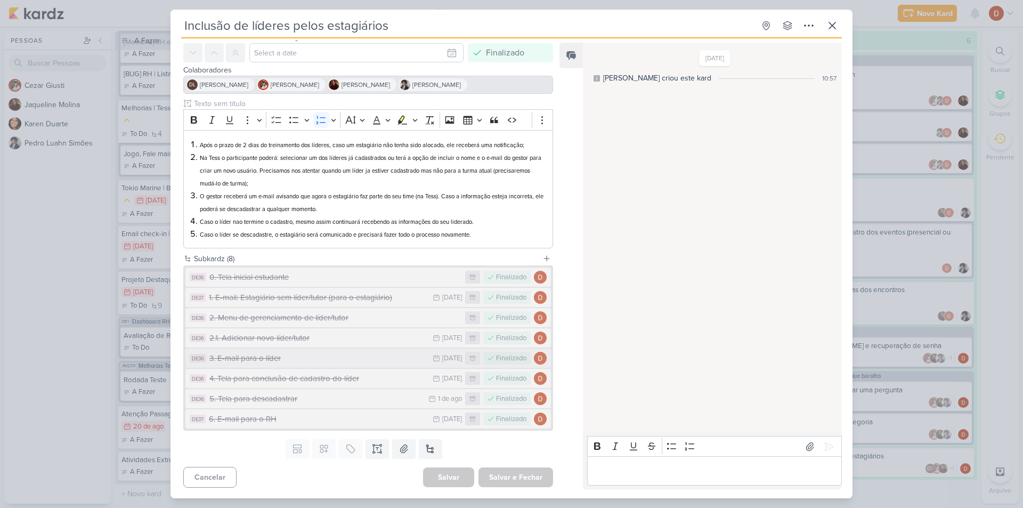
click at [273, 361] on div "3. E-mail para o líder" at bounding box center [318, 358] width 218 height 12
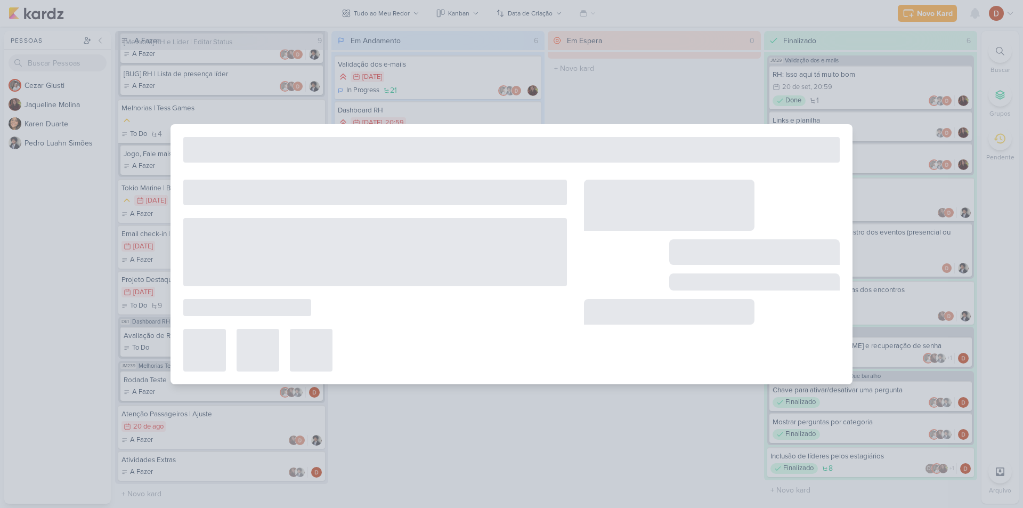
type input "3. E-mail para o líder"
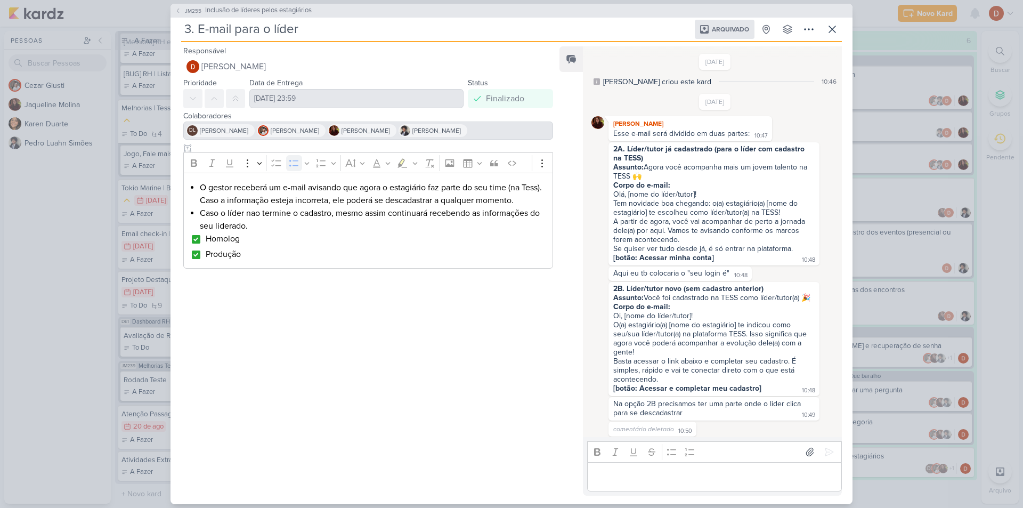
scroll to position [574, 0]
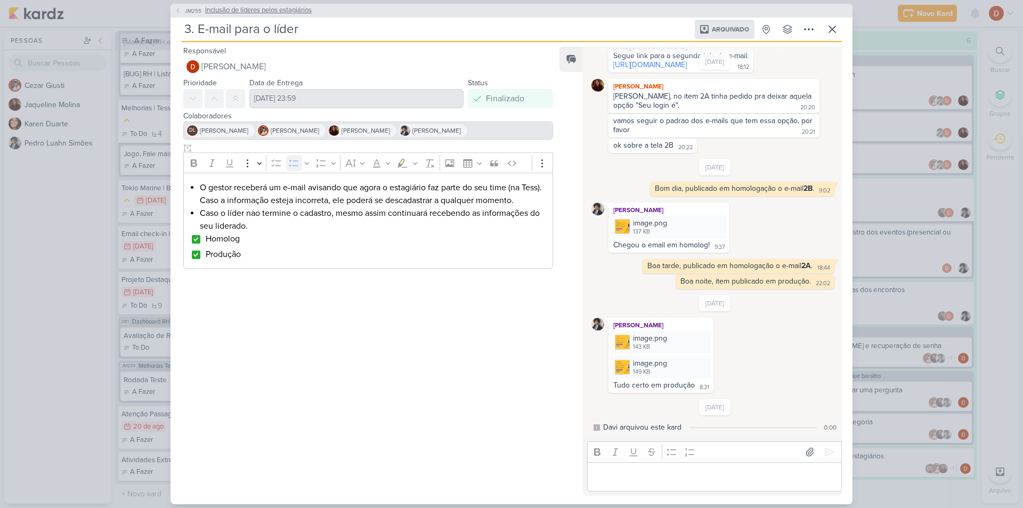
click at [184, 7] on span "JM255" at bounding box center [193, 11] width 20 height 8
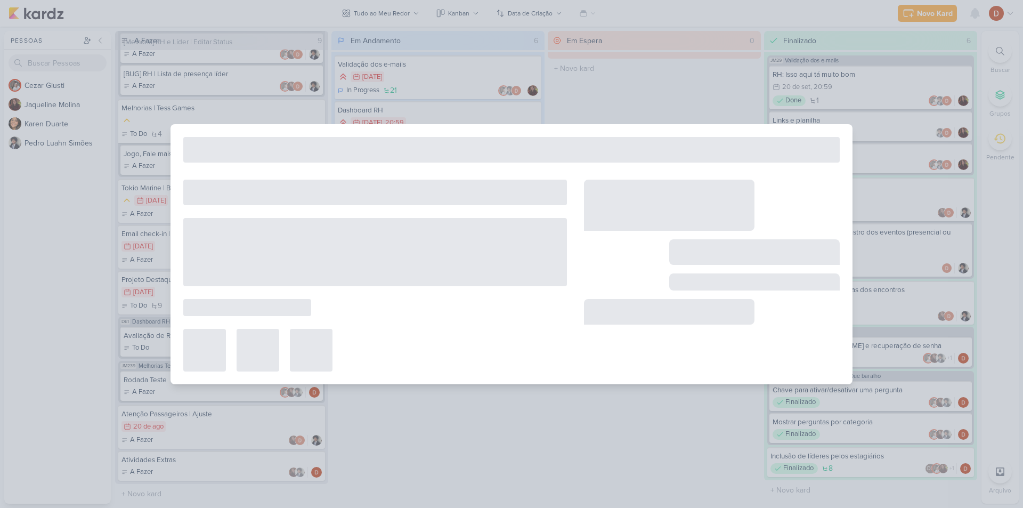
type input "Inclusão de líderes pelos estagiários"
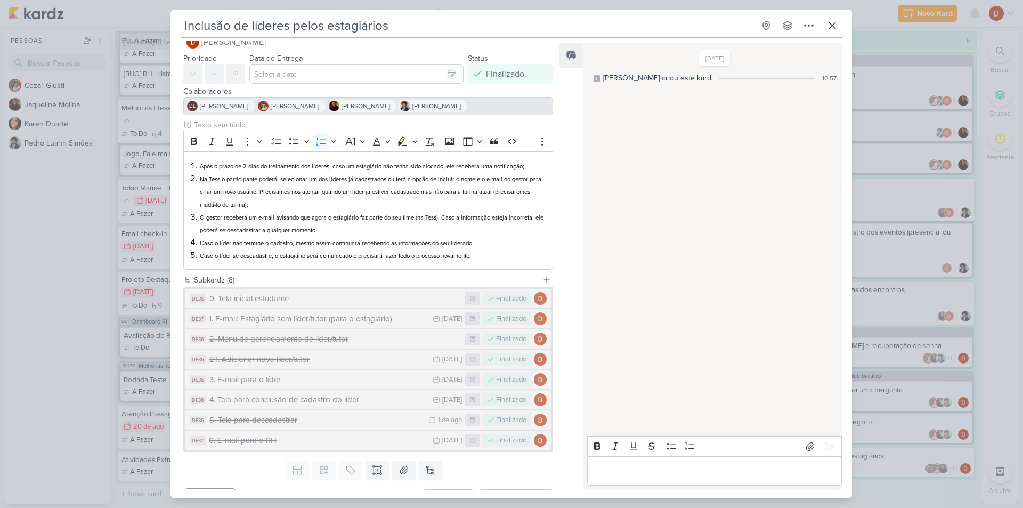
scroll to position [42, 0]
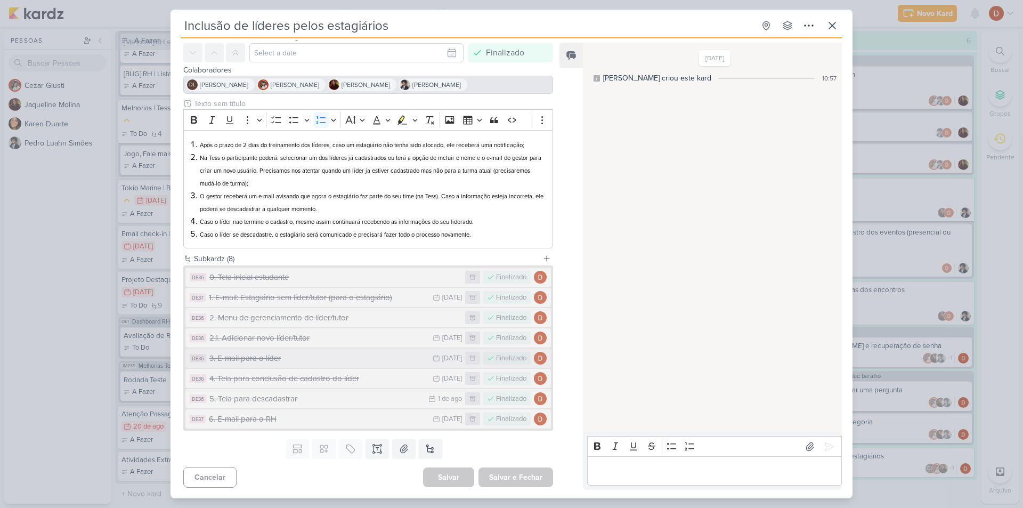
click at [299, 361] on div "3. E-mail para o líder" at bounding box center [318, 358] width 218 height 12
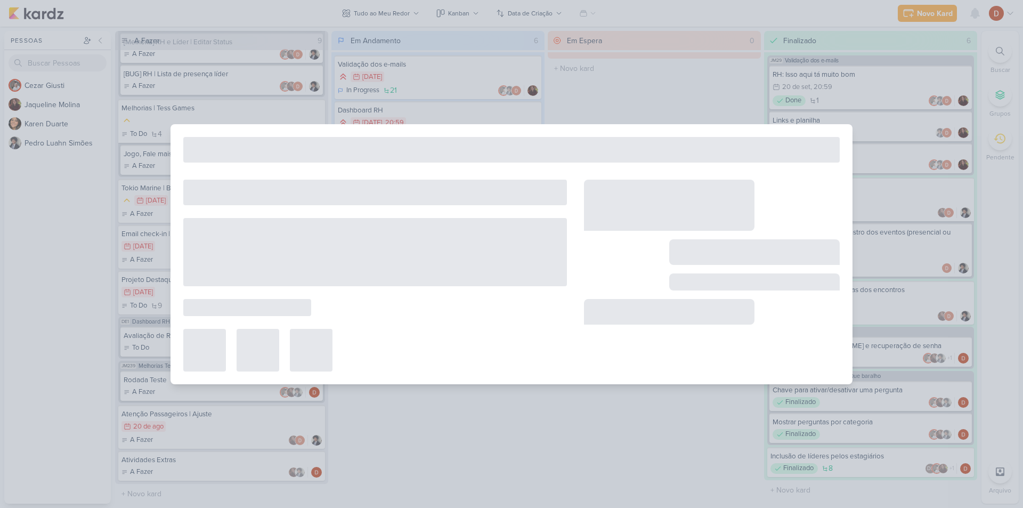
type input "3. E-mail para o líder"
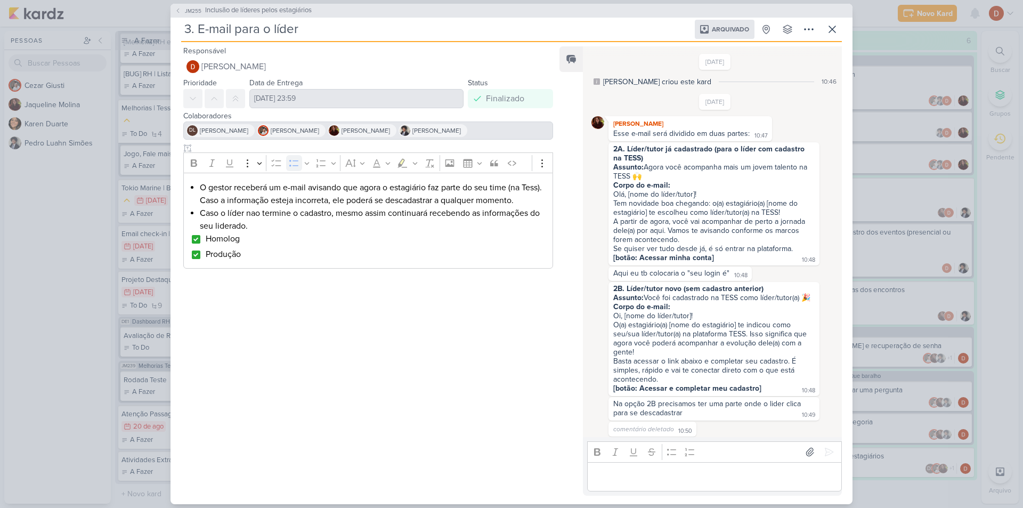
scroll to position [574, 0]
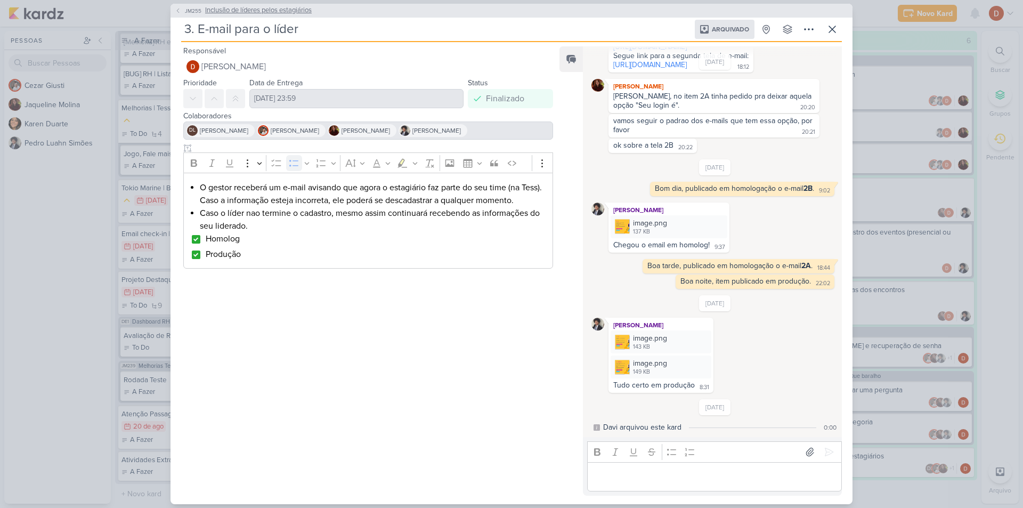
click at [184, 9] on span "JM255" at bounding box center [193, 11] width 20 height 8
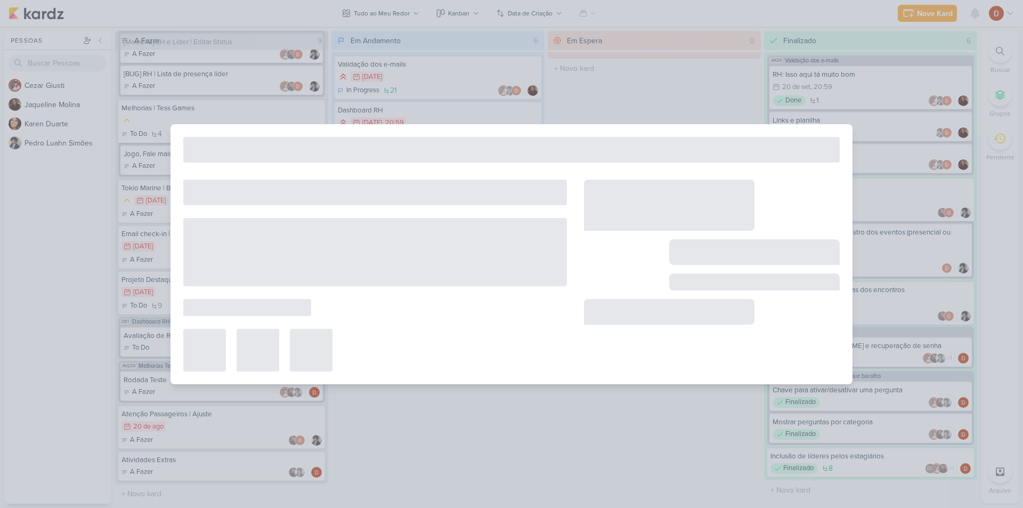
type input "Inclusão de líderes pelos estagiários"
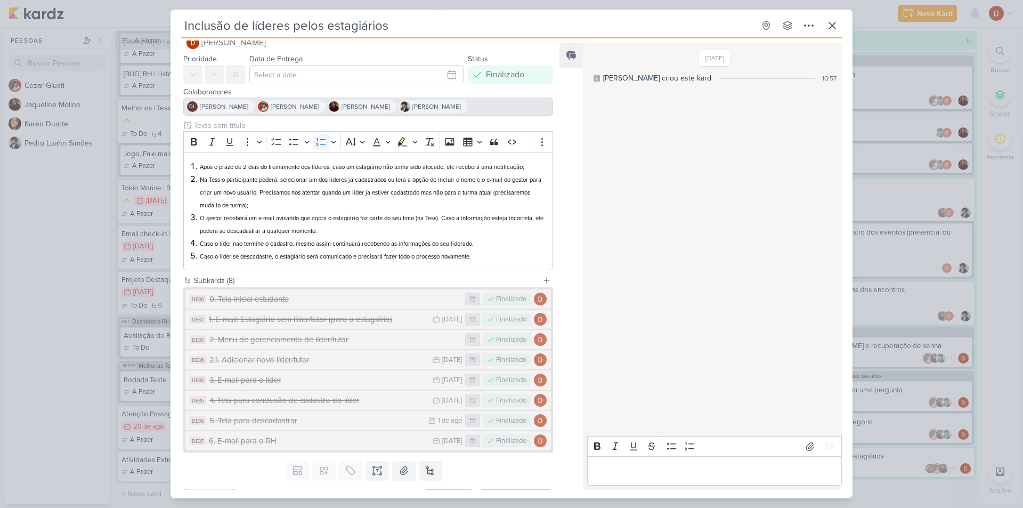
scroll to position [42, 0]
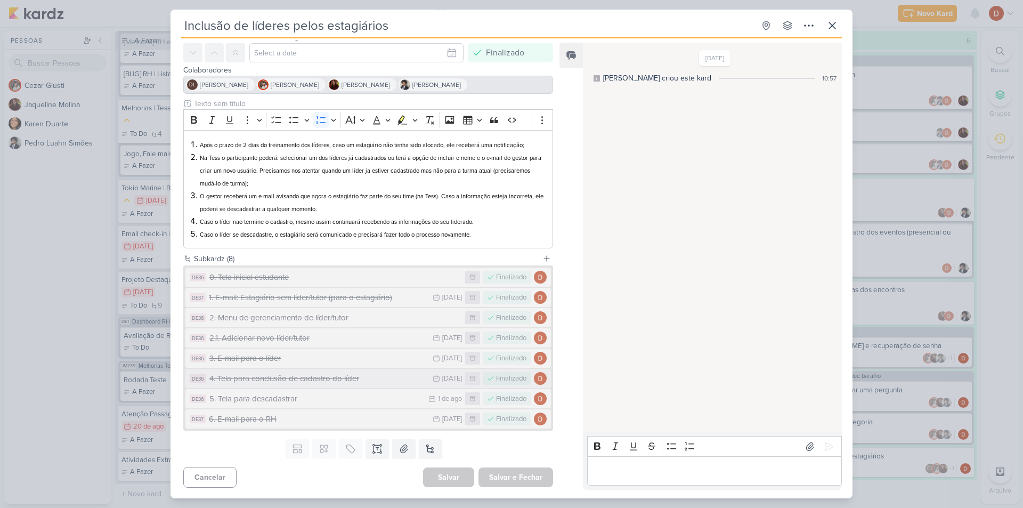
click at [271, 384] on div "4. Tela para conclusão de cadastro do líder" at bounding box center [318, 379] width 218 height 12
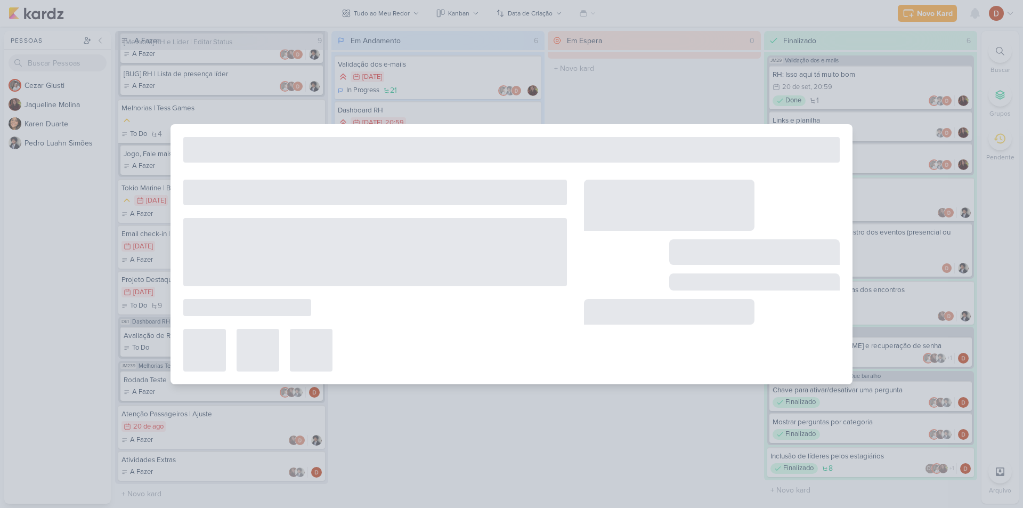
type input "4. Tela para conclusão de cadastro do líder"
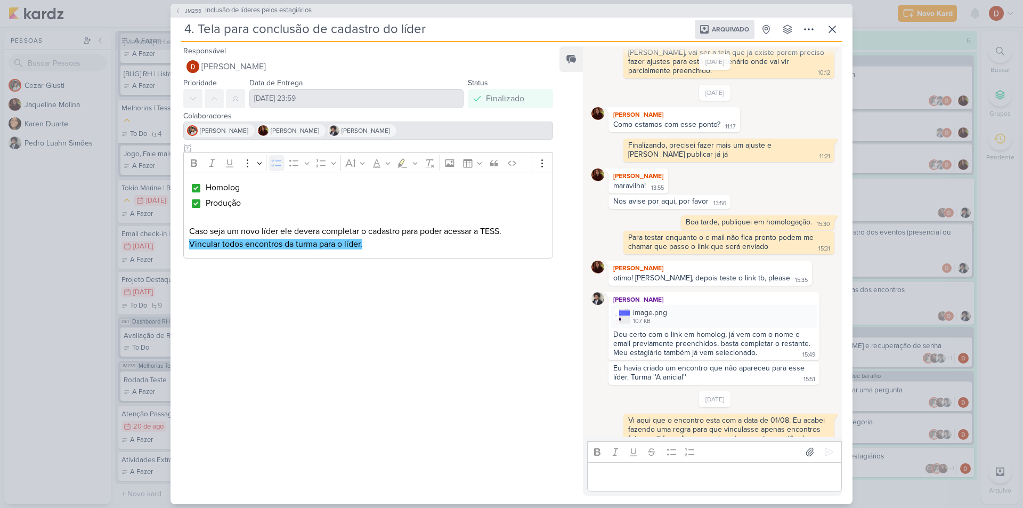
scroll to position [110, 0]
click at [195, 13] on span "JM255" at bounding box center [193, 11] width 20 height 8
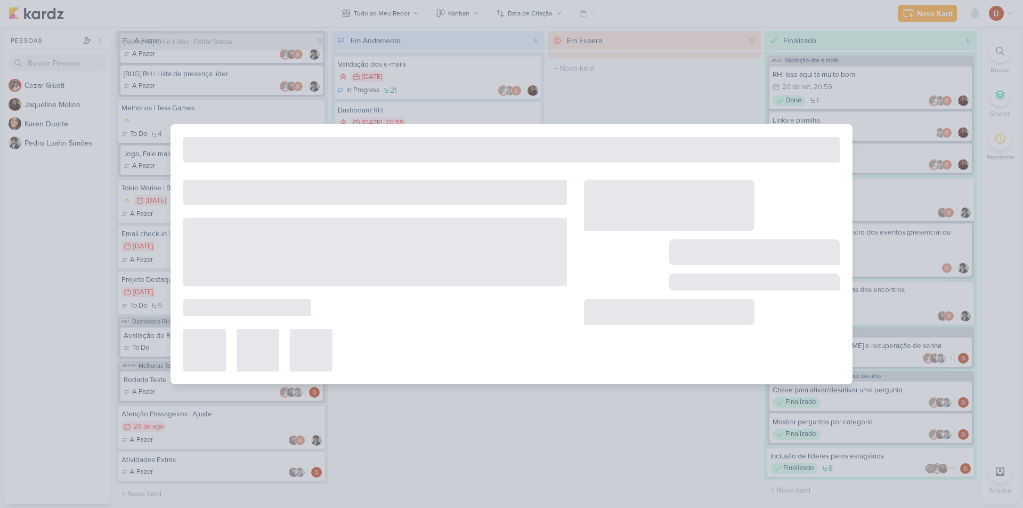
type input "Inclusão de líderes pelos estagiários"
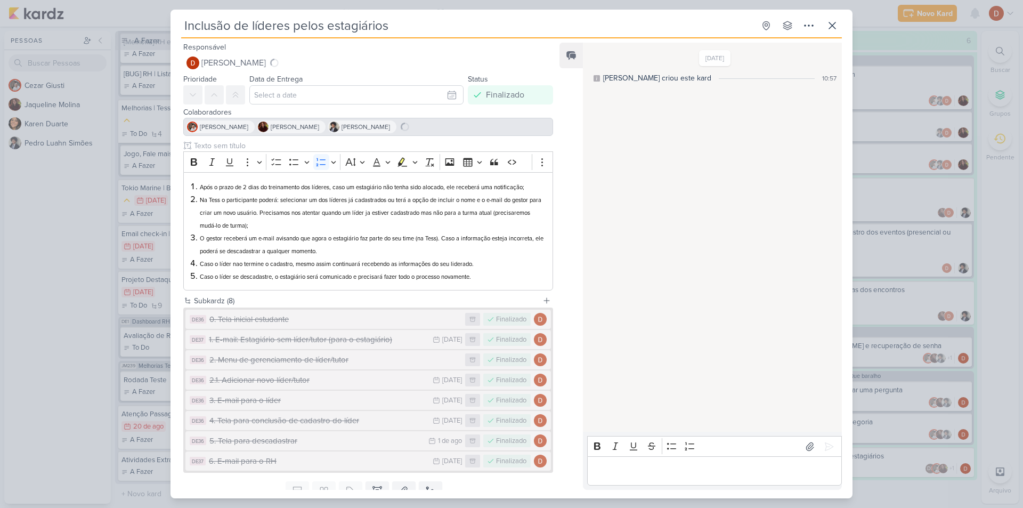
scroll to position [42, 0]
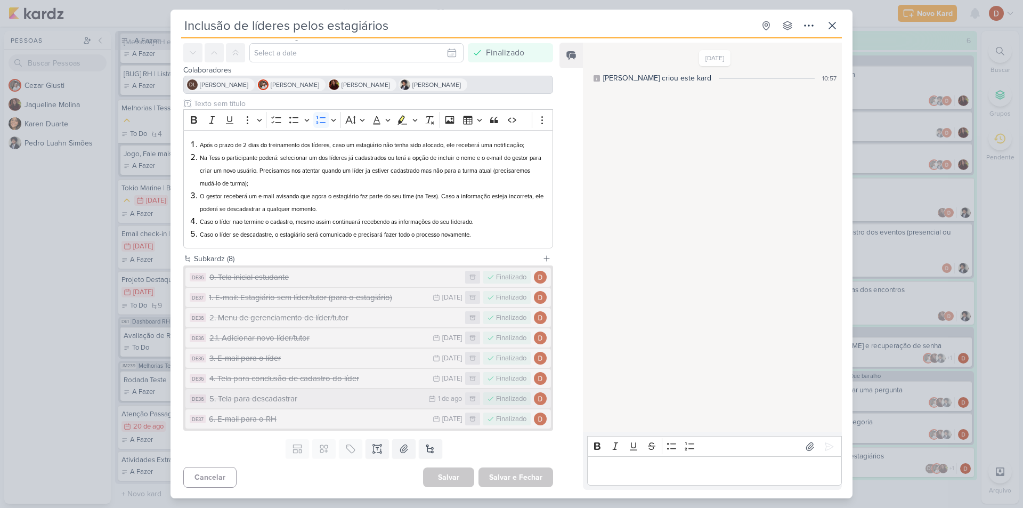
click at [273, 400] on div "5. Tela para descadastrar" at bounding box center [316, 399] width 214 height 12
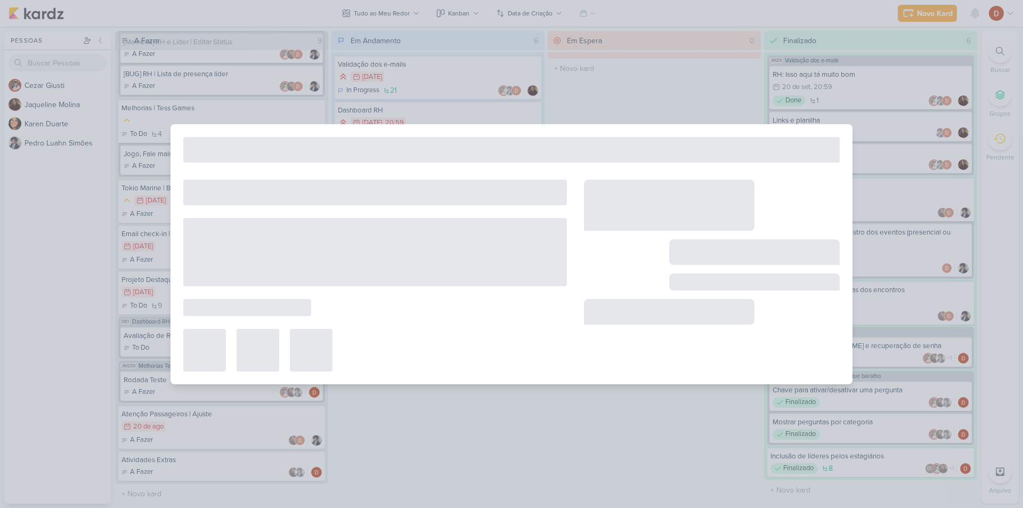
type input "5. Tela para descadastrar"
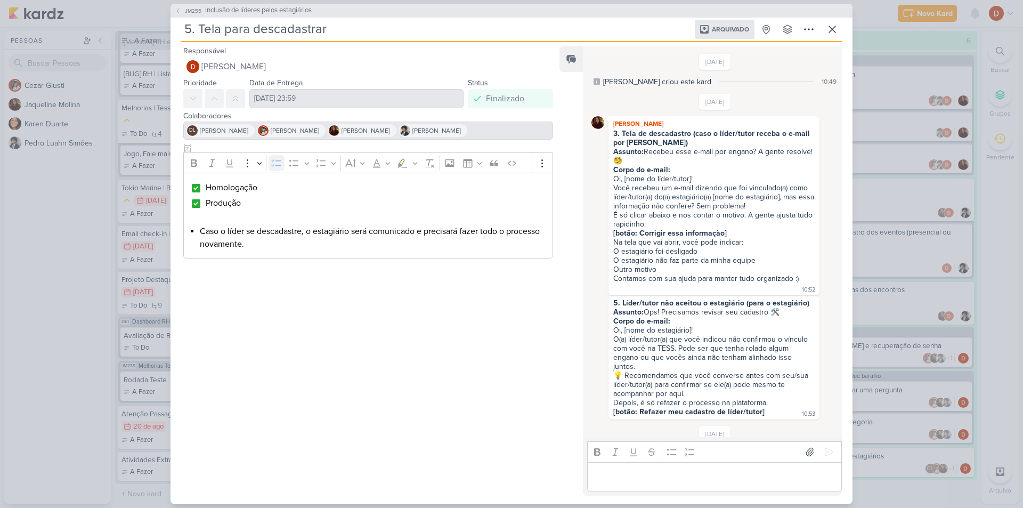
scroll to position [718, 0]
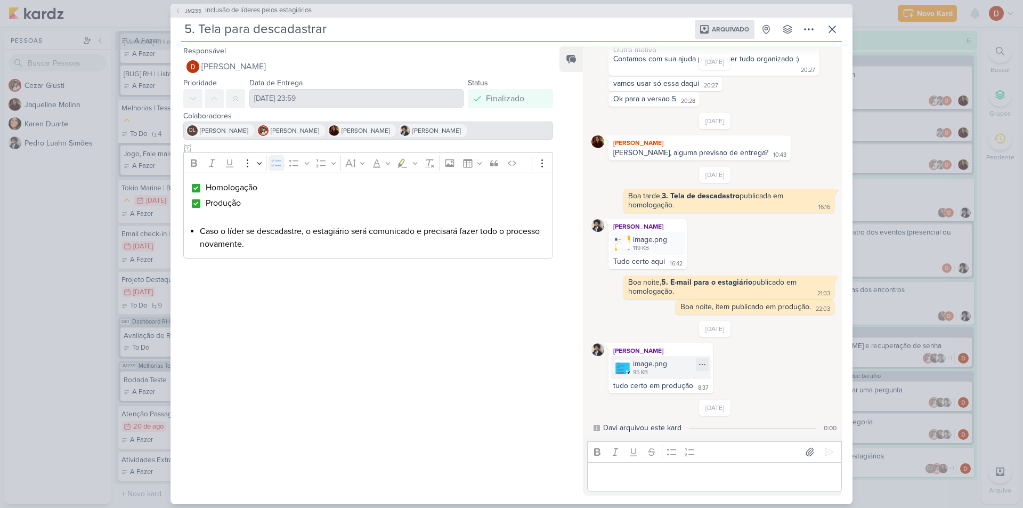
click at [627, 369] on img at bounding box center [622, 367] width 15 height 15
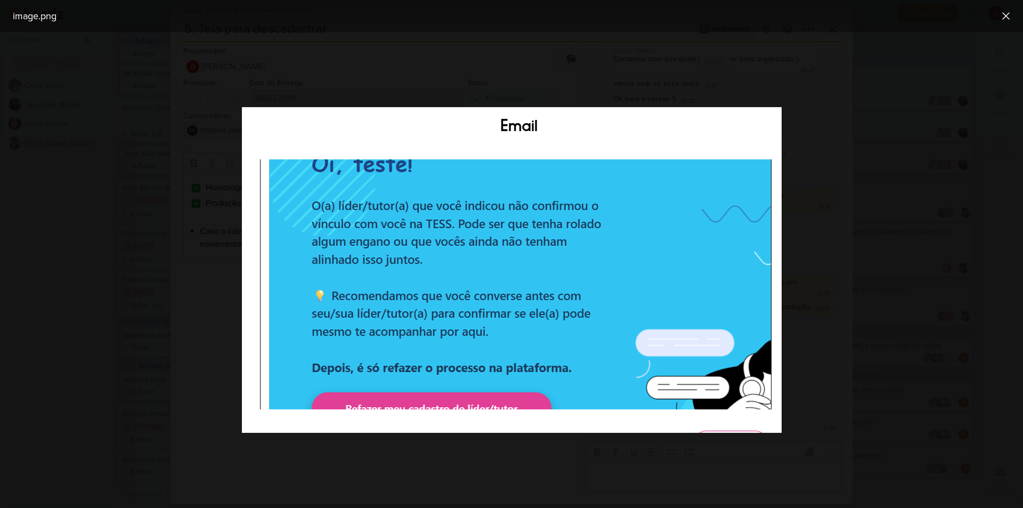
click at [598, 89] on div at bounding box center [511, 270] width 1023 height 476
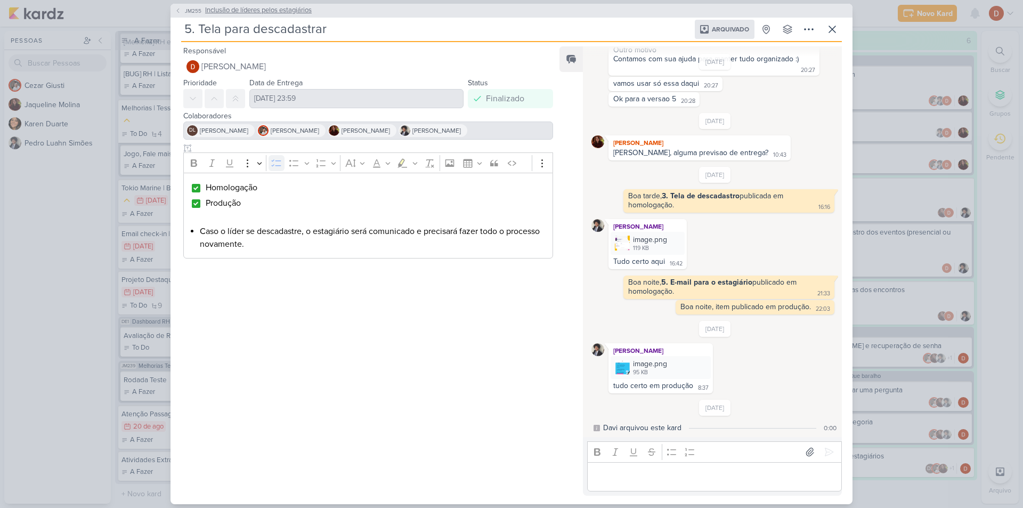
click at [186, 11] on span "JM255" at bounding box center [193, 11] width 20 height 8
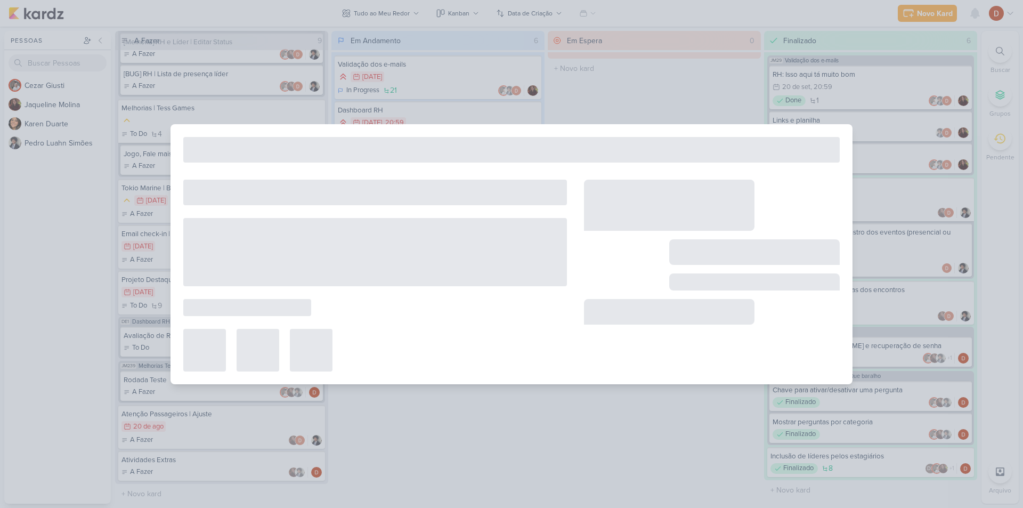
type input "Inclusão de líderes pelos estagiários"
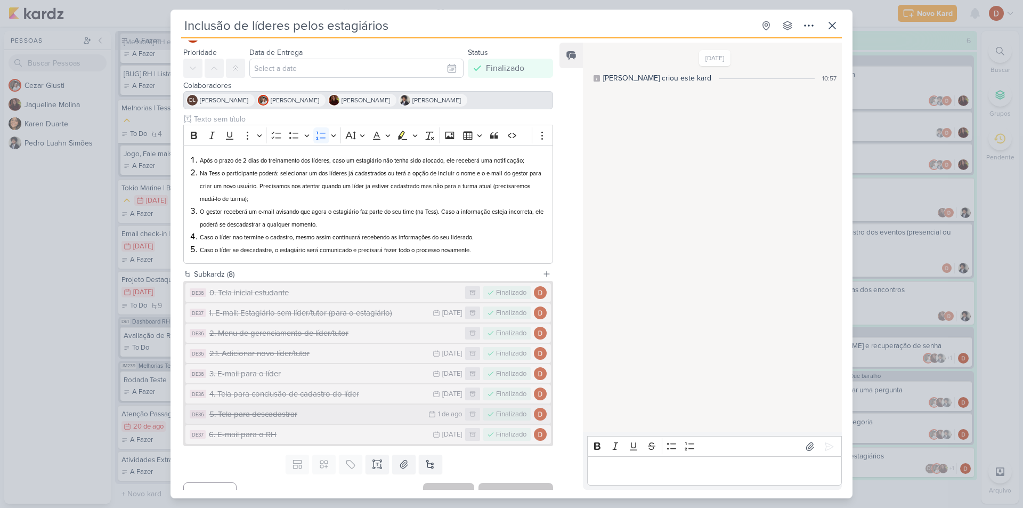
scroll to position [42, 0]
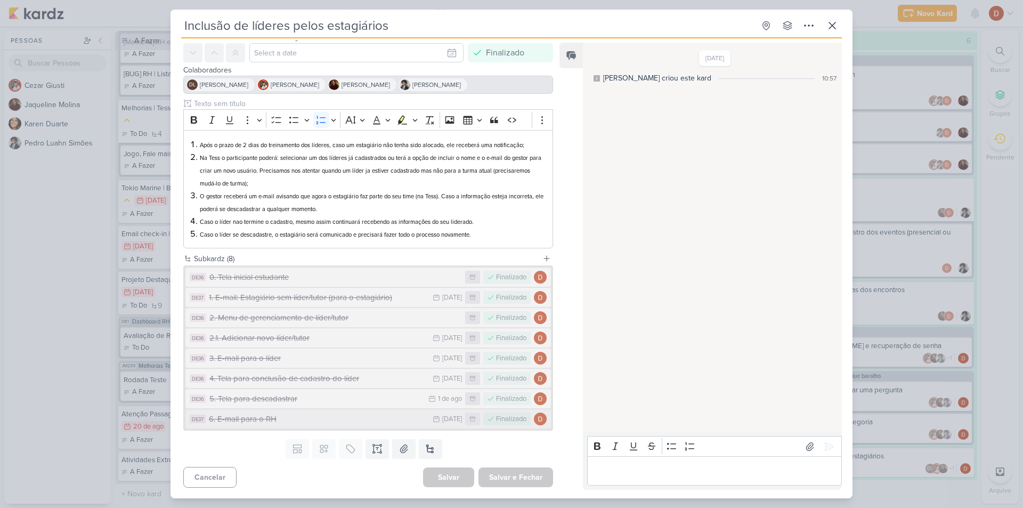
click at [296, 421] on div "6. E-mail para o RH" at bounding box center [318, 419] width 219 height 12
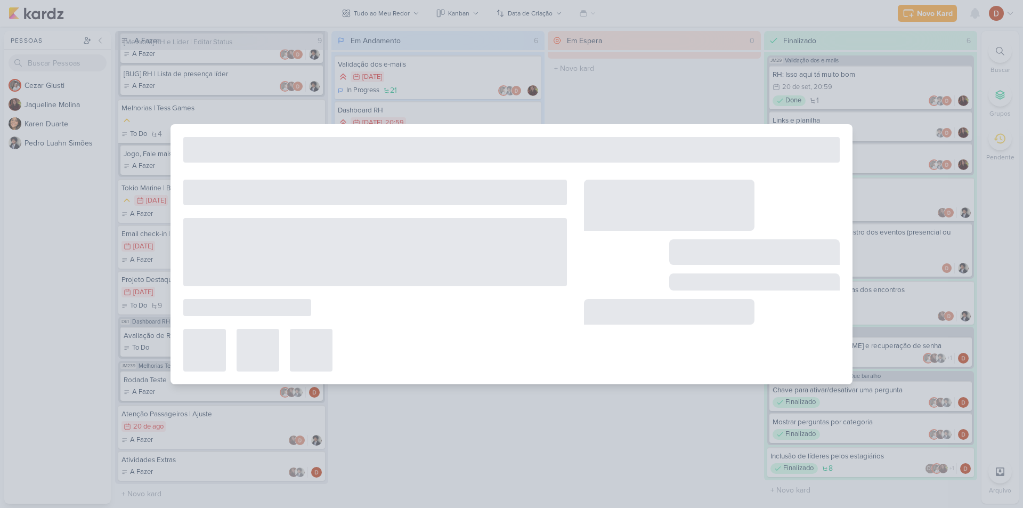
type input "6. E-mail para o RH"
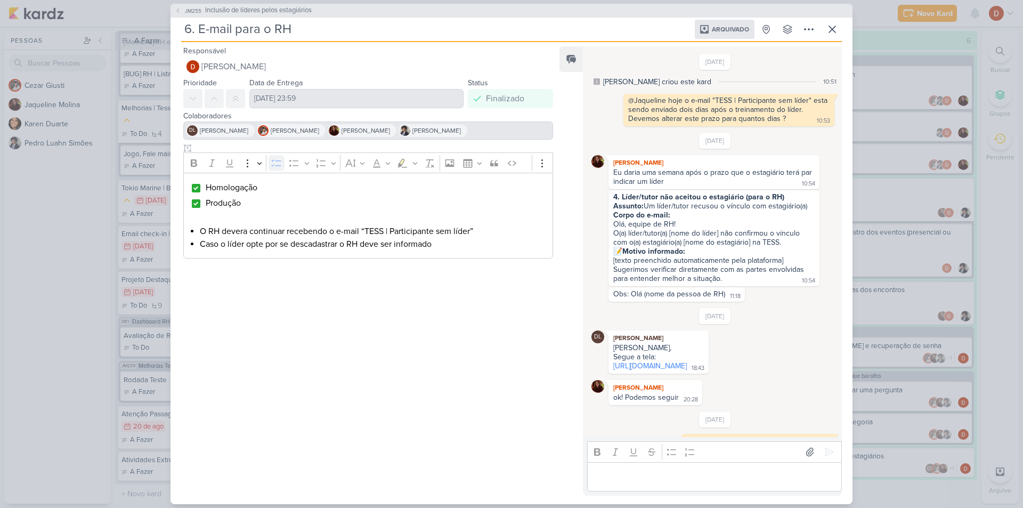
scroll to position [284, 0]
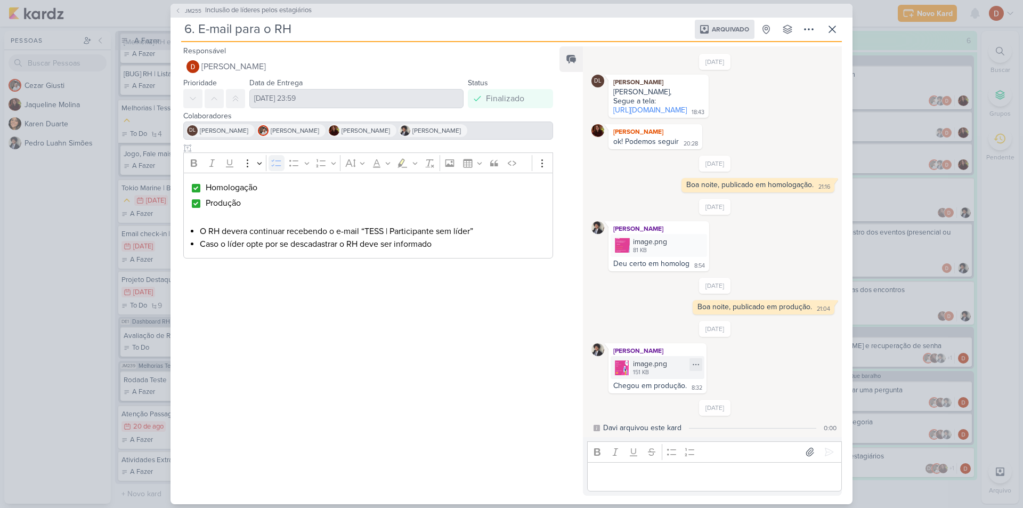
click at [634, 366] on div "image.png" at bounding box center [650, 363] width 34 height 11
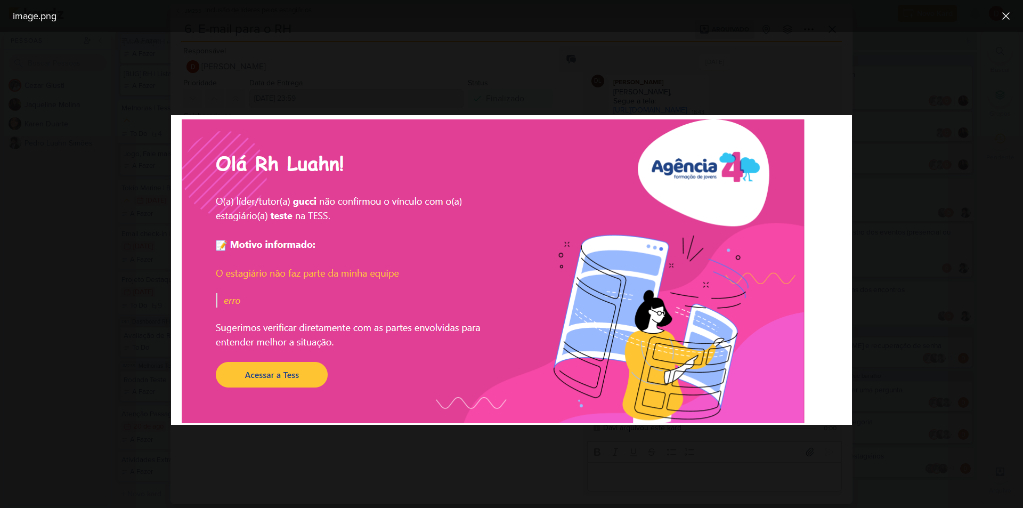
click at [556, 67] on div at bounding box center [511, 270] width 1023 height 476
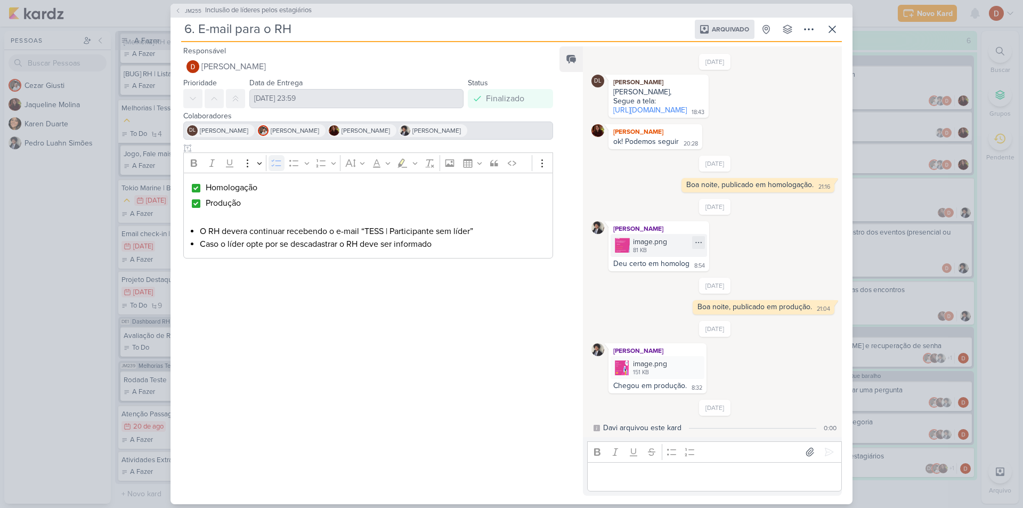
click at [633, 244] on div "image.png" at bounding box center [650, 241] width 34 height 11
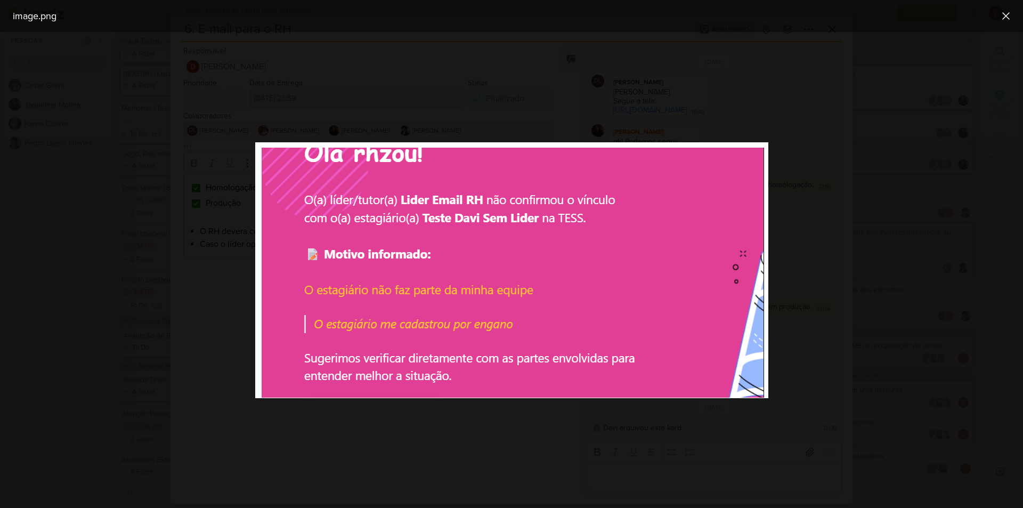
click at [571, 119] on div at bounding box center [511, 270] width 1023 height 476
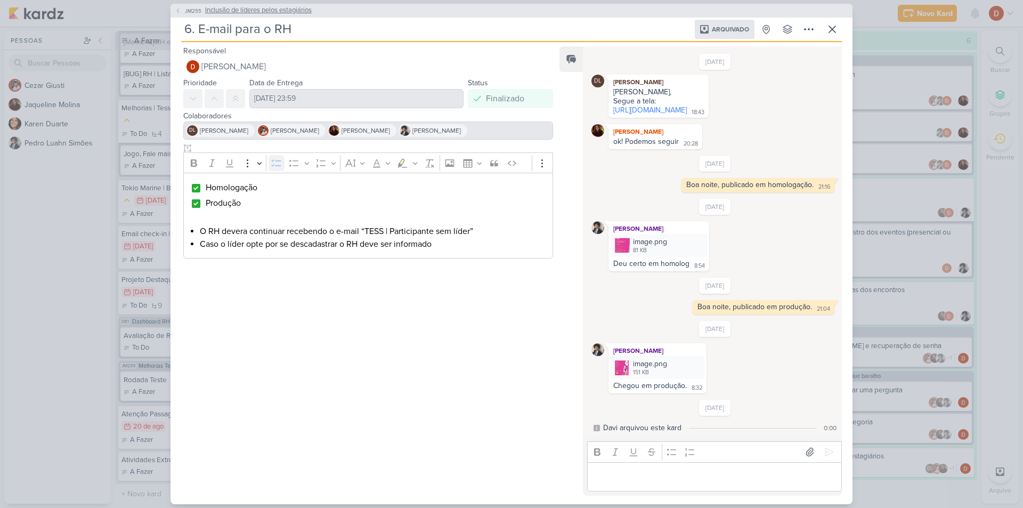
click at [181, 11] on icon at bounding box center [178, 10] width 6 height 6
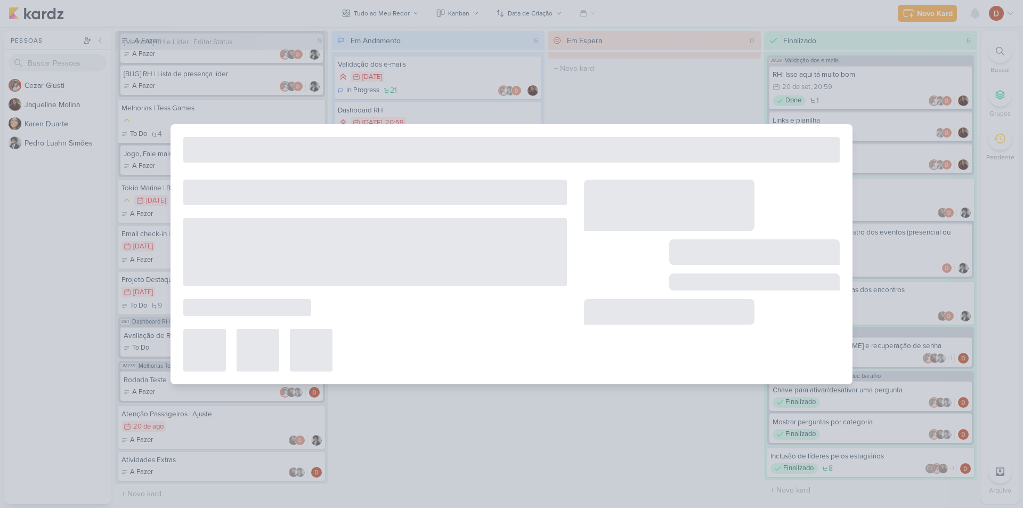
type input "Inclusão de líderes pelos estagiários"
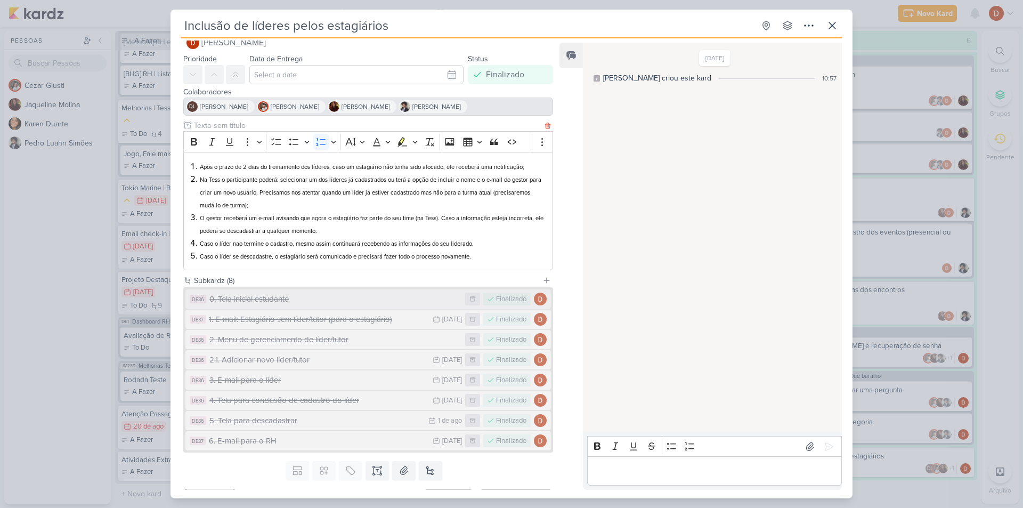
scroll to position [42, 0]
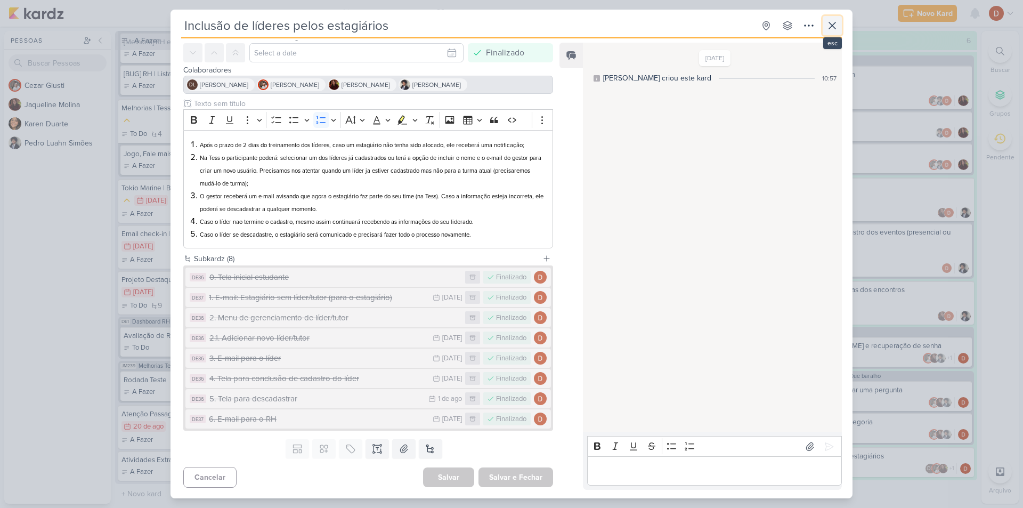
click at [827, 23] on icon at bounding box center [832, 25] width 13 height 13
